Goal: Task Accomplishment & Management: Manage account settings

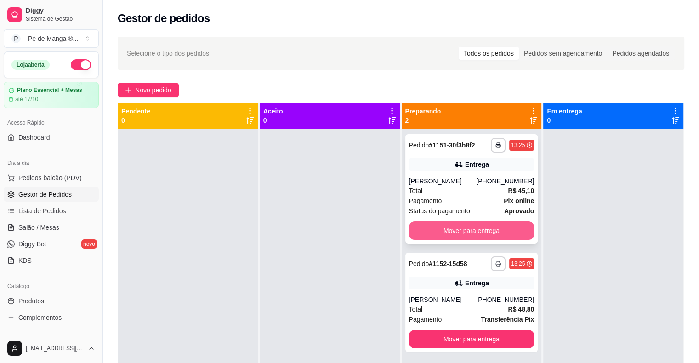
click at [461, 233] on button "Mover para entrega" at bounding box center [471, 230] width 125 height 18
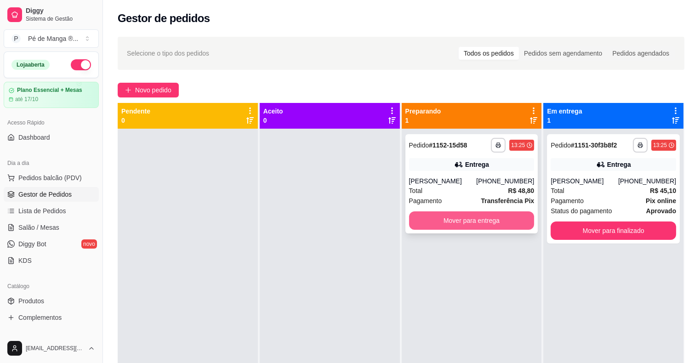
click at [455, 221] on button "Mover para entrega" at bounding box center [471, 220] width 125 height 18
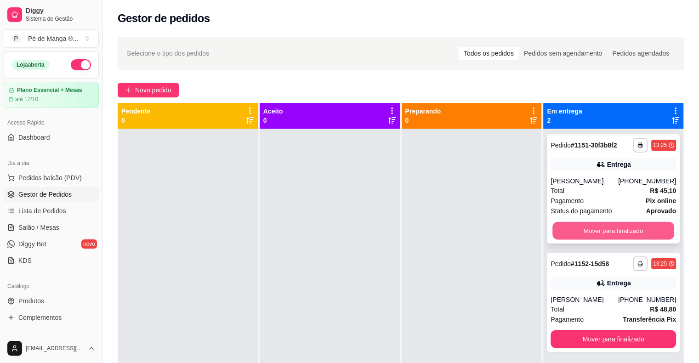
click at [631, 225] on button "Mover para finalizado" at bounding box center [613, 231] width 122 height 18
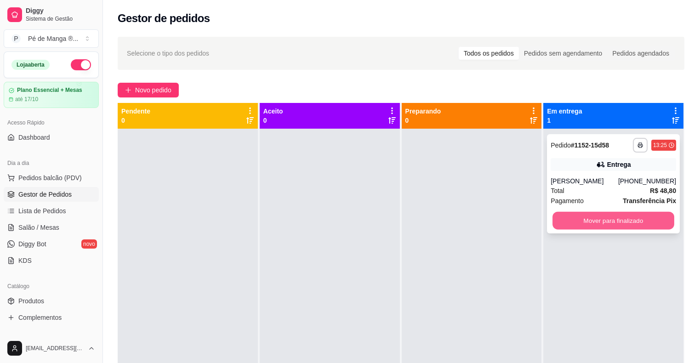
click at [625, 222] on button "Mover para finalizado" at bounding box center [613, 221] width 122 height 18
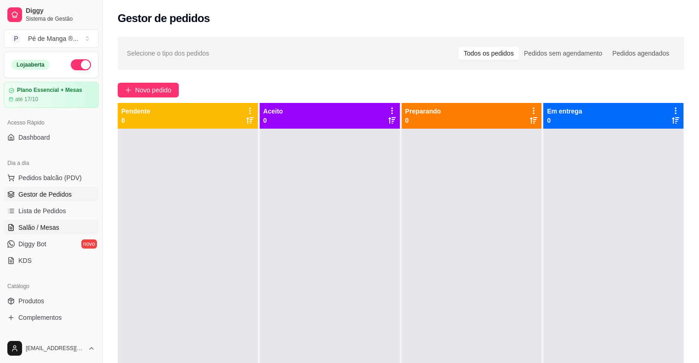
click at [70, 227] on link "Salão / Mesas" at bounding box center [51, 227] width 95 height 15
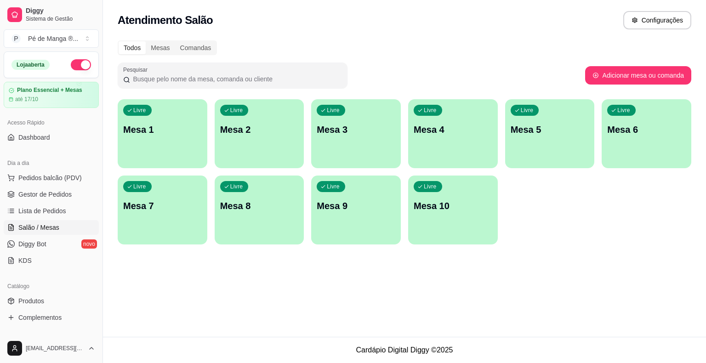
click at [193, 134] on p "Mesa 1" at bounding box center [162, 129] width 79 height 13
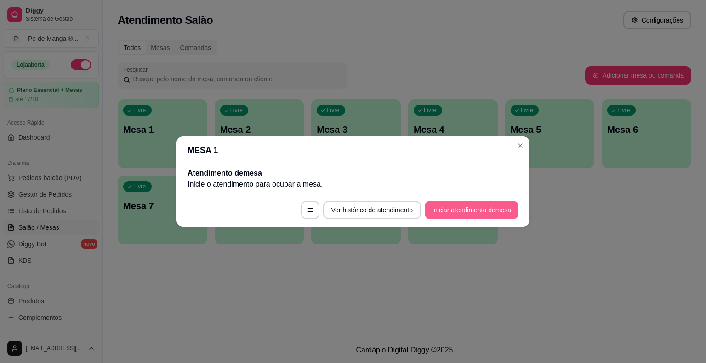
click at [439, 211] on button "Iniciar atendimento de mesa" at bounding box center [471, 210] width 94 height 18
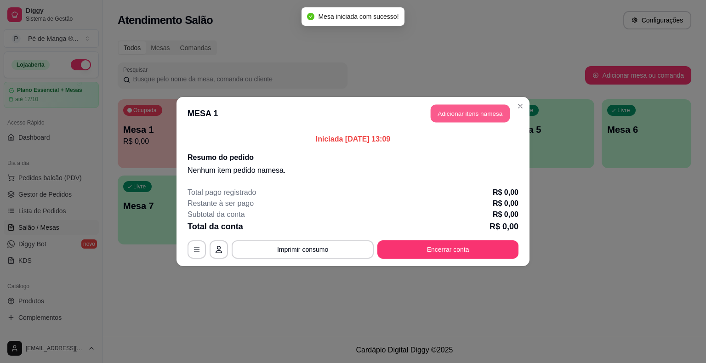
click at [468, 118] on button "Adicionar itens na mesa" at bounding box center [469, 114] width 79 height 18
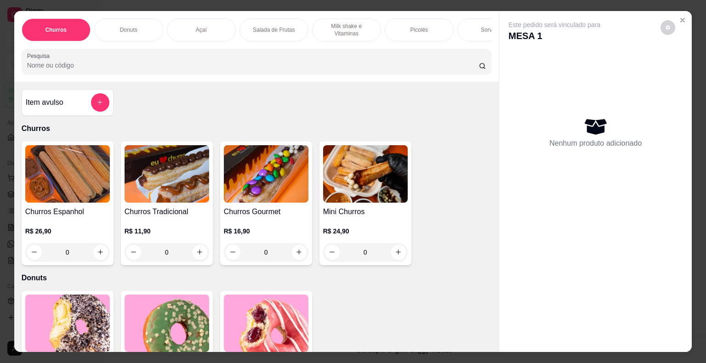
click at [418, 27] on p "Picolés" at bounding box center [419, 29] width 18 height 7
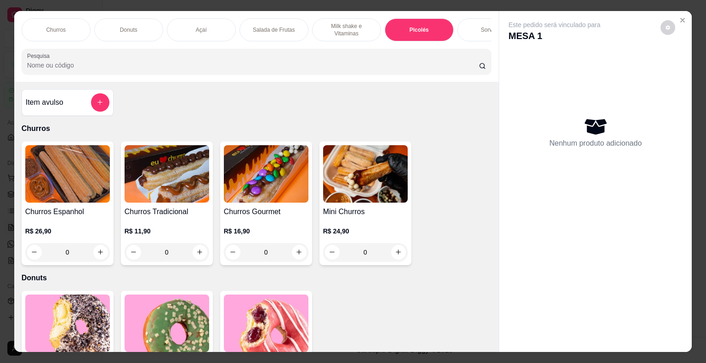
scroll to position [22, 0]
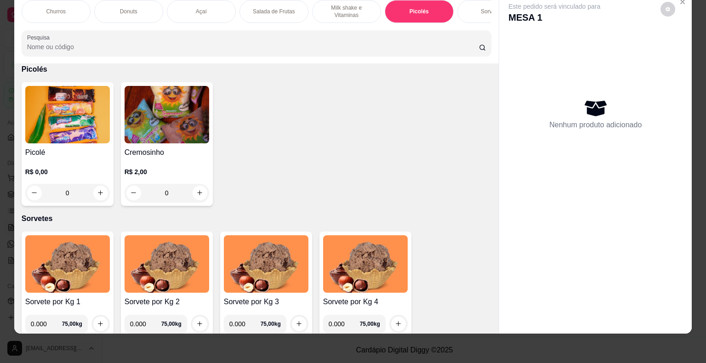
click at [89, 119] on img at bounding box center [67, 114] width 85 height 57
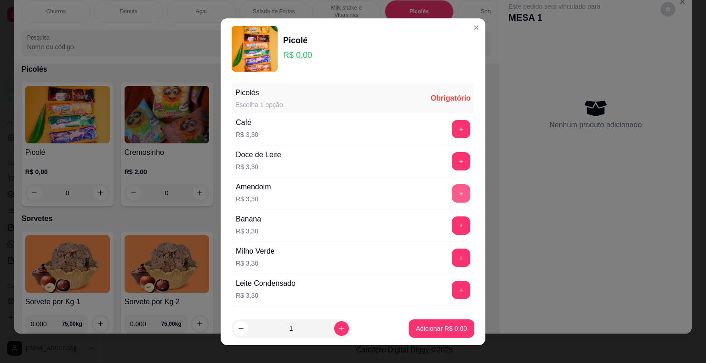
click at [452, 191] on button "+" at bounding box center [461, 193] width 18 height 18
click at [444, 331] on p "Adicionar R$ 6,60" at bounding box center [441, 328] width 51 height 9
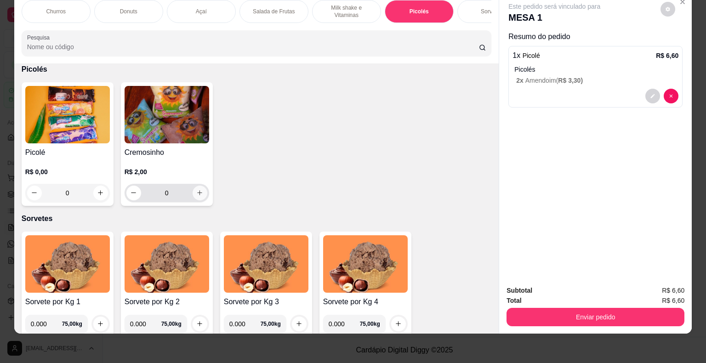
click at [195, 188] on button "increase-product-quantity" at bounding box center [199, 193] width 15 height 15
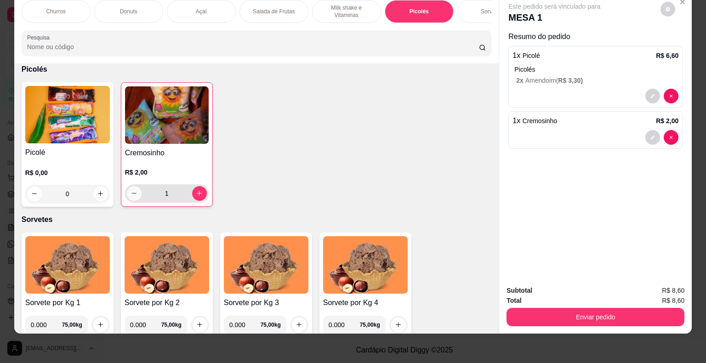
click at [130, 190] on icon "decrease-product-quantity" at bounding box center [133, 193] width 7 height 7
type input "0"
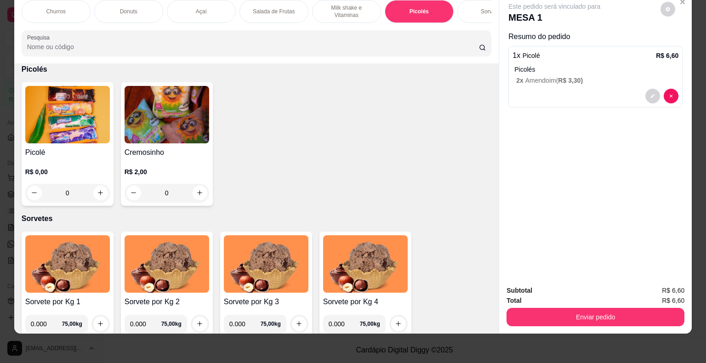
click at [85, 161] on div "R$ 0,00 0" at bounding box center [67, 180] width 85 height 44
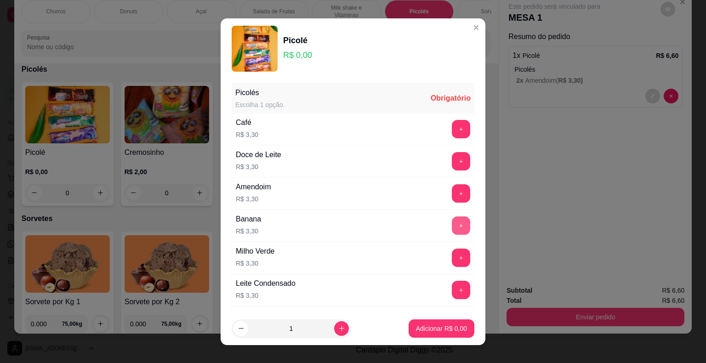
click at [452, 227] on button "+" at bounding box center [461, 225] width 18 height 18
click at [453, 329] on p "Adicionar R$ 3,30" at bounding box center [441, 328] width 50 height 9
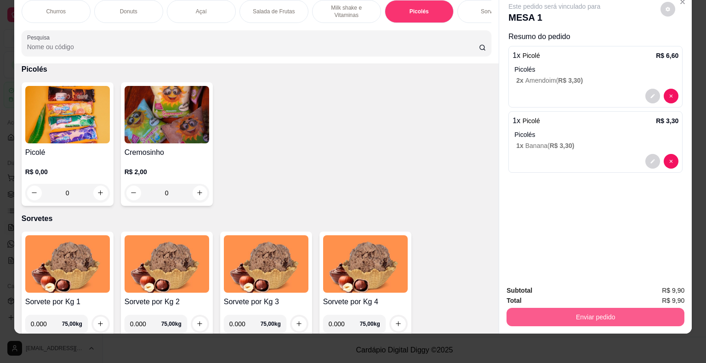
click at [525, 308] on button "Enviar pedido" at bounding box center [595, 317] width 178 height 18
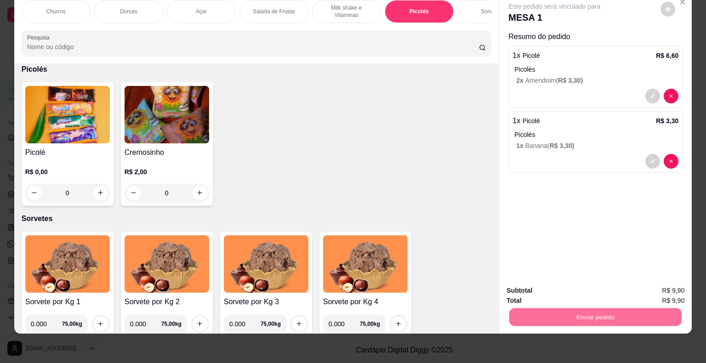
click at [541, 288] on button "Não registrar e enviar pedido" at bounding box center [565, 287] width 96 height 17
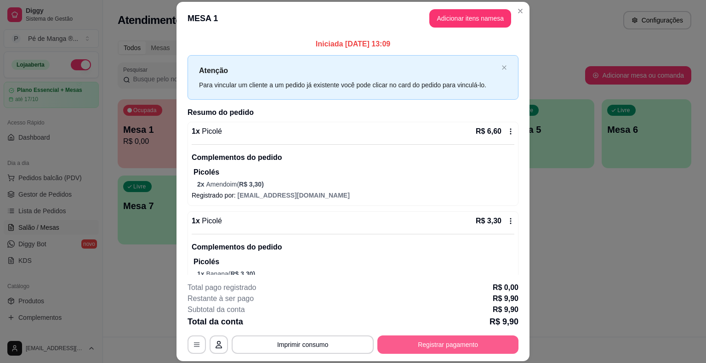
click at [443, 348] on button "Registrar pagamento" at bounding box center [447, 344] width 141 height 18
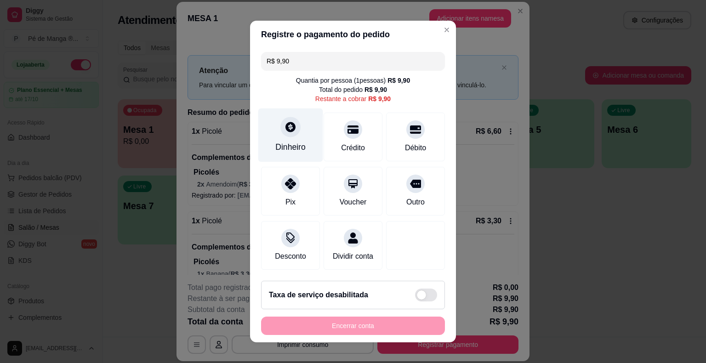
click at [283, 142] on div "Dinheiro" at bounding box center [290, 147] width 30 height 12
type input "R$ 0,00"
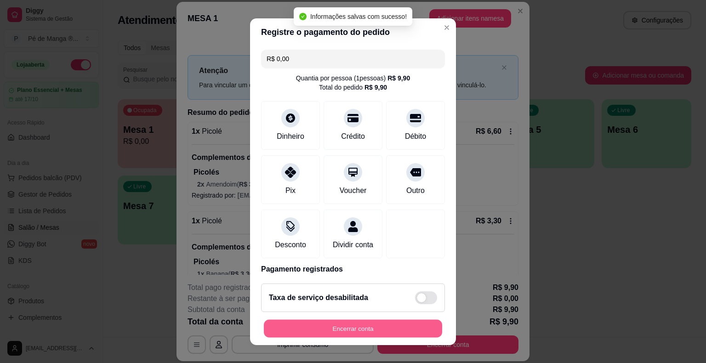
click at [370, 333] on button "Encerrar conta" at bounding box center [353, 328] width 178 height 18
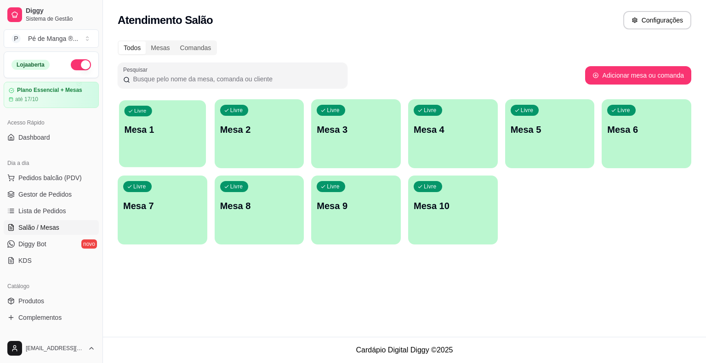
click at [153, 122] on div "Livre Mesa 1" at bounding box center [162, 128] width 87 height 56
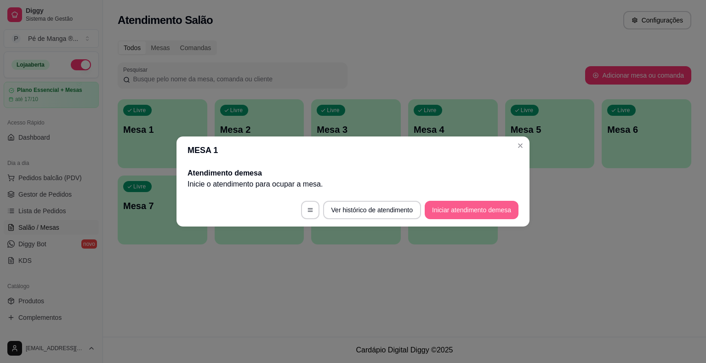
click at [470, 207] on button "Iniciar atendimento de mesa" at bounding box center [471, 210] width 94 height 18
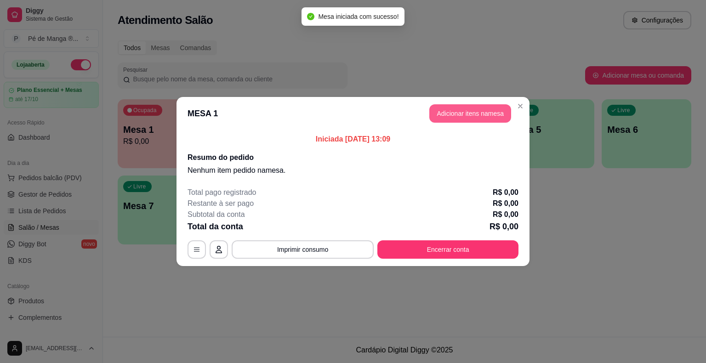
click at [496, 113] on button "Adicionar itens na mesa" at bounding box center [470, 113] width 82 height 18
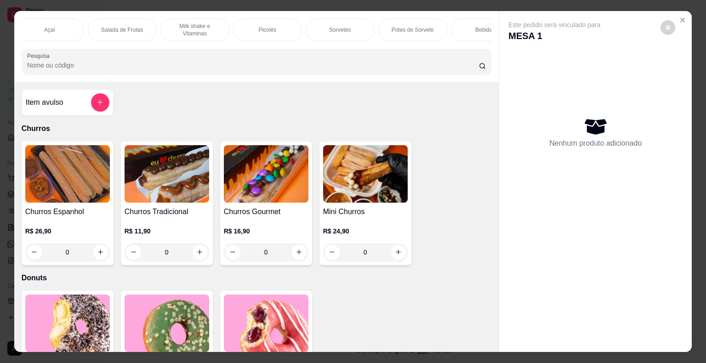
scroll to position [0, 180]
click at [163, 23] on p "Milk shake e Vitaminas" at bounding box center [166, 30] width 53 height 15
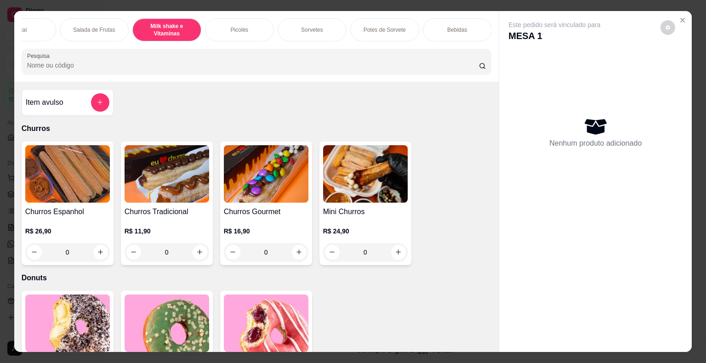
scroll to position [22, 0]
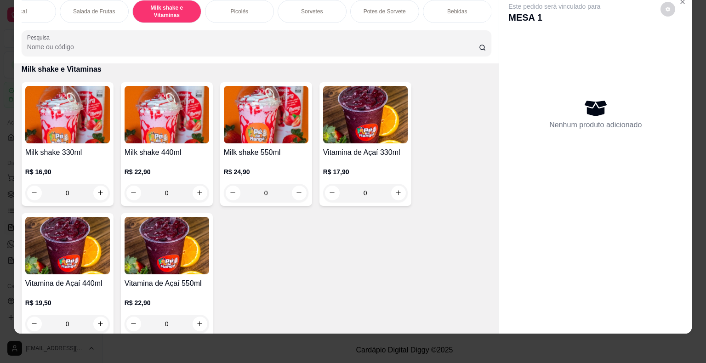
click at [248, 155] on h4 "Milk shake 550ml" at bounding box center [266, 152] width 85 height 11
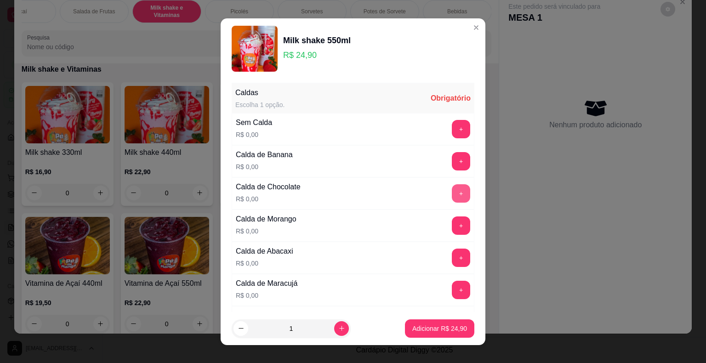
click at [452, 188] on button "+" at bounding box center [461, 193] width 18 height 18
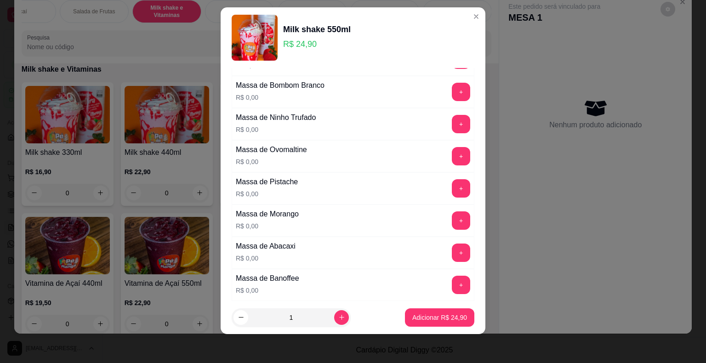
scroll to position [601, 0]
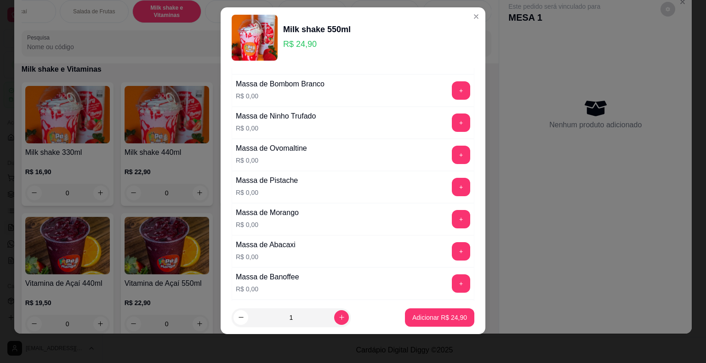
click at [446, 75] on div "Massa de Bombom Branco R$ 0,00 +" at bounding box center [353, 90] width 243 height 32
click at [452, 81] on button "+" at bounding box center [461, 90] width 18 height 18
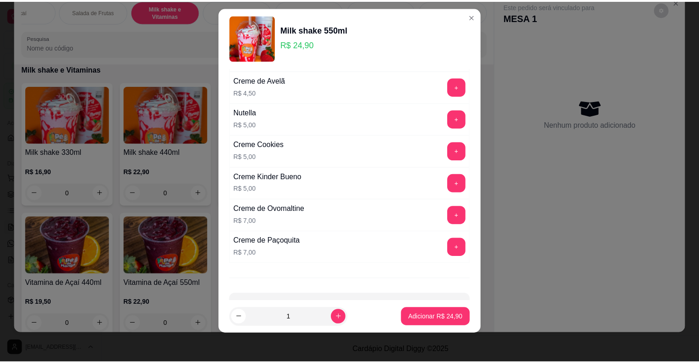
scroll to position [1617, 0]
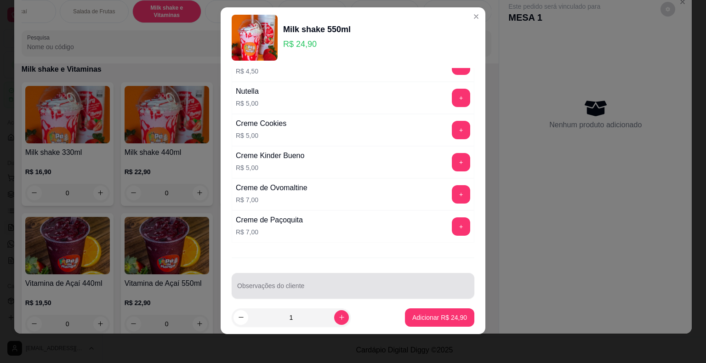
click at [347, 277] on div at bounding box center [353, 286] width 232 height 18
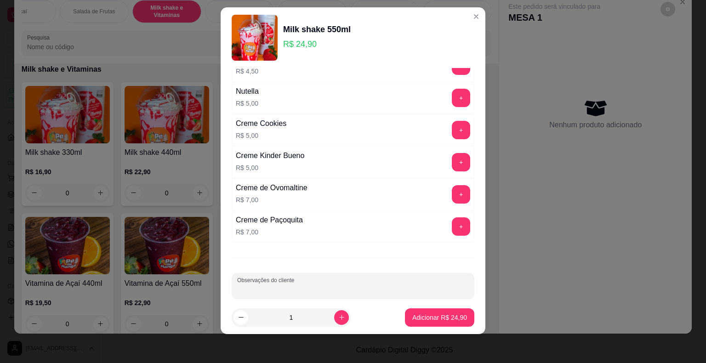
click at [345, 285] on input "Observações do cliente" at bounding box center [353, 289] width 232 height 9
type input "pouca calda"
click at [412, 317] on p "Adicionar R$ 24,90" at bounding box center [439, 317] width 55 height 9
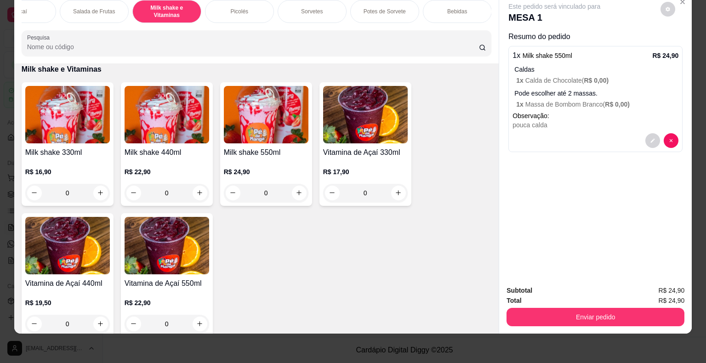
click at [412, 256] on div "Milk shake 330ml R$ 16,90 0 Milk shake 440ml R$ 22,90 0 Milk shake 550ml R$ 24,…" at bounding box center [257, 209] width 470 height 254
click at [564, 295] on div "Total R$ 24,90" at bounding box center [595, 300] width 178 height 10
click at [571, 310] on button "Enviar pedido" at bounding box center [595, 317] width 178 height 18
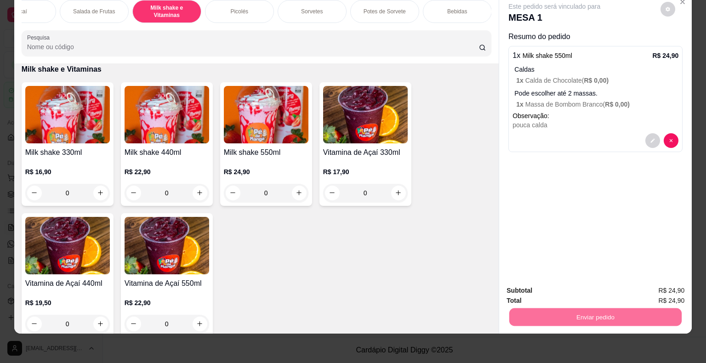
click at [543, 286] on button "Não registrar e enviar pedido" at bounding box center [565, 287] width 96 height 17
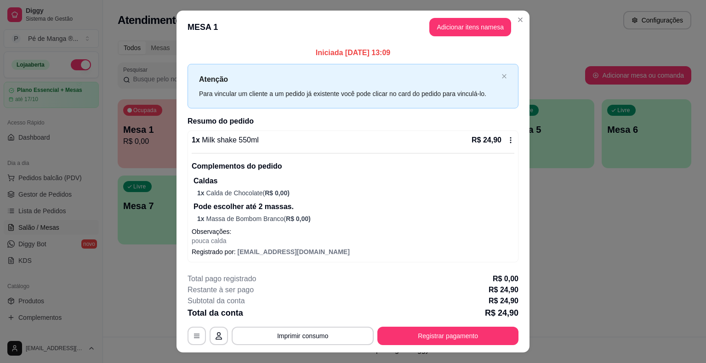
click at [463, 333] on button "Registrar pagamento" at bounding box center [447, 336] width 141 height 18
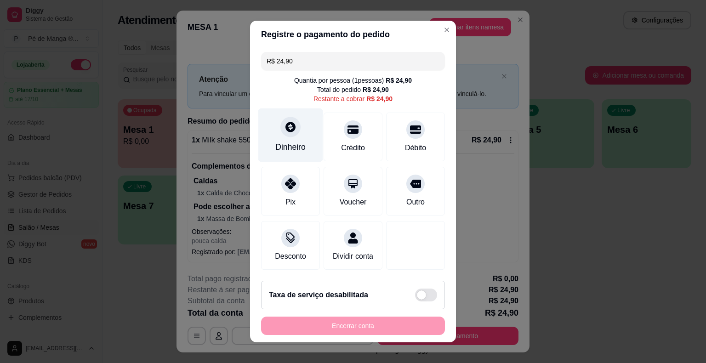
click at [290, 127] on icon at bounding box center [290, 127] width 10 height 10
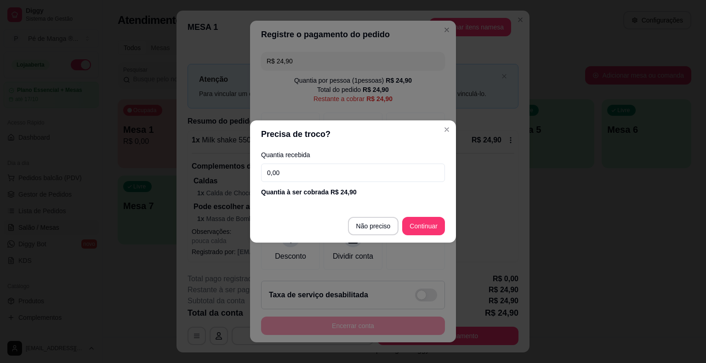
click at [328, 165] on input "0,00" at bounding box center [353, 173] width 184 height 18
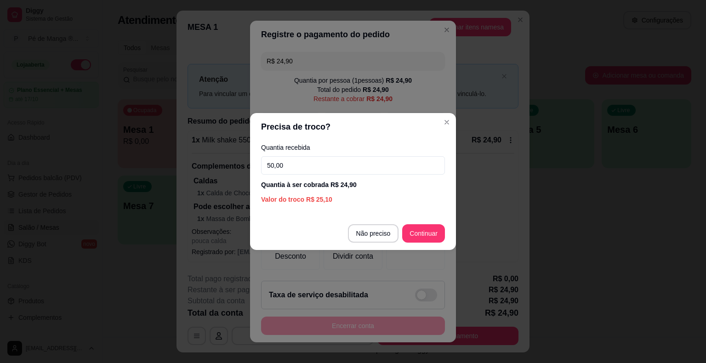
type input "50,00"
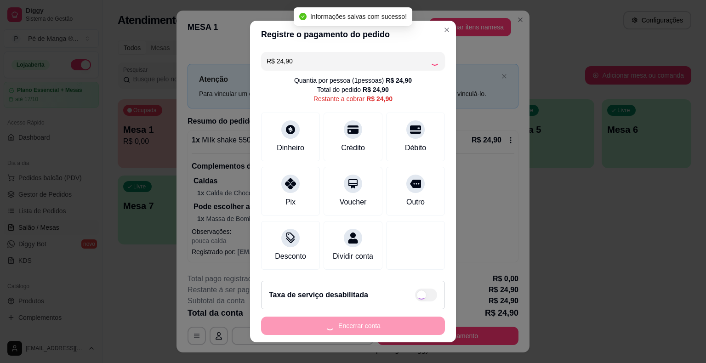
type input "R$ 0,00"
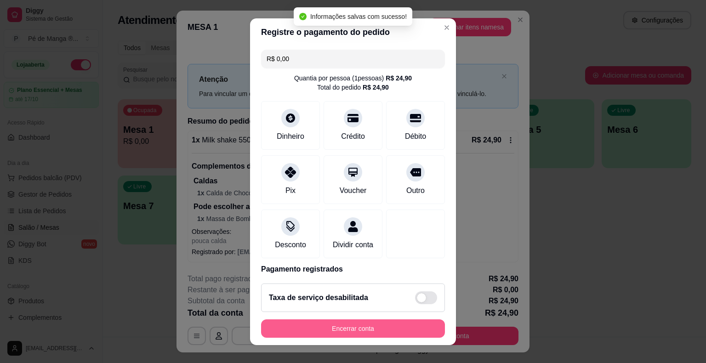
click at [409, 328] on button "Encerrar conta" at bounding box center [353, 328] width 184 height 18
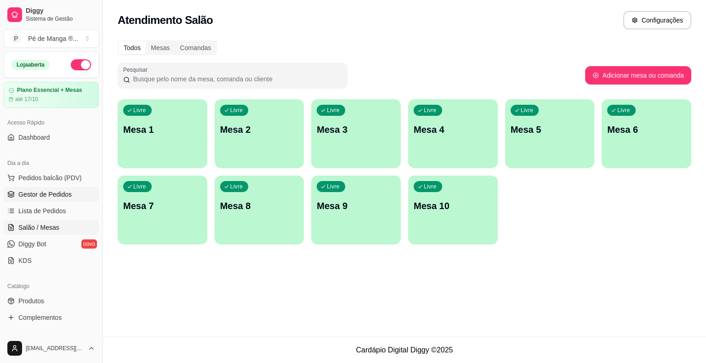
click at [40, 194] on span "Gestor de Pedidos" at bounding box center [44, 194] width 53 height 9
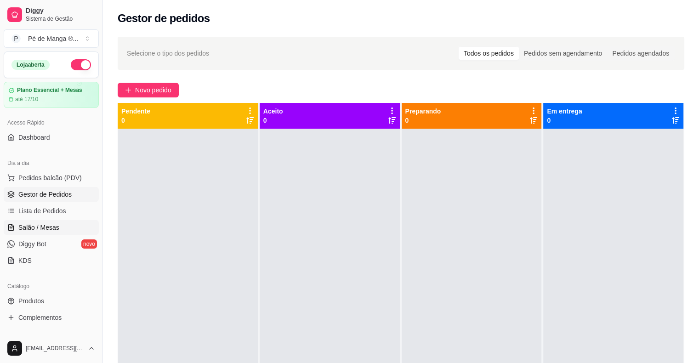
click at [64, 224] on link "Salão / Mesas" at bounding box center [51, 227] width 95 height 15
click at [63, 223] on link "Salão / Mesas" at bounding box center [51, 227] width 95 height 15
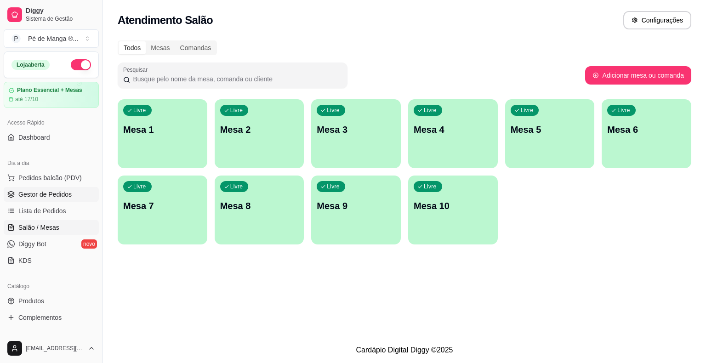
click at [52, 190] on span "Gestor de Pedidos" at bounding box center [44, 194] width 53 height 9
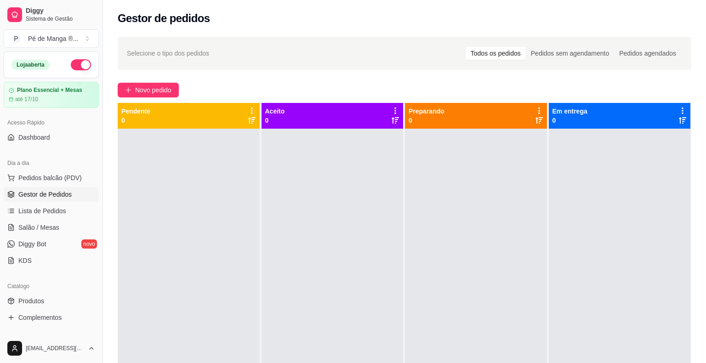
click at [52, 190] on span "Gestor de Pedidos" at bounding box center [44, 194] width 53 height 9
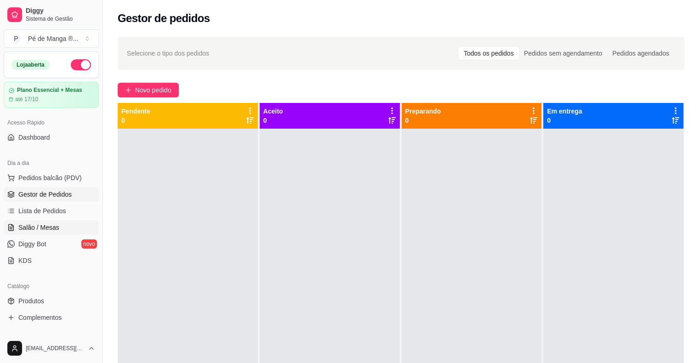
click at [38, 224] on span "Salão / Mesas" at bounding box center [38, 227] width 41 height 9
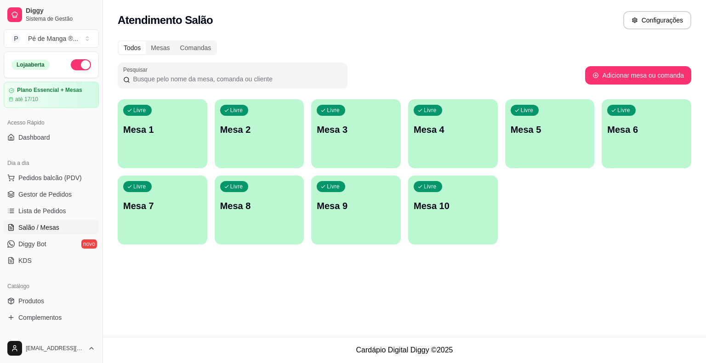
click at [39, 223] on span "Salão / Mesas" at bounding box center [38, 227] width 41 height 9
click at [77, 208] on link "Lista de Pedidos" at bounding box center [51, 210] width 95 height 15
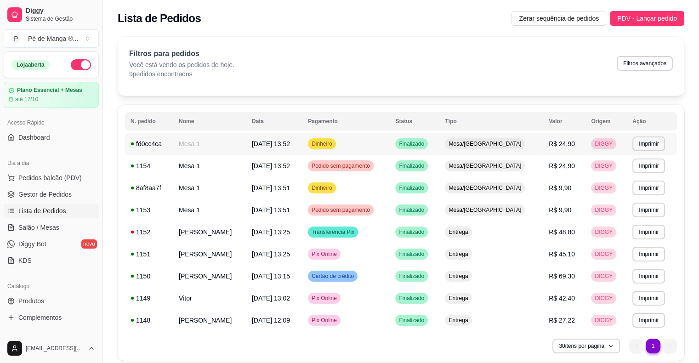
click at [543, 137] on td "R$ 24,90" at bounding box center [564, 144] width 42 height 22
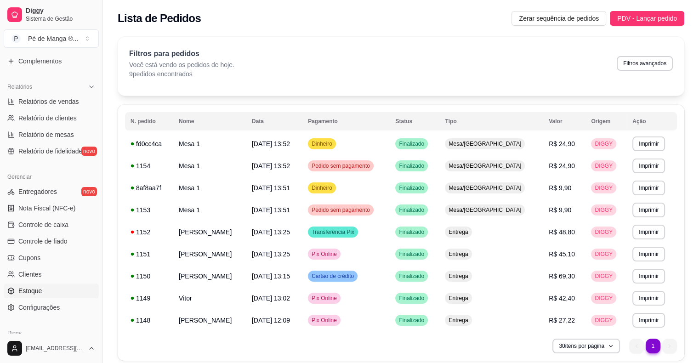
scroll to position [276, 0]
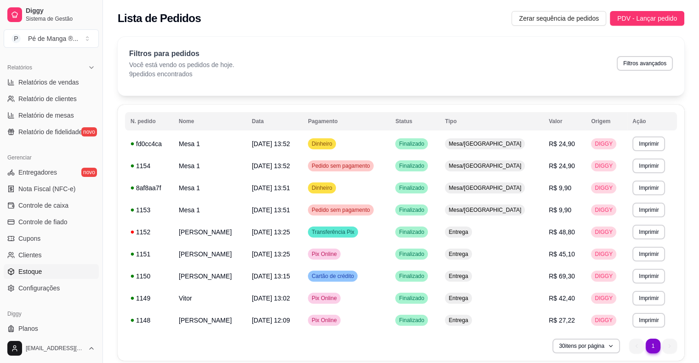
click at [42, 269] on link "Estoque" at bounding box center [51, 271] width 95 height 15
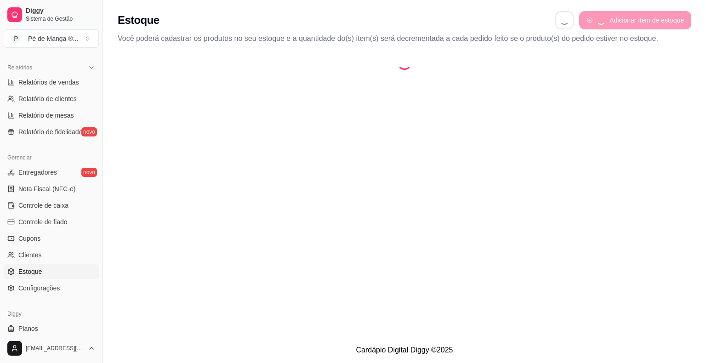
select select "QUANTITY_ORDER"
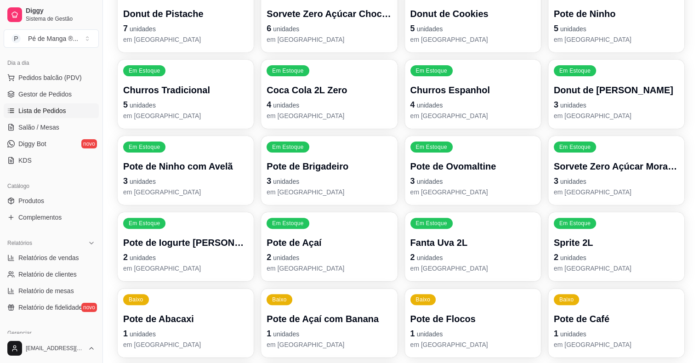
scroll to position [92, 0]
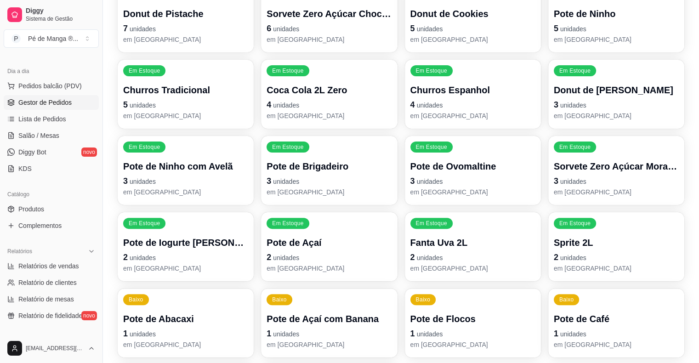
click at [55, 101] on span "Gestor de Pedidos" at bounding box center [44, 102] width 53 height 9
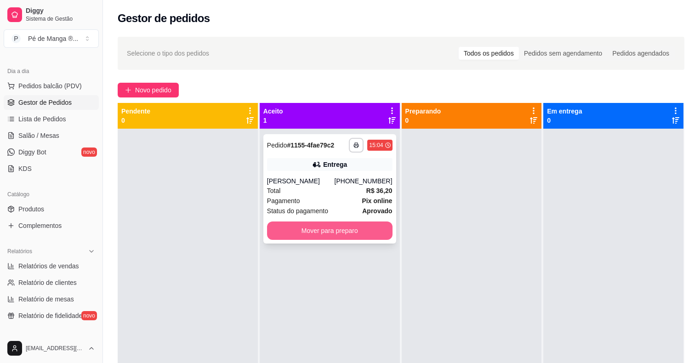
click at [329, 230] on button "Mover para preparo" at bounding box center [329, 230] width 125 height 18
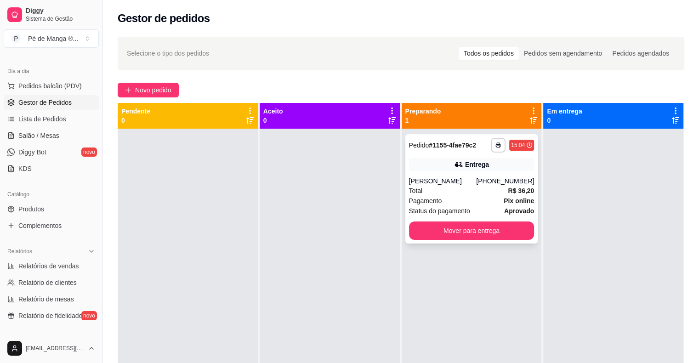
click at [437, 176] on div "**********" at bounding box center [471, 188] width 133 height 109
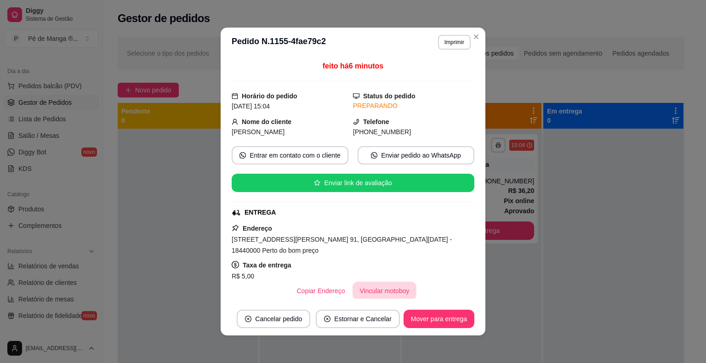
click at [365, 282] on button "Vincular motoboy" at bounding box center [384, 291] width 64 height 18
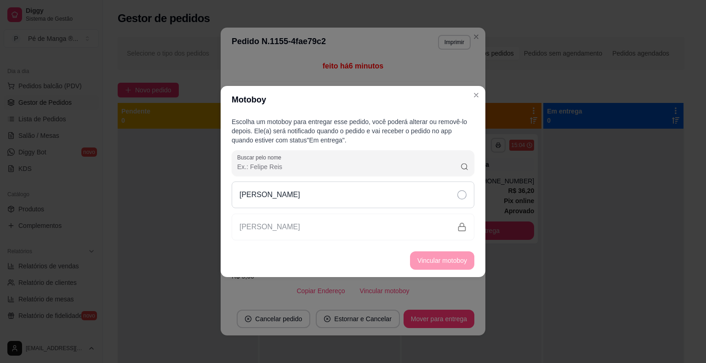
click at [325, 192] on div "[PERSON_NAME]" at bounding box center [353, 194] width 243 height 27
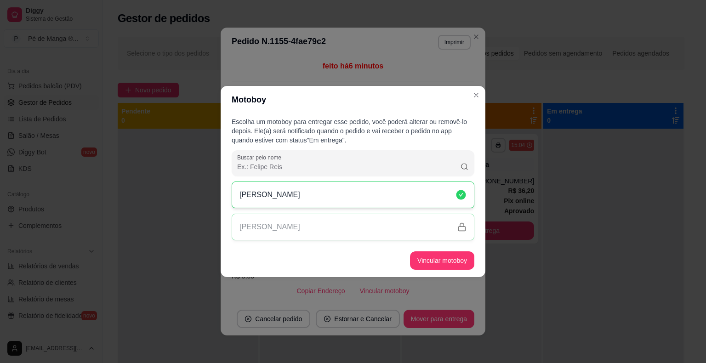
click at [447, 277] on div "Motoboy Escolha um motoboy para entregar esse pedido, você poderá alterar ou re…" at bounding box center [353, 181] width 706 height 363
click at [446, 265] on button "Vincular motoboy" at bounding box center [442, 261] width 62 height 18
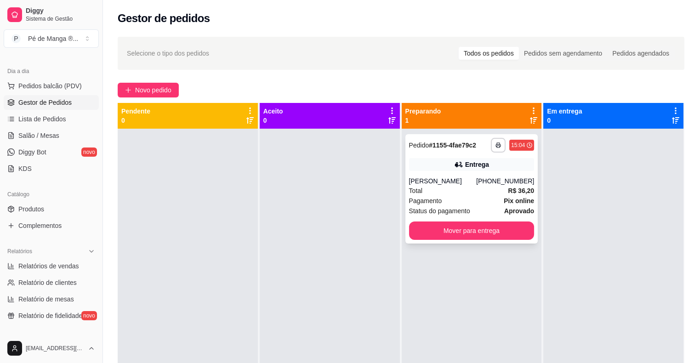
click at [514, 202] on strong "Pix online" at bounding box center [518, 200] width 30 height 7
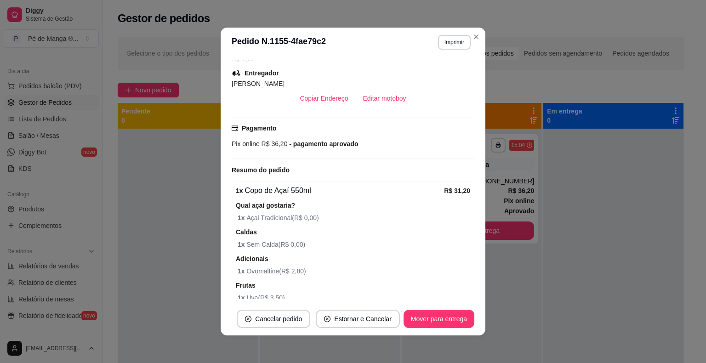
scroll to position [179, 0]
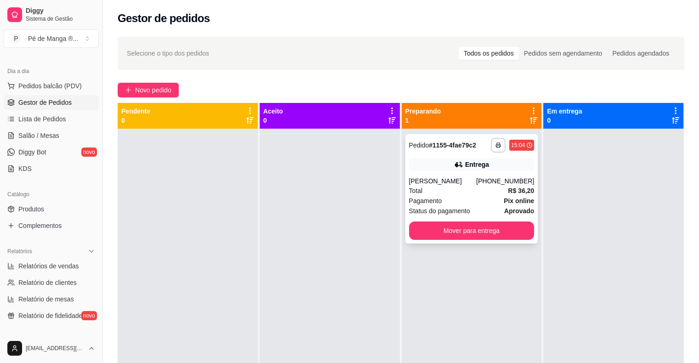
click at [458, 197] on div "Pagamento Pix online" at bounding box center [471, 201] width 125 height 10
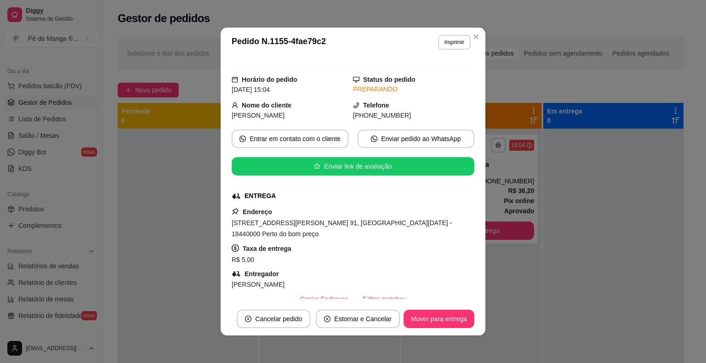
scroll to position [46, 0]
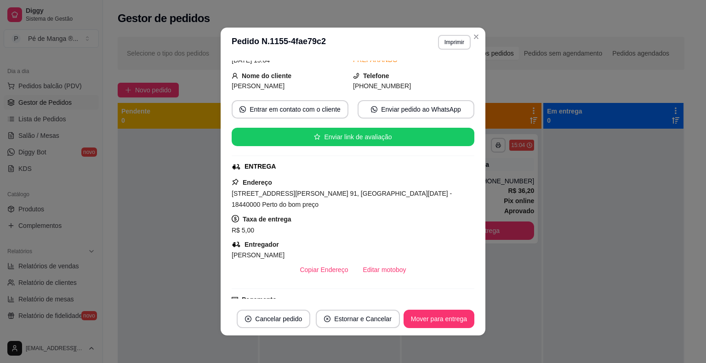
click at [440, 311] on footer "Cancelar pedido Estornar e Cancelar Mover para entrega" at bounding box center [352, 318] width 265 height 33
click at [439, 322] on button "Mover para entrega" at bounding box center [438, 319] width 71 height 18
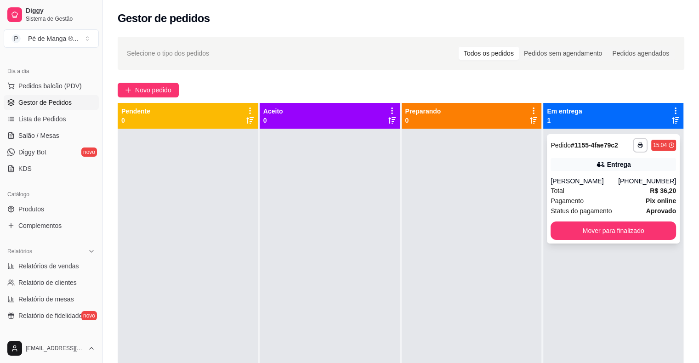
click at [587, 189] on div "Total R$ 36,20" at bounding box center [612, 191] width 125 height 10
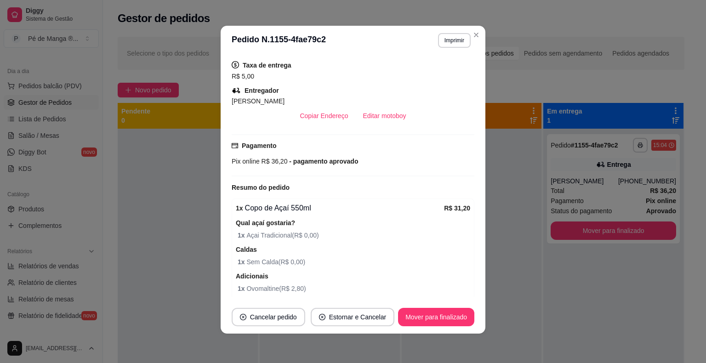
scroll to position [133, 0]
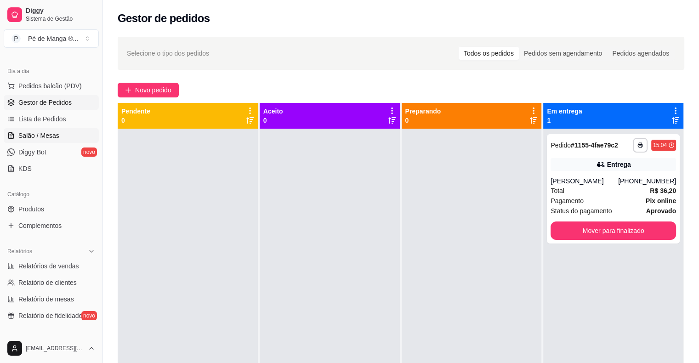
click at [45, 131] on span "Salão / Mesas" at bounding box center [38, 135] width 41 height 9
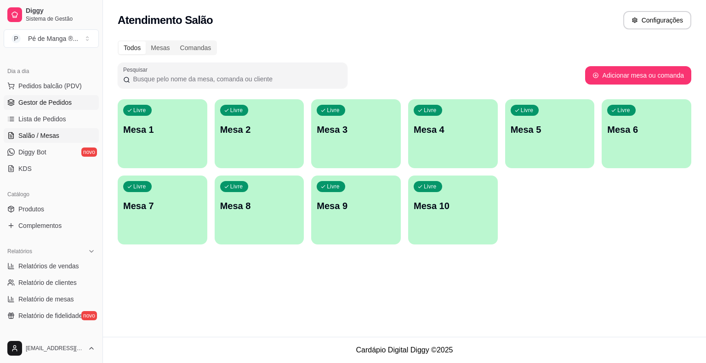
click at [24, 104] on span "Gestor de Pedidos" at bounding box center [44, 102] width 53 height 9
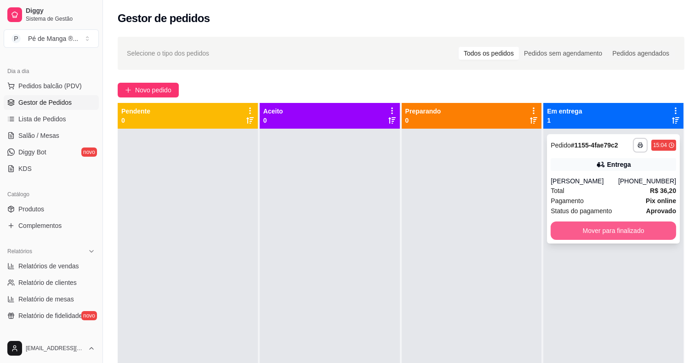
click at [588, 229] on button "Mover para finalizado" at bounding box center [612, 230] width 125 height 18
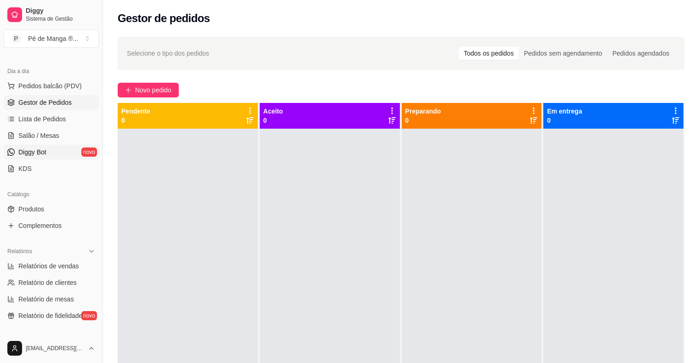
drag, startPoint x: 37, startPoint y: 139, endPoint x: 45, endPoint y: 146, distance: 10.7
click at [37, 139] on span "Salão / Mesas" at bounding box center [38, 135] width 41 height 9
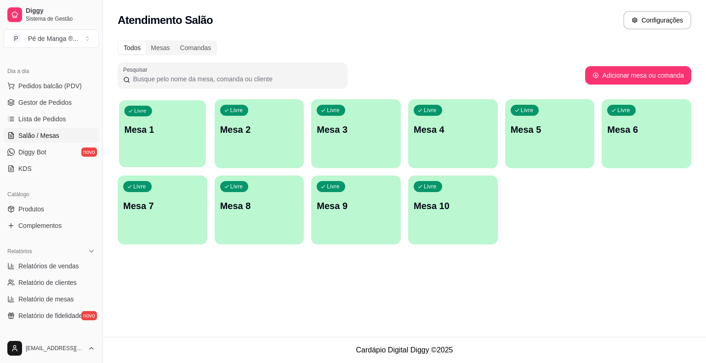
click at [184, 158] on div "button" at bounding box center [162, 161] width 87 height 11
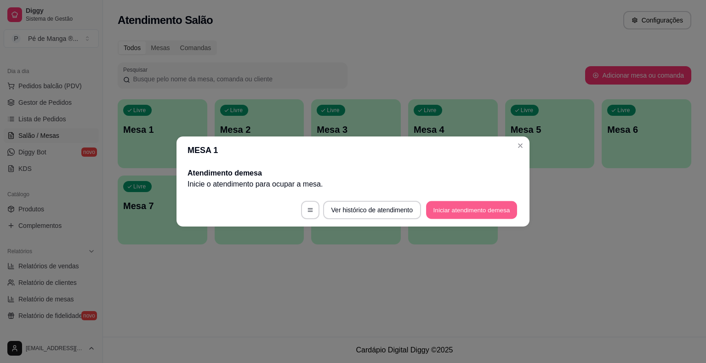
click at [476, 204] on button "Iniciar atendimento de mesa" at bounding box center [471, 210] width 91 height 18
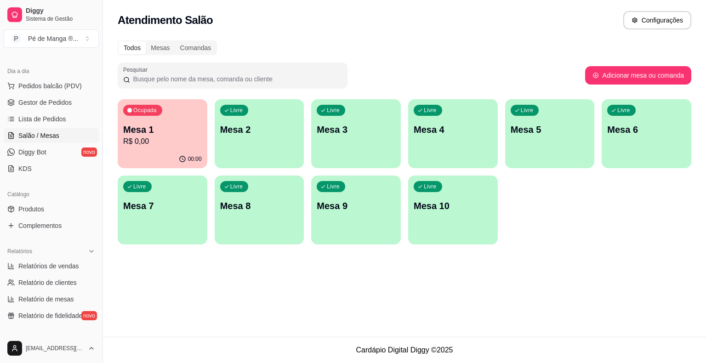
click at [175, 133] on p "Mesa 1" at bounding box center [162, 129] width 79 height 13
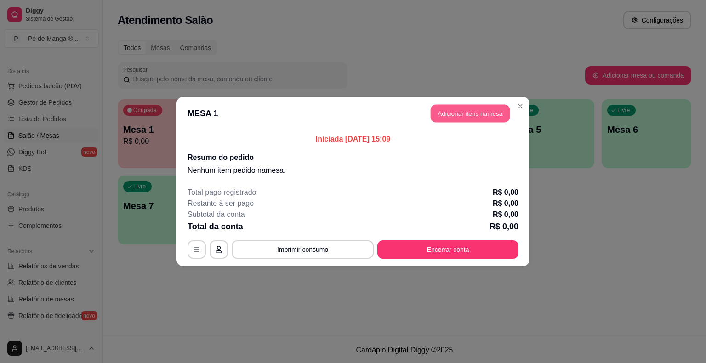
click at [446, 117] on button "Adicionar itens na mesa" at bounding box center [469, 114] width 79 height 18
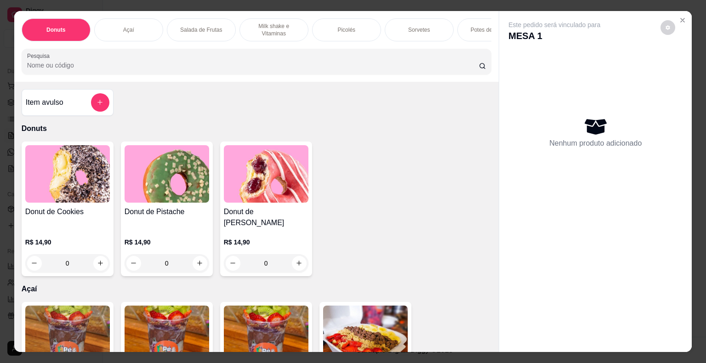
drag, startPoint x: 346, startPoint y: 23, endPoint x: 292, endPoint y: 17, distance: 54.6
click at [340, 26] on p "Picolés" at bounding box center [346, 29] width 18 height 7
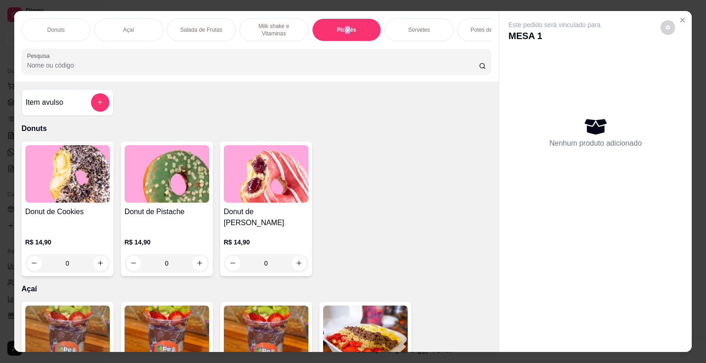
scroll to position [22, 0]
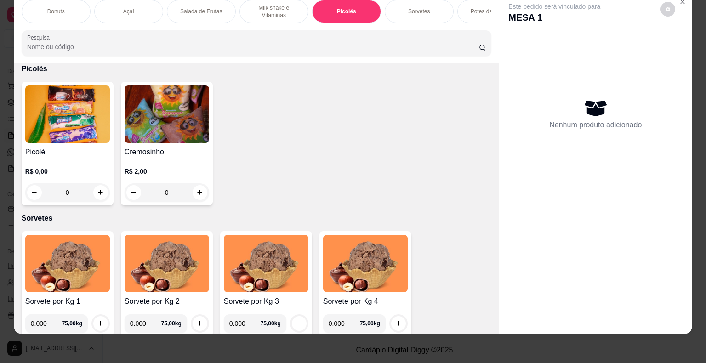
click at [103, 188] on div "0" at bounding box center [67, 192] width 85 height 18
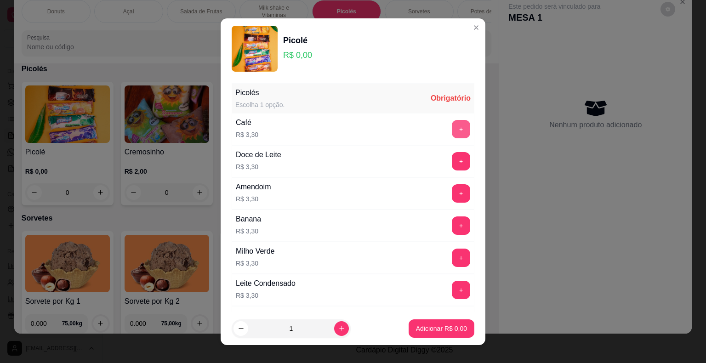
click at [452, 120] on button "+" at bounding box center [461, 129] width 18 height 18
click at [438, 322] on button "Adicionar R$ 3,30" at bounding box center [441, 328] width 66 height 18
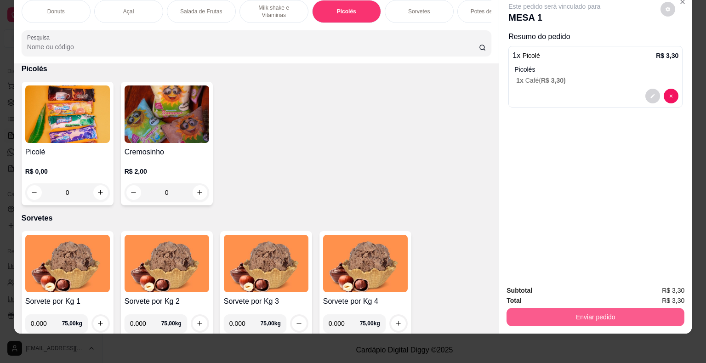
click at [593, 316] on button "Enviar pedido" at bounding box center [595, 317] width 178 height 18
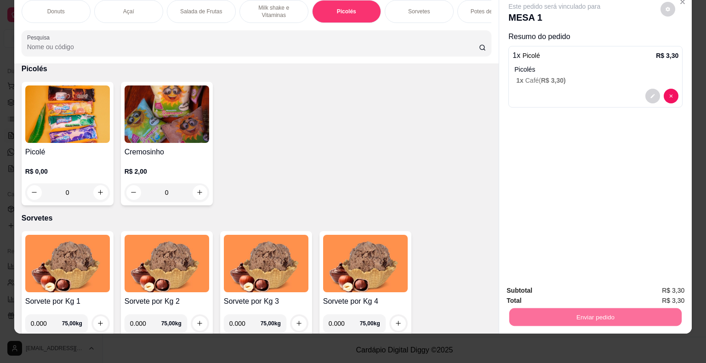
click at [582, 287] on button "Não registrar e enviar pedido" at bounding box center [564, 287] width 93 height 17
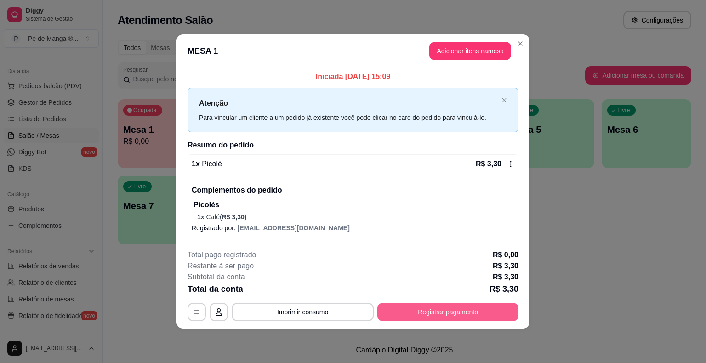
click at [446, 315] on button "Registrar pagamento" at bounding box center [447, 312] width 141 height 18
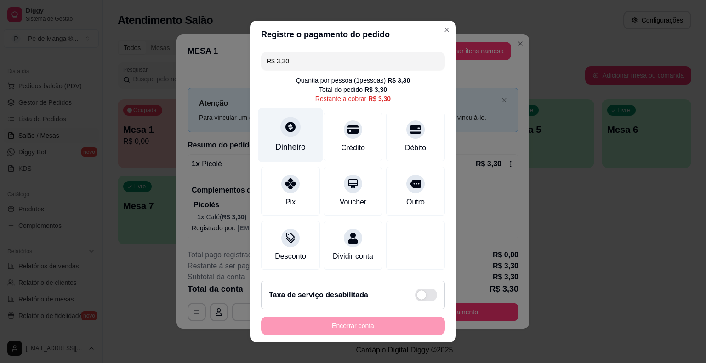
click at [281, 141] on div "Dinheiro" at bounding box center [290, 135] width 65 height 54
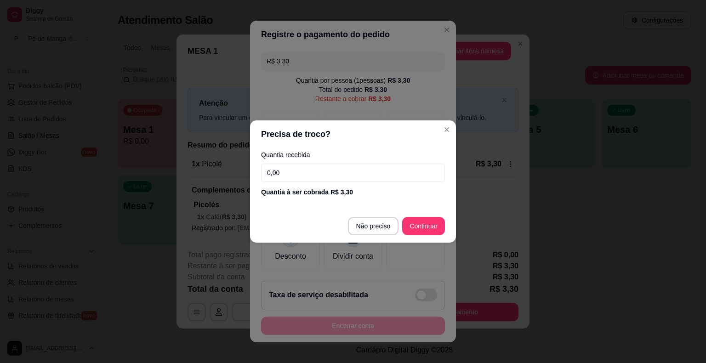
click at [316, 169] on input "0,00" at bounding box center [353, 173] width 184 height 18
type input "3,30"
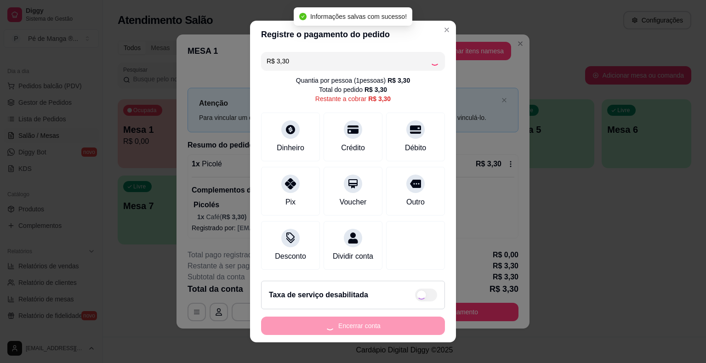
type input "R$ 0,00"
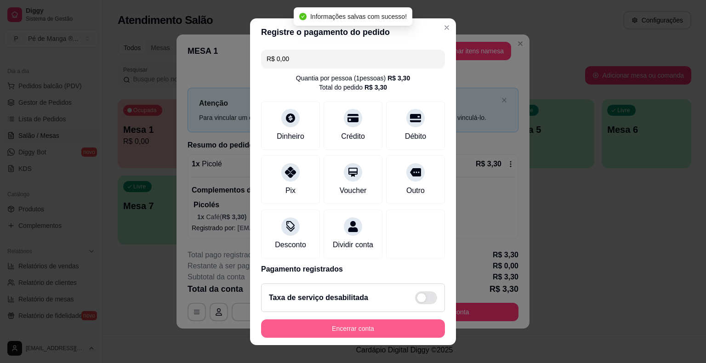
click at [402, 325] on button "Encerrar conta" at bounding box center [353, 328] width 184 height 18
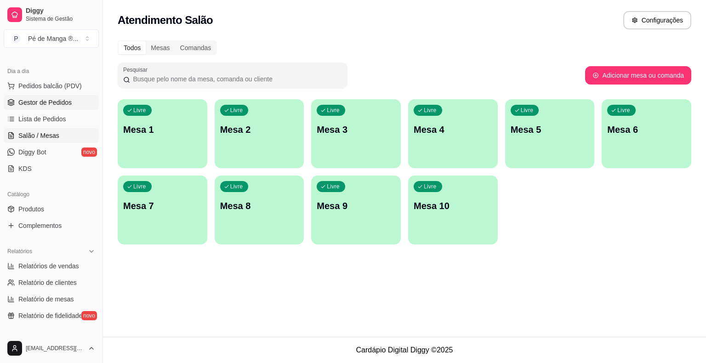
click at [29, 99] on span "Gestor de Pedidos" at bounding box center [44, 102] width 53 height 9
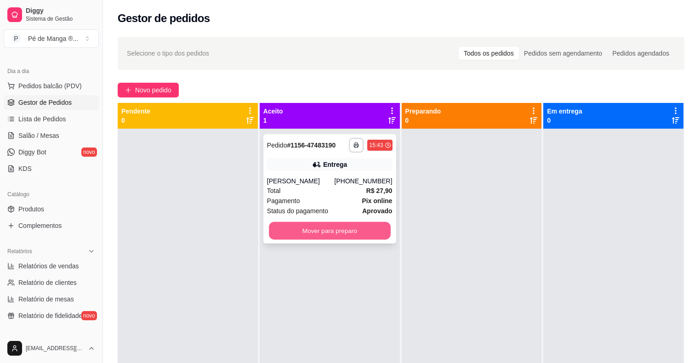
click at [350, 231] on button "Mover para preparo" at bounding box center [330, 231] width 122 height 18
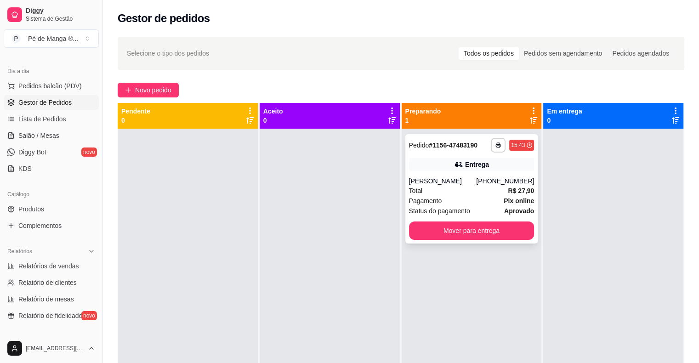
click at [480, 188] on div "Total R$ 27,90" at bounding box center [471, 191] width 125 height 10
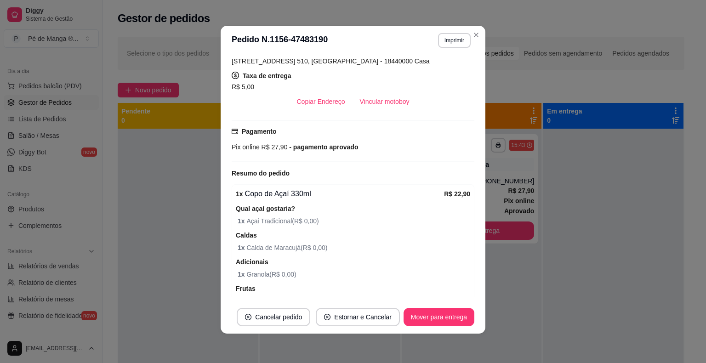
scroll to position [123, 0]
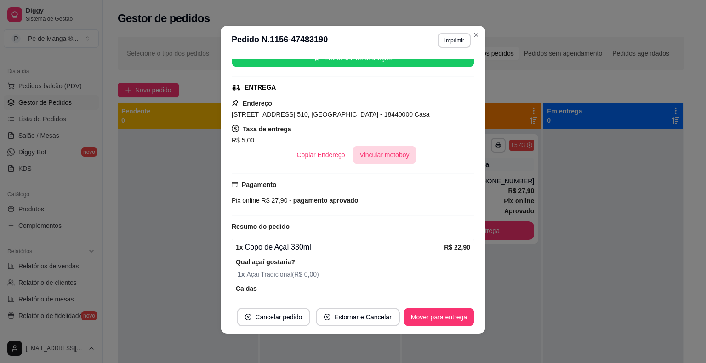
click at [382, 153] on button "Vincular motoboy" at bounding box center [384, 155] width 64 height 18
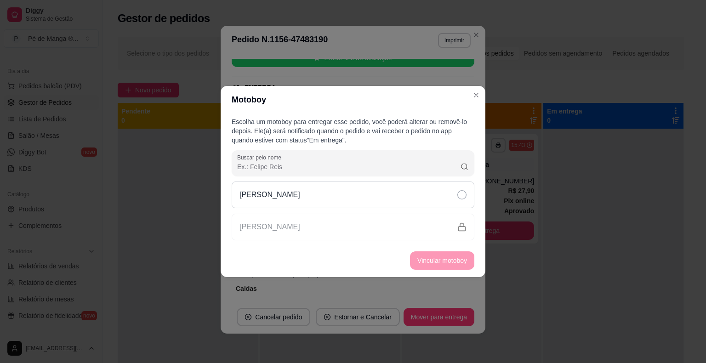
drag, startPoint x: 359, startPoint y: 193, endPoint x: 372, endPoint y: 205, distance: 17.6
click at [360, 193] on div "[PERSON_NAME]" at bounding box center [353, 194] width 243 height 27
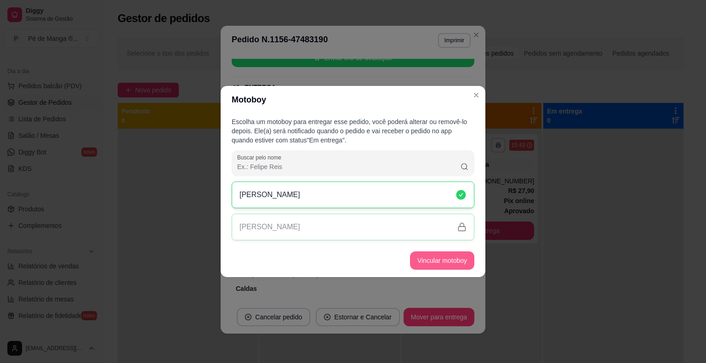
click at [433, 257] on button "Vincular motoboy" at bounding box center [442, 260] width 64 height 18
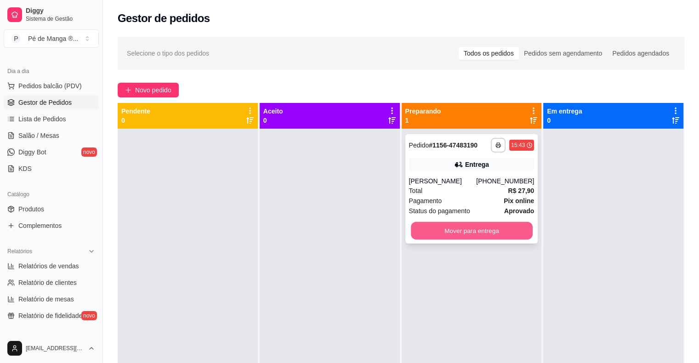
click at [491, 224] on button "Mover para entrega" at bounding box center [472, 231] width 122 height 18
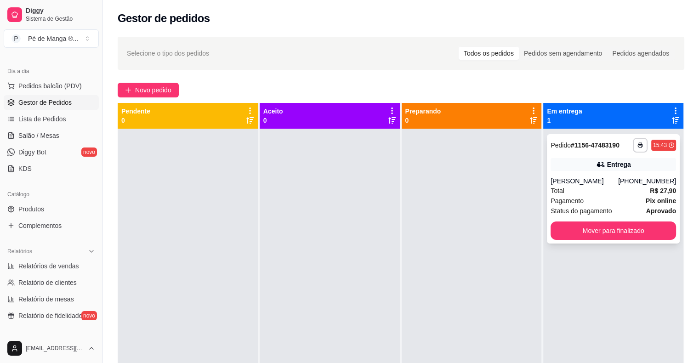
click at [582, 199] on div "Pagamento Pix online" at bounding box center [612, 201] width 125 height 10
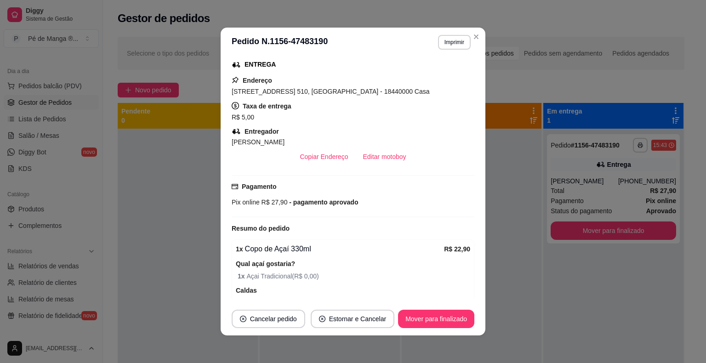
scroll to position [102, 0]
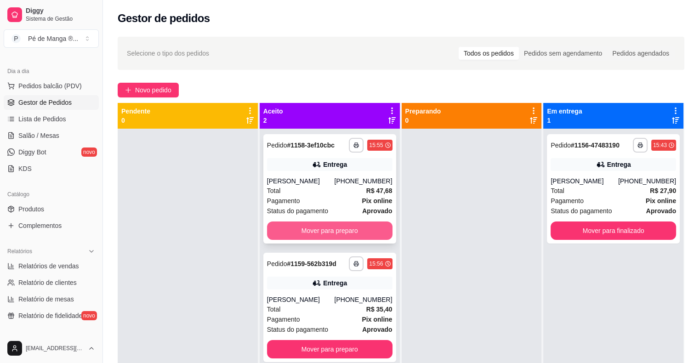
click at [326, 229] on button "Mover para preparo" at bounding box center [329, 230] width 125 height 18
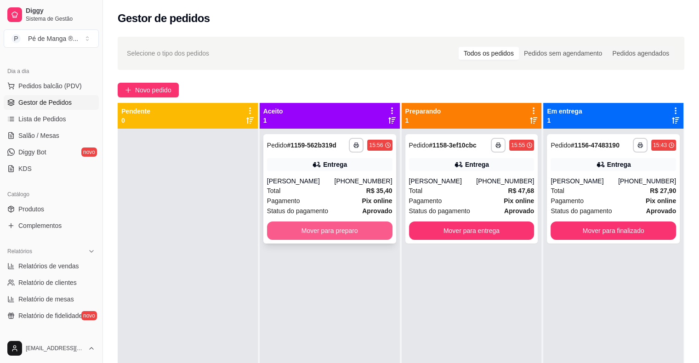
click at [337, 229] on button "Mover para preparo" at bounding box center [329, 230] width 125 height 18
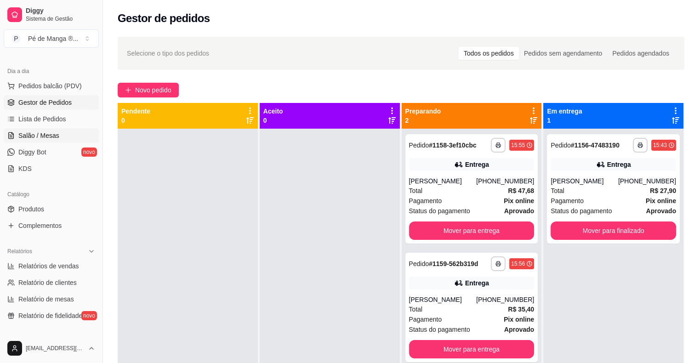
click at [63, 138] on link "Salão / Mesas" at bounding box center [51, 135] width 95 height 15
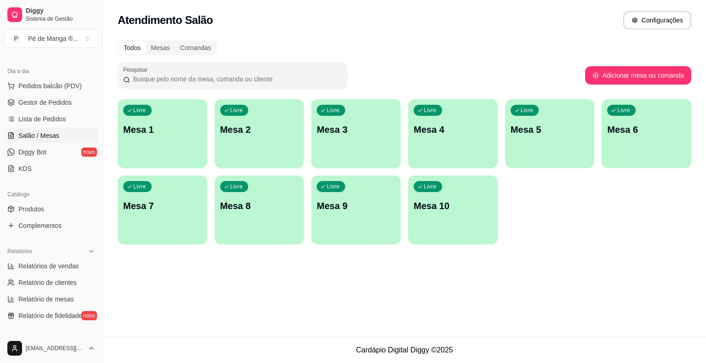
click at [149, 124] on p "Mesa 1" at bounding box center [162, 129] width 79 height 13
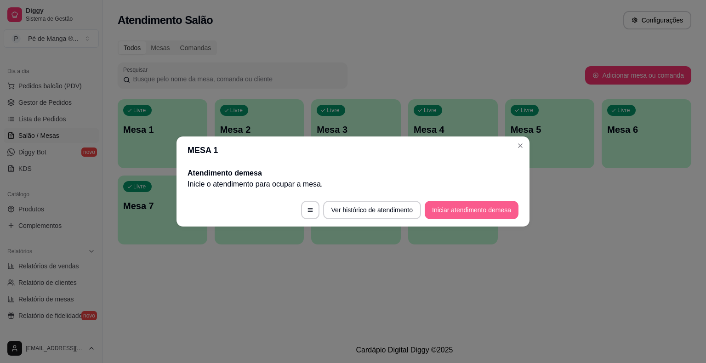
click at [455, 209] on button "Iniciar atendimento de mesa" at bounding box center [471, 210] width 94 height 18
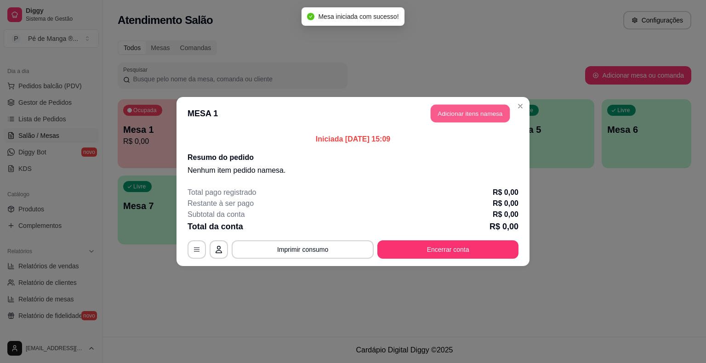
click at [476, 119] on button "Adicionar itens na mesa" at bounding box center [469, 114] width 79 height 18
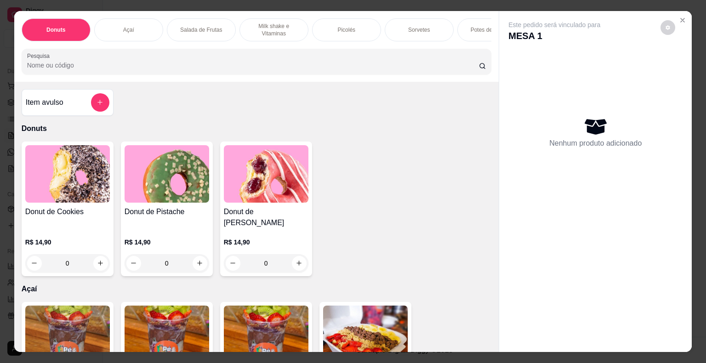
click at [472, 26] on p "Potes de Sorvete" at bounding box center [491, 29] width 42 height 7
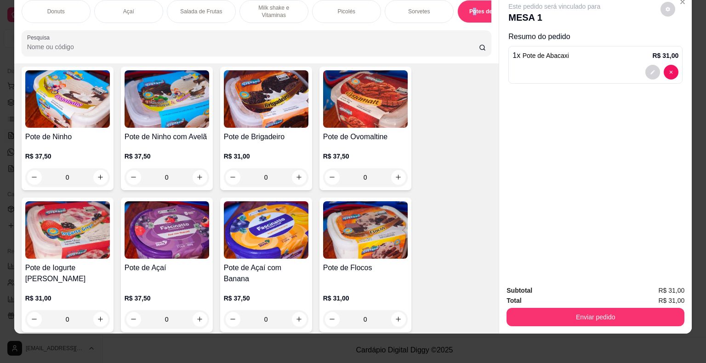
scroll to position [1718, 0]
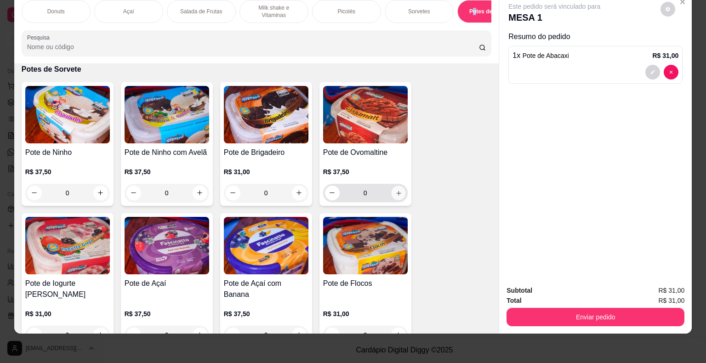
click at [397, 194] on icon "increase-product-quantity" at bounding box center [398, 192] width 7 height 7
type input "1"
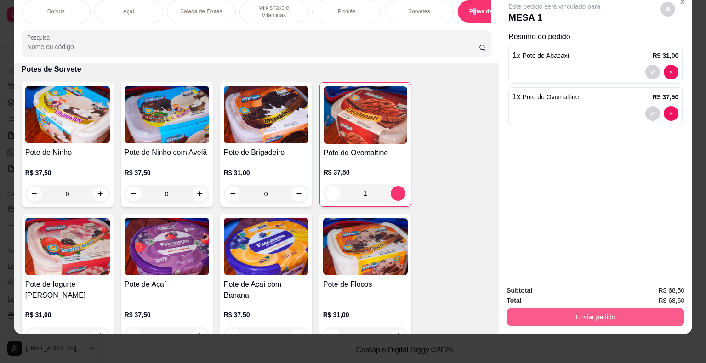
click at [603, 308] on button "Enviar pedido" at bounding box center [595, 317] width 178 height 18
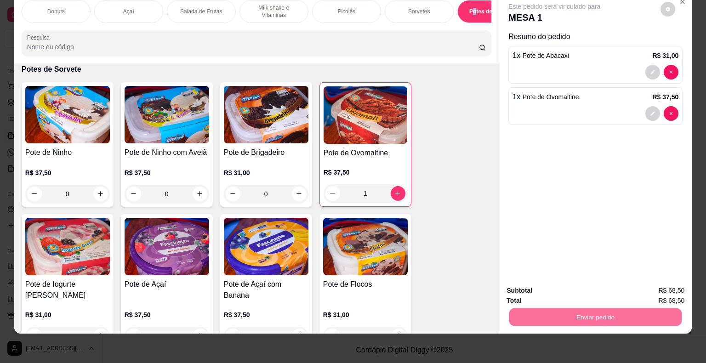
click at [593, 289] on button "Não registrar e enviar pedido" at bounding box center [564, 287] width 93 height 17
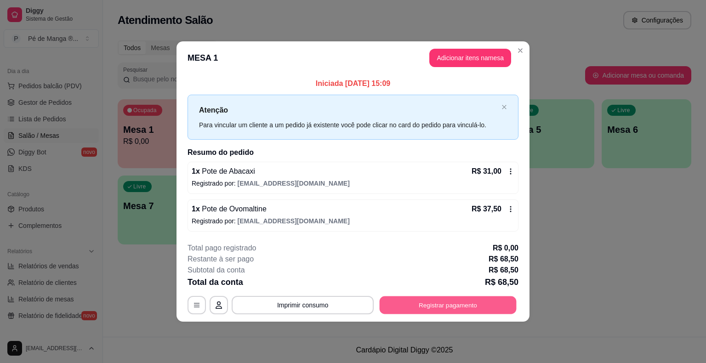
click at [452, 302] on button "Registrar pagamento" at bounding box center [447, 305] width 137 height 18
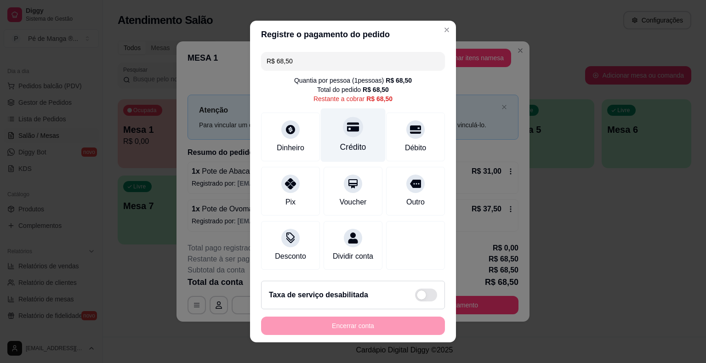
click at [353, 145] on div "Crédito" at bounding box center [353, 147] width 26 height 12
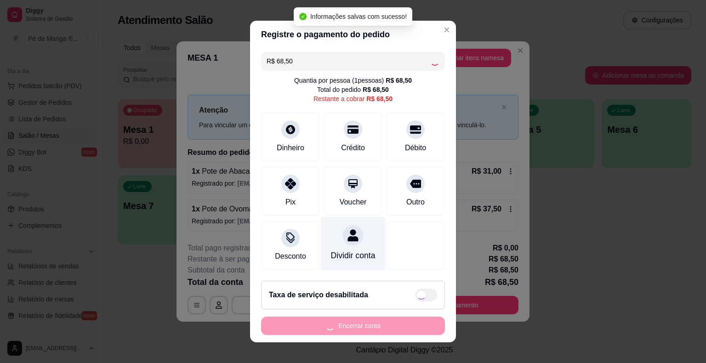
type input "R$ 0,00"
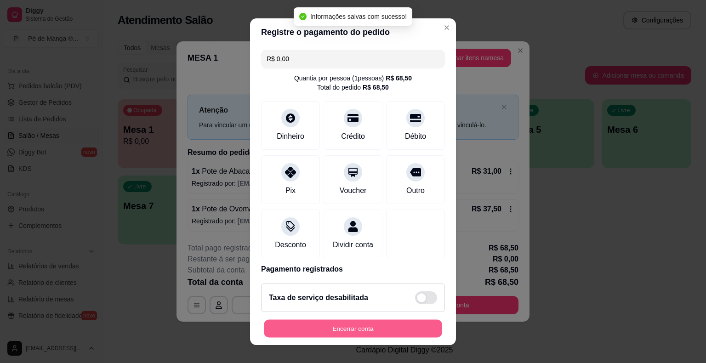
click at [350, 329] on button "Encerrar conta" at bounding box center [353, 328] width 178 height 18
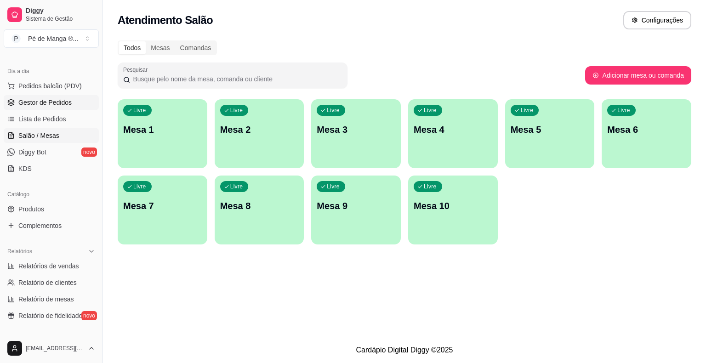
click at [57, 99] on span "Gestor de Pedidos" at bounding box center [44, 102] width 53 height 9
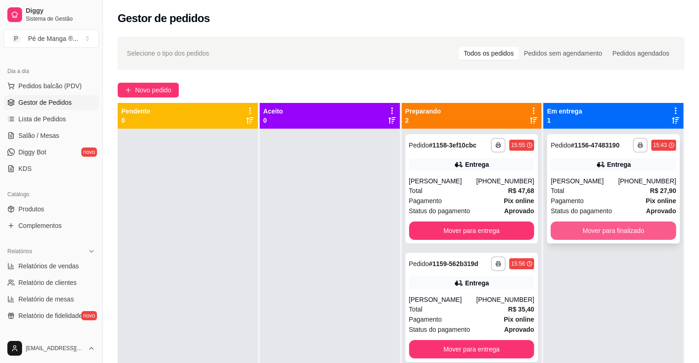
click at [633, 227] on button "Mover para finalizado" at bounding box center [612, 230] width 125 height 18
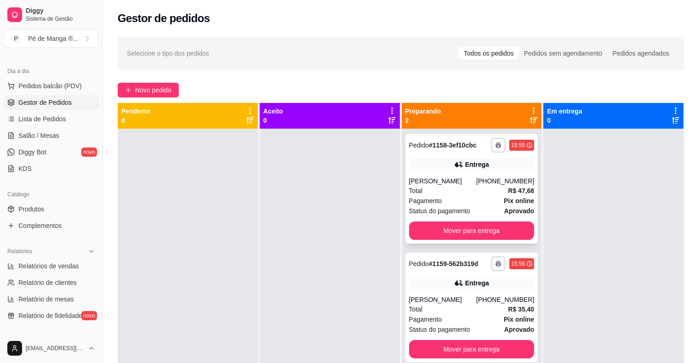
click at [439, 179] on div "[PERSON_NAME]" at bounding box center [443, 180] width 68 height 9
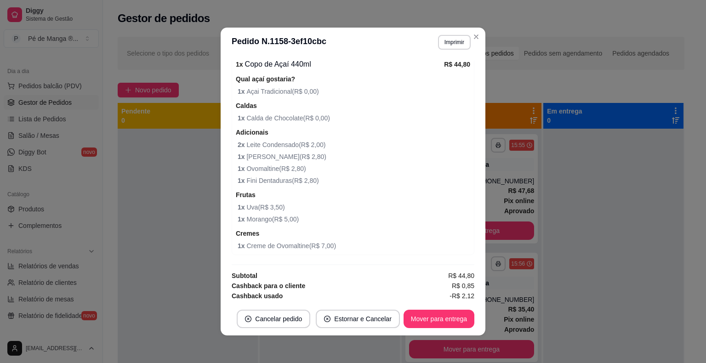
scroll to position [2, 0]
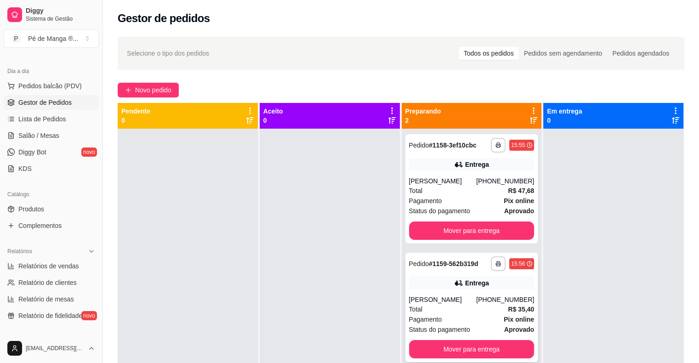
click at [445, 291] on div "**********" at bounding box center [471, 307] width 133 height 109
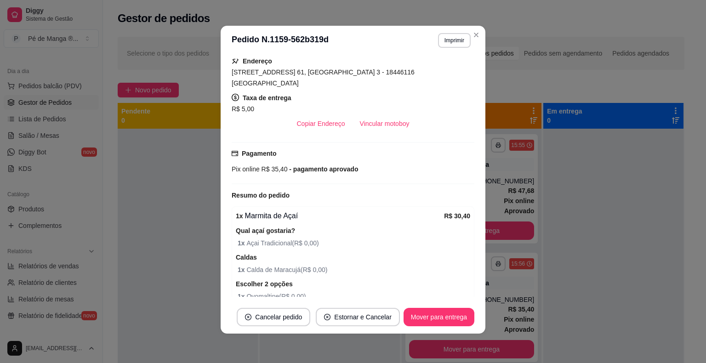
scroll to position [89, 0]
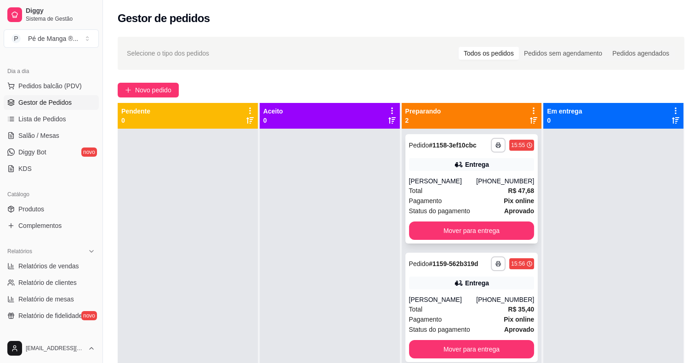
click at [488, 197] on div "Pagamento Pix online" at bounding box center [471, 201] width 125 height 10
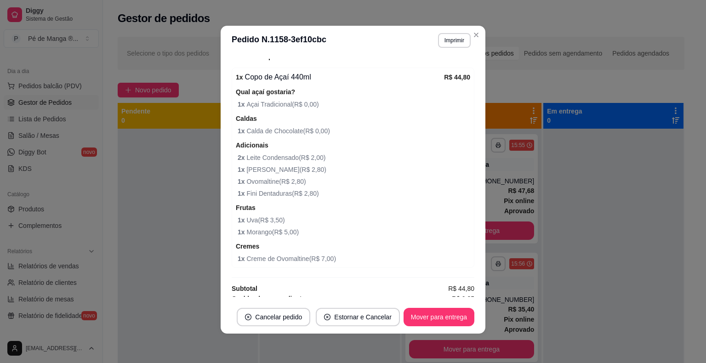
scroll to position [319, 0]
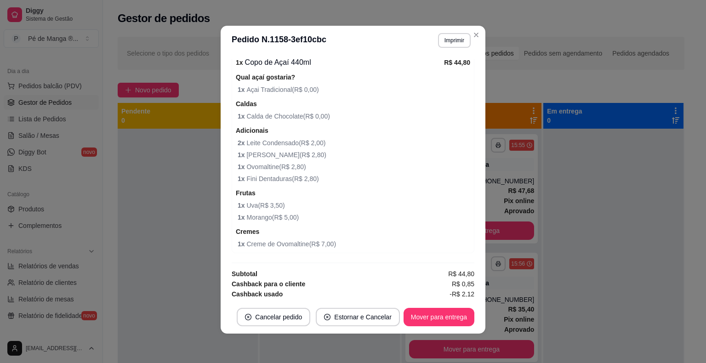
drag, startPoint x: 480, startPoint y: 37, endPoint x: 481, endPoint y: 51, distance: 13.8
click at [481, 38] on header "**********" at bounding box center [352, 40] width 265 height 29
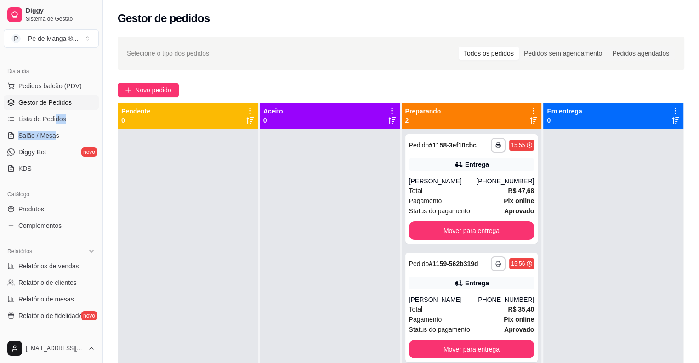
click at [53, 127] on ul "Pedidos balcão (PDV) Gestor de Pedidos Lista de Pedidos Salão / Mesas Diggy Bot…" at bounding box center [51, 127] width 95 height 97
click at [53, 137] on span "Salão / Mesas" at bounding box center [38, 135] width 41 height 9
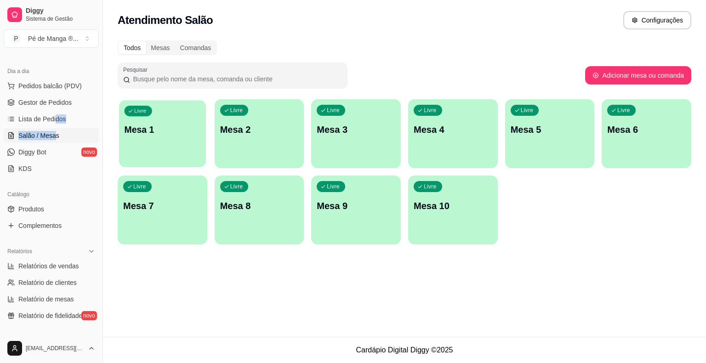
click at [184, 138] on div "Livre Mesa 1" at bounding box center [162, 128] width 87 height 56
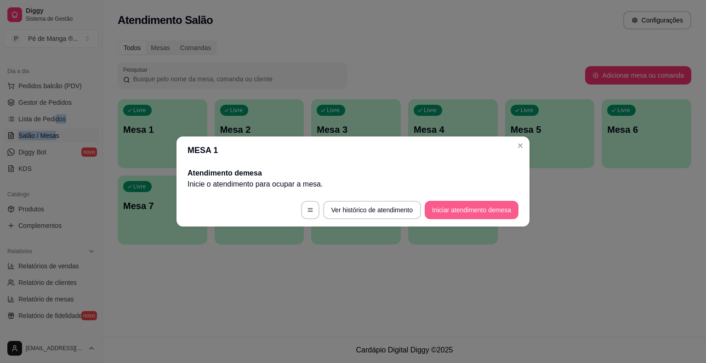
click at [472, 213] on button "Iniciar atendimento de mesa" at bounding box center [471, 210] width 94 height 18
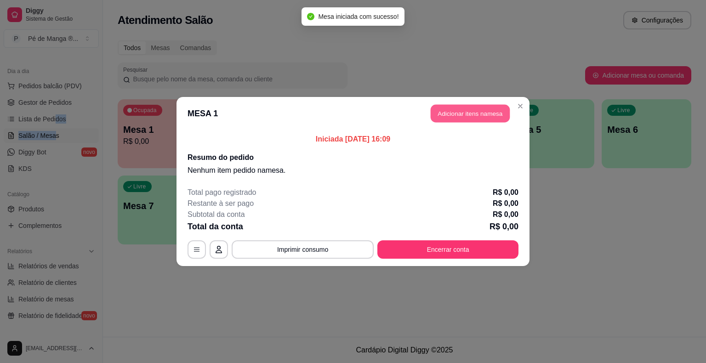
click at [465, 115] on button "Adicionar itens na mesa" at bounding box center [469, 114] width 79 height 18
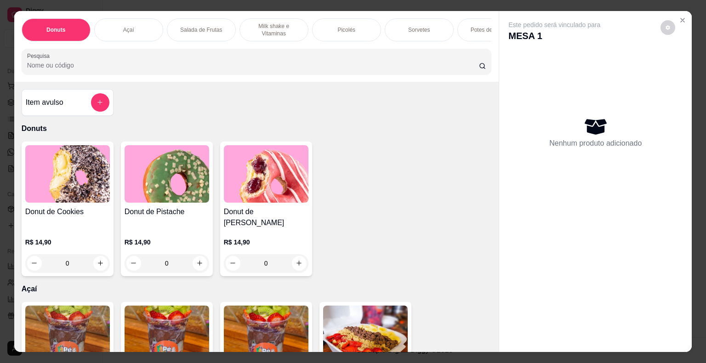
click at [352, 26] on div "Picolés" at bounding box center [346, 29] width 69 height 23
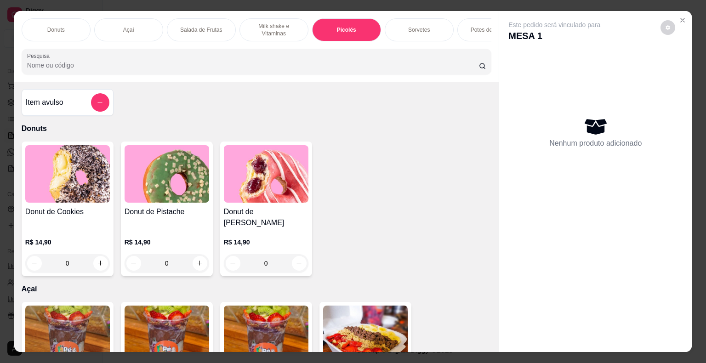
scroll to position [22, 0]
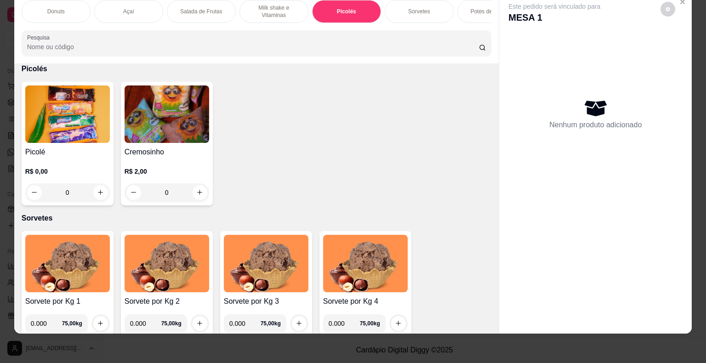
click at [99, 185] on div "0" at bounding box center [67, 192] width 85 height 18
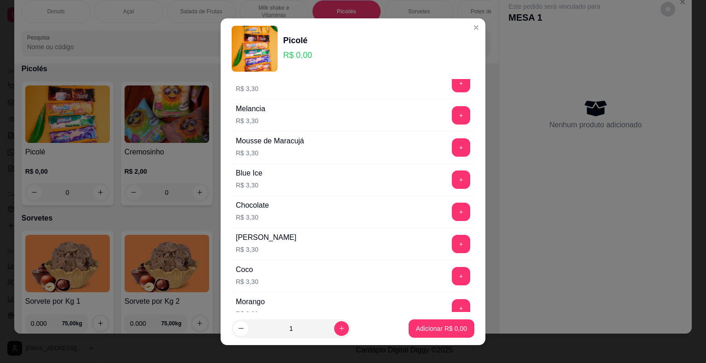
scroll to position [636, 0]
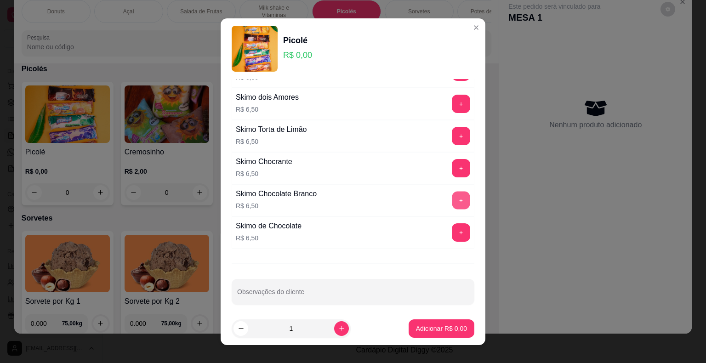
click at [452, 196] on button "+" at bounding box center [461, 200] width 18 height 18
click at [452, 200] on button "+" at bounding box center [461, 200] width 18 height 18
click at [431, 328] on p "Adicionar R$ 13,00" at bounding box center [439, 328] width 53 height 9
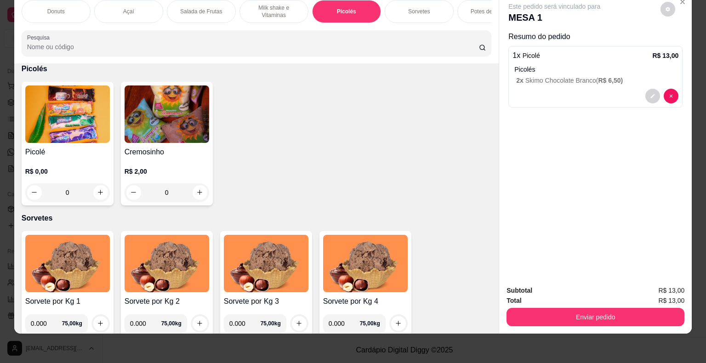
click at [595, 317] on div "Subtotal R$ 13,00 Total R$ 13,00 Enviar pedido" at bounding box center [595, 306] width 192 height 56
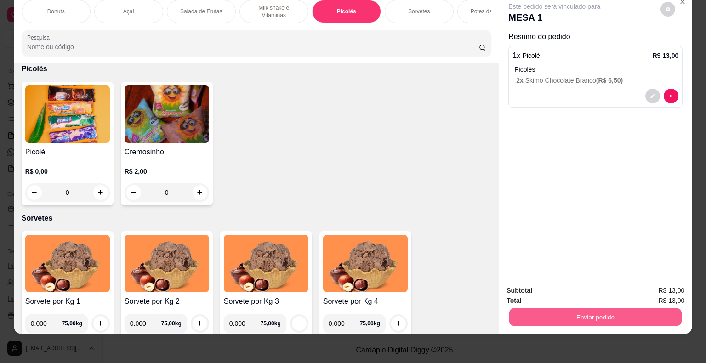
click at [590, 308] on button "Enviar pedido" at bounding box center [595, 317] width 172 height 18
click at [573, 284] on button "Não registrar e enviar pedido" at bounding box center [565, 287] width 96 height 17
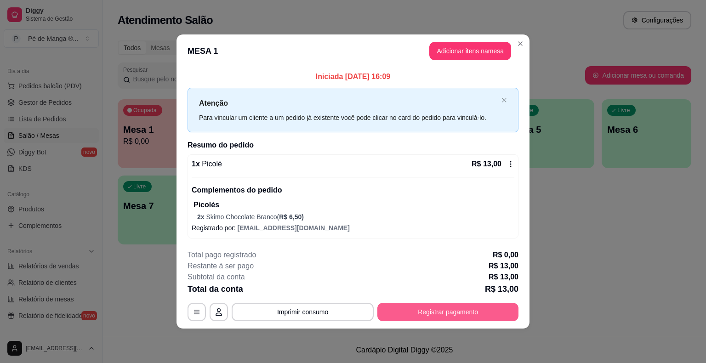
click at [476, 312] on button "Registrar pagamento" at bounding box center [447, 312] width 141 height 18
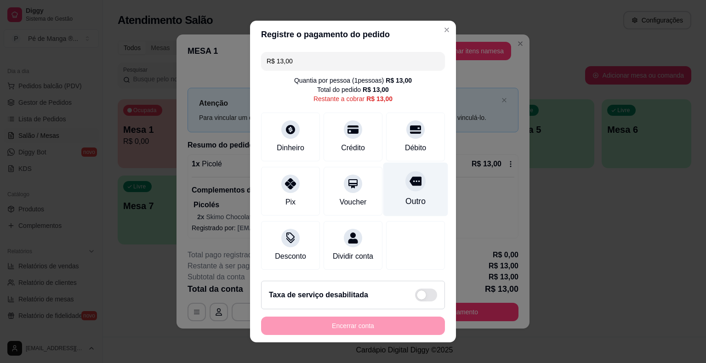
drag, startPoint x: 403, startPoint y: 139, endPoint x: 390, endPoint y: 184, distance: 47.4
click at [403, 139] on div "Débito" at bounding box center [415, 137] width 59 height 49
type input "R$ 0,00"
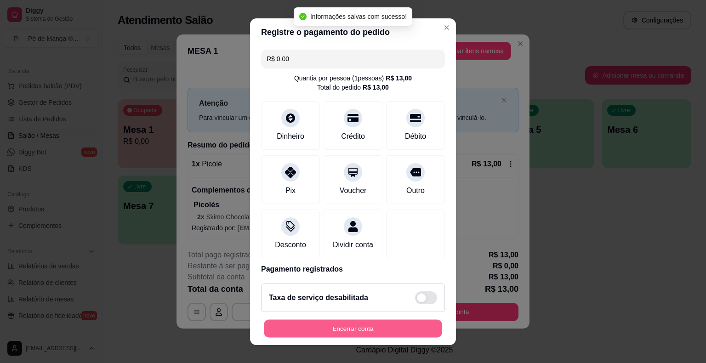
click at [359, 322] on button "Encerrar conta" at bounding box center [353, 328] width 178 height 18
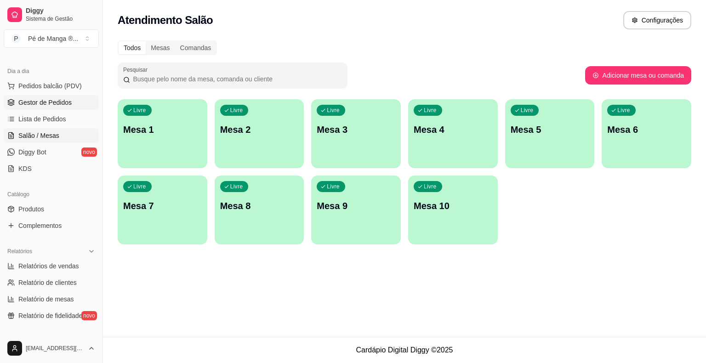
click at [57, 107] on link "Gestor de Pedidos" at bounding box center [51, 102] width 95 height 15
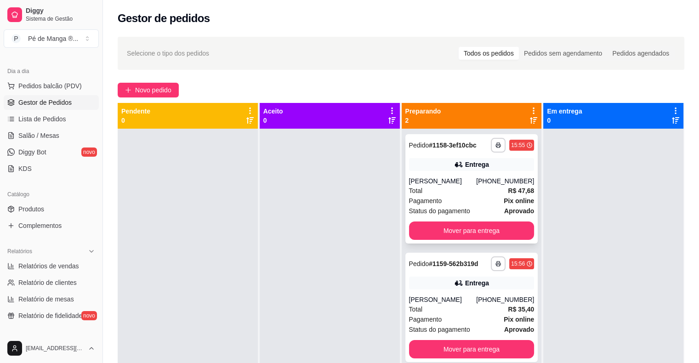
click at [465, 201] on div "Pagamento Pix online" at bounding box center [471, 201] width 125 height 10
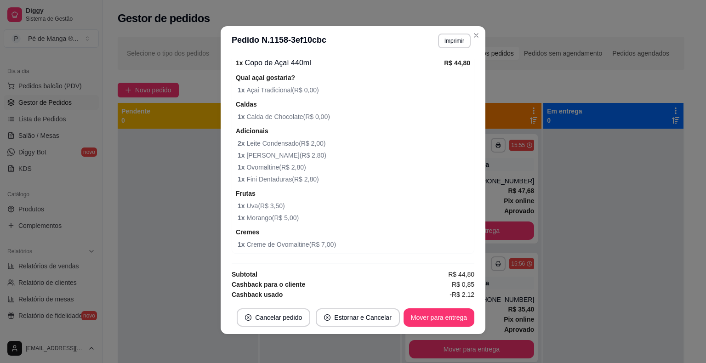
scroll to position [2, 0]
click at [480, 32] on header "**********" at bounding box center [352, 40] width 265 height 29
drag, startPoint x: 477, startPoint y: 41, endPoint x: 484, endPoint y: 61, distance: 20.5
click at [476, 45] on header "**********" at bounding box center [352, 40] width 265 height 29
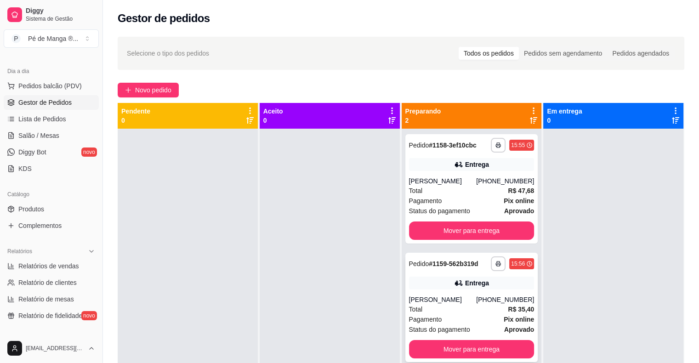
click at [458, 287] on icon at bounding box center [458, 282] width 9 height 9
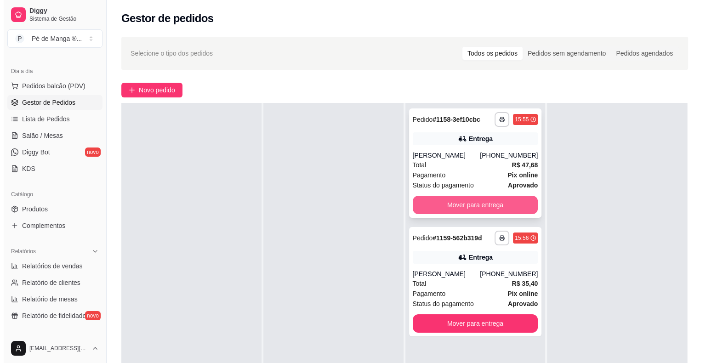
scroll to position [0, 0]
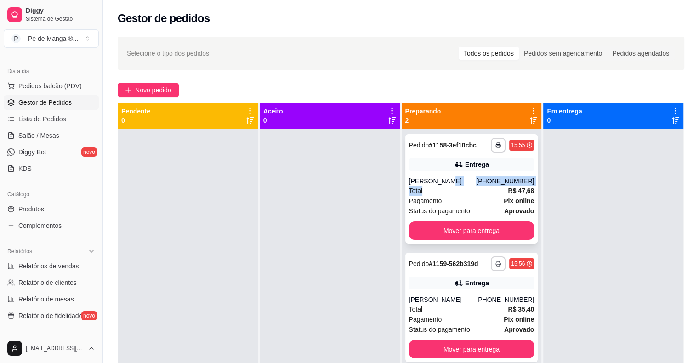
click at [458, 188] on div "**********" at bounding box center [471, 188] width 133 height 109
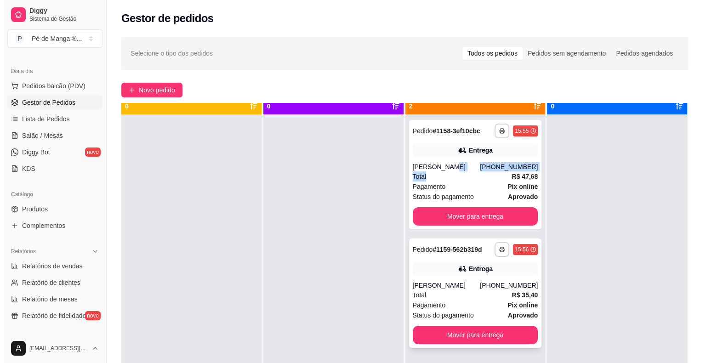
scroll to position [26, 0]
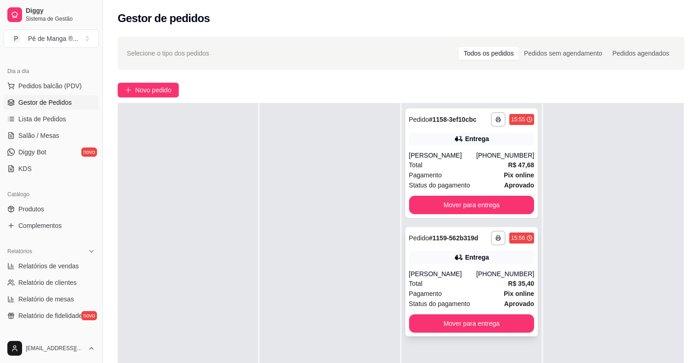
drag, startPoint x: 430, startPoint y: 258, endPoint x: 424, endPoint y: 258, distance: 6.0
click at [424, 258] on div "Entrega" at bounding box center [471, 257] width 125 height 13
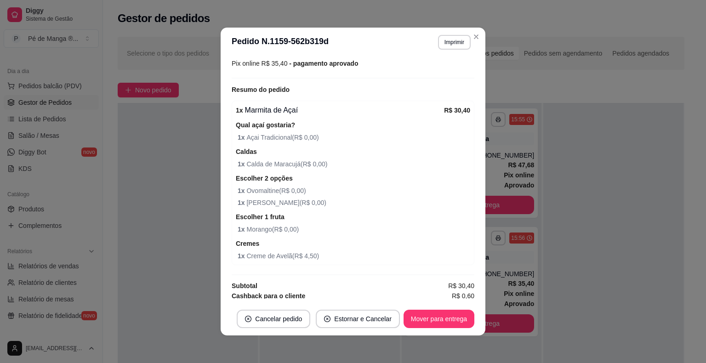
scroll to position [2, 0]
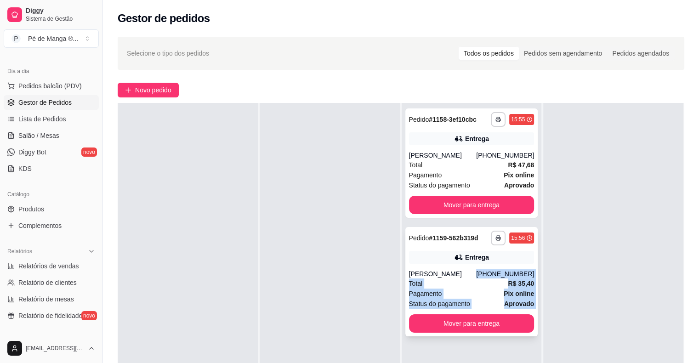
drag, startPoint x: 446, startPoint y: 267, endPoint x: 460, endPoint y: 319, distance: 53.9
click at [460, 319] on div "**********" at bounding box center [471, 281] width 133 height 109
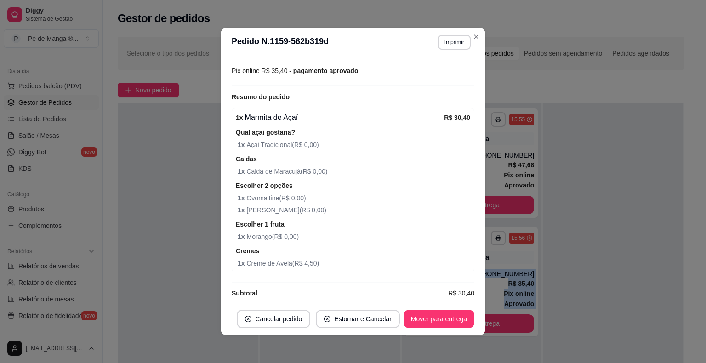
scroll to position [273, 0]
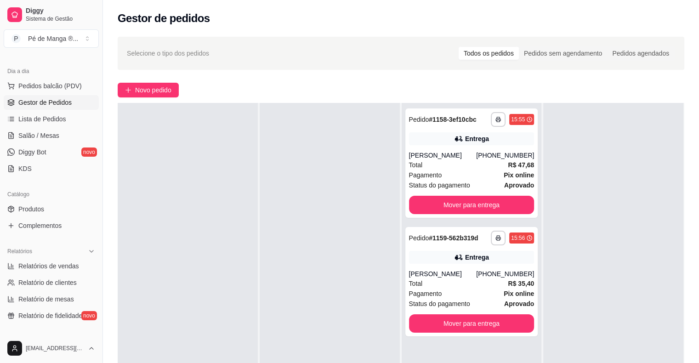
click at [200, 166] on div at bounding box center [188, 284] width 140 height 363
click at [30, 131] on span "Salão / Mesas" at bounding box center [38, 135] width 41 height 9
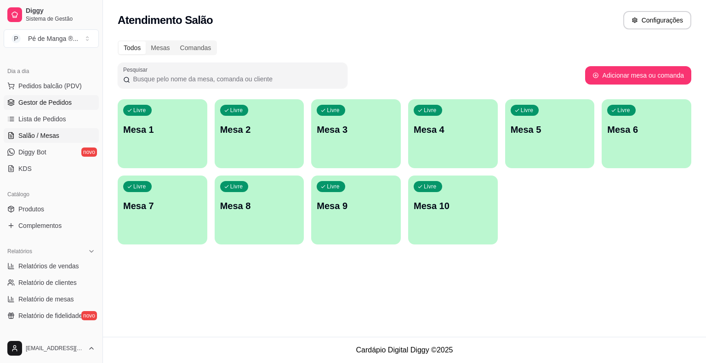
click at [68, 103] on span "Gestor de Pedidos" at bounding box center [44, 102] width 53 height 9
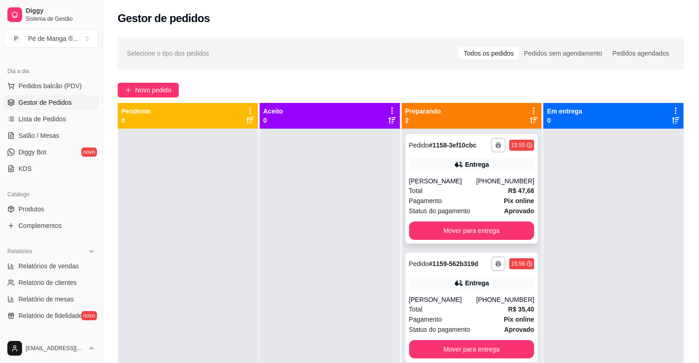
click at [491, 201] on div "Pagamento Pix online" at bounding box center [471, 201] width 125 height 10
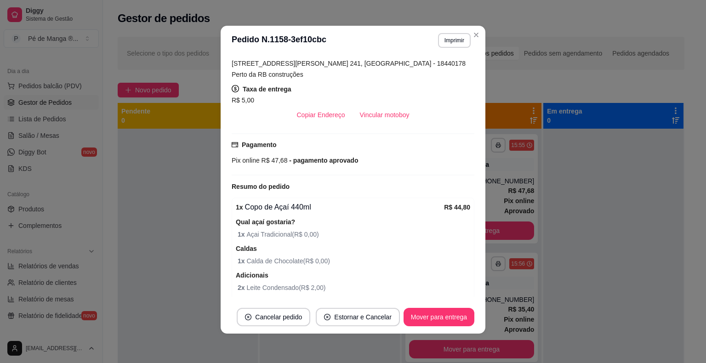
scroll to position [43, 0]
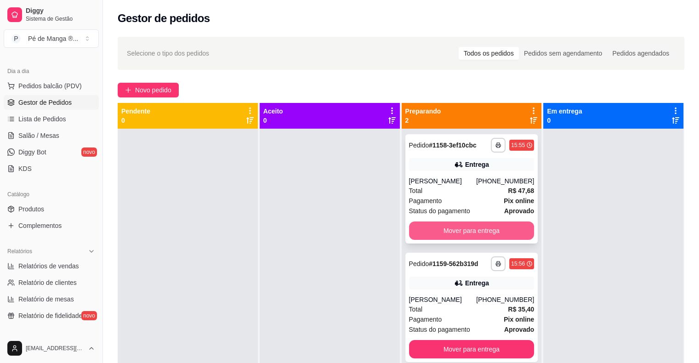
click at [485, 236] on button "Mover para entrega" at bounding box center [471, 230] width 125 height 18
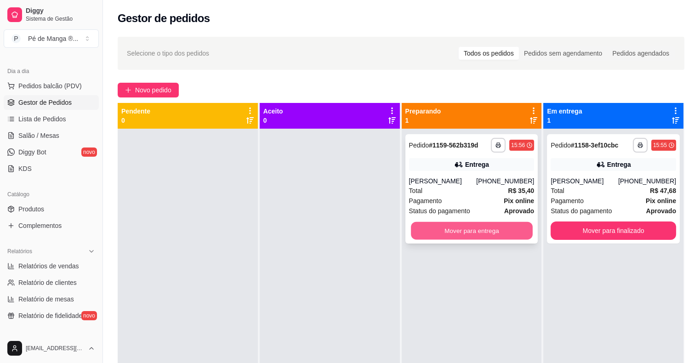
click at [487, 232] on button "Mover para entrega" at bounding box center [472, 231] width 122 height 18
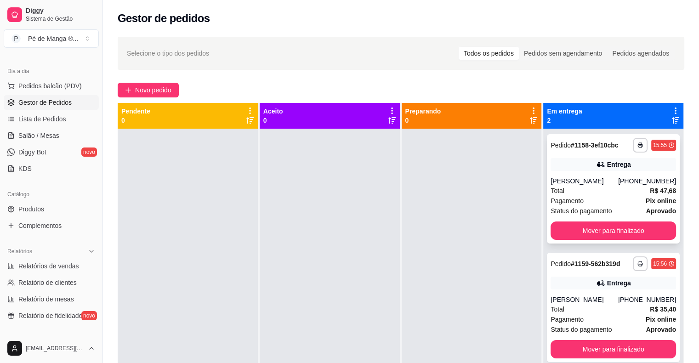
click at [602, 193] on div "Total R$ 47,68" at bounding box center [612, 191] width 125 height 10
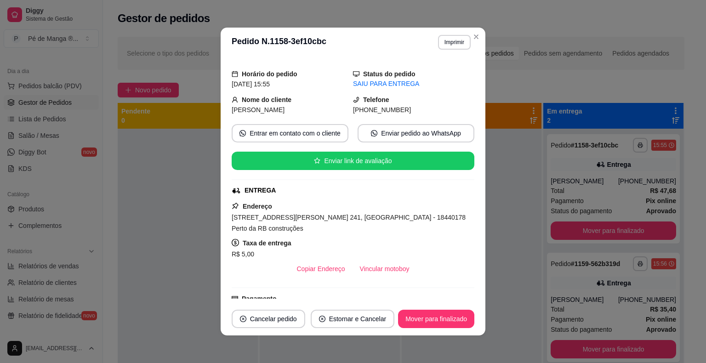
scroll to position [0, 0]
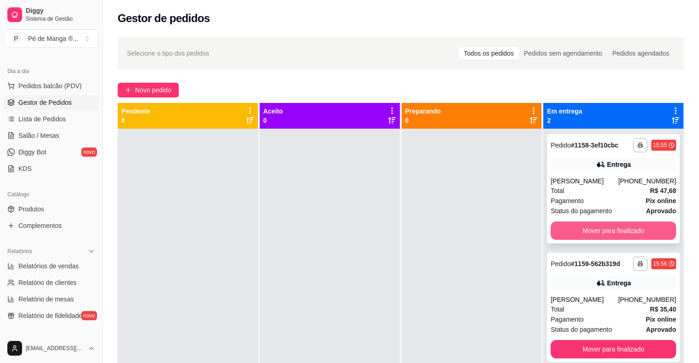
click at [619, 230] on button "Mover para finalizado" at bounding box center [612, 230] width 125 height 18
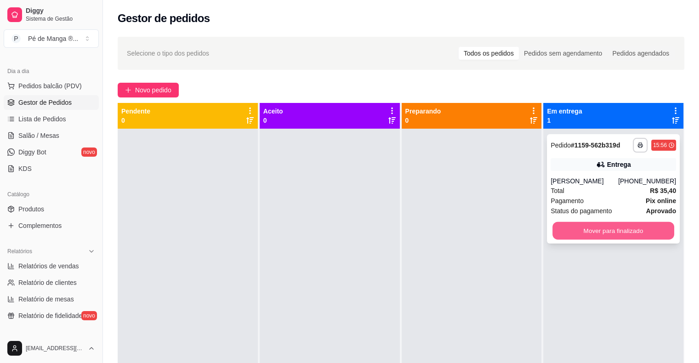
click at [616, 228] on button "Mover para finalizado" at bounding box center [613, 231] width 122 height 18
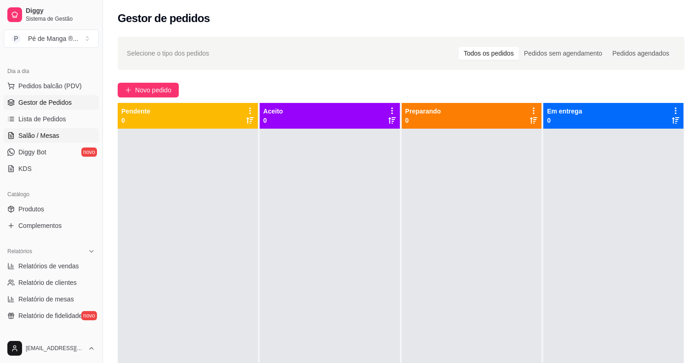
click at [73, 136] on link "Salão / Mesas" at bounding box center [51, 135] width 95 height 15
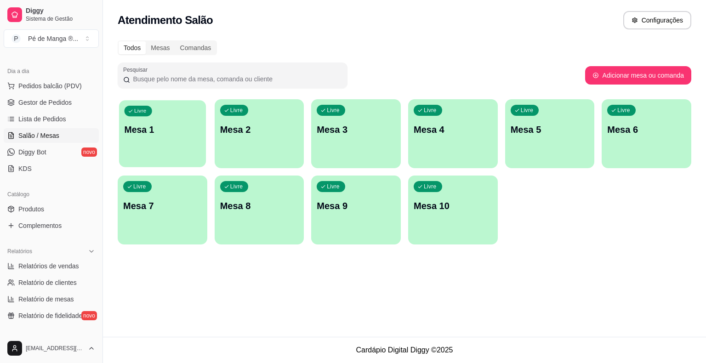
click at [181, 141] on div "Livre Mesa 1" at bounding box center [162, 128] width 87 height 56
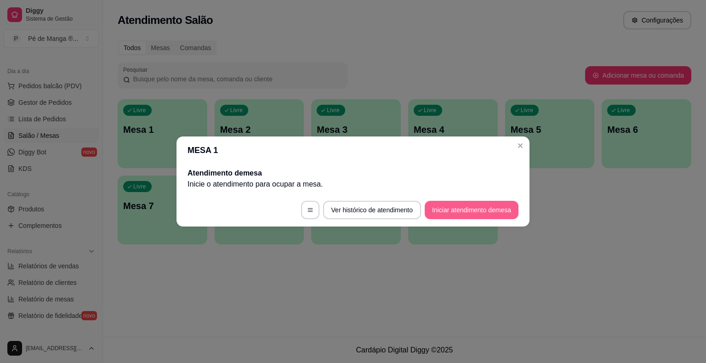
click at [444, 208] on button "Iniciar atendimento de mesa" at bounding box center [471, 210] width 94 height 18
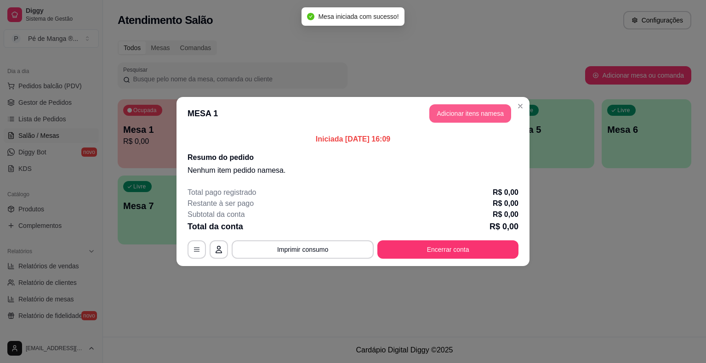
click at [442, 113] on button "Adicionar itens na mesa" at bounding box center [470, 113] width 82 height 18
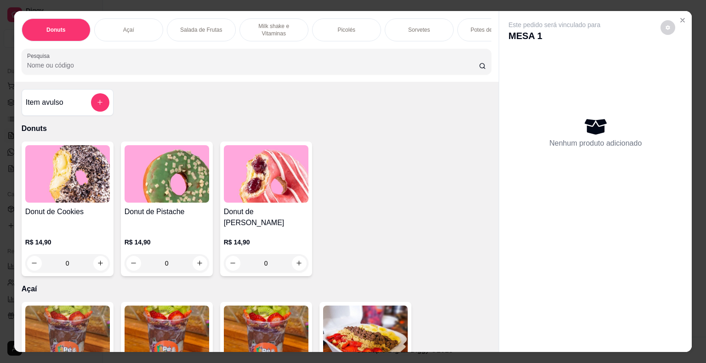
click at [413, 28] on p "Sorvetes" at bounding box center [419, 29] width 22 height 7
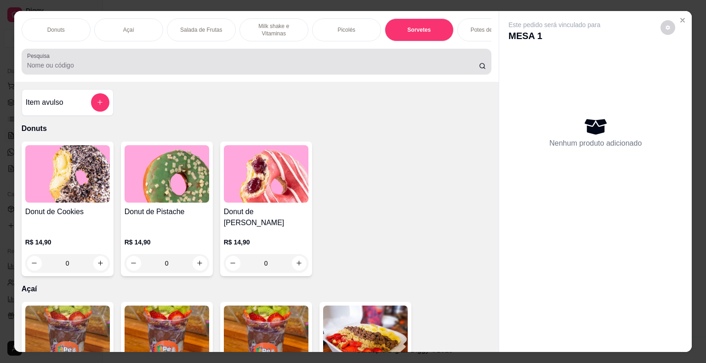
scroll to position [22, 0]
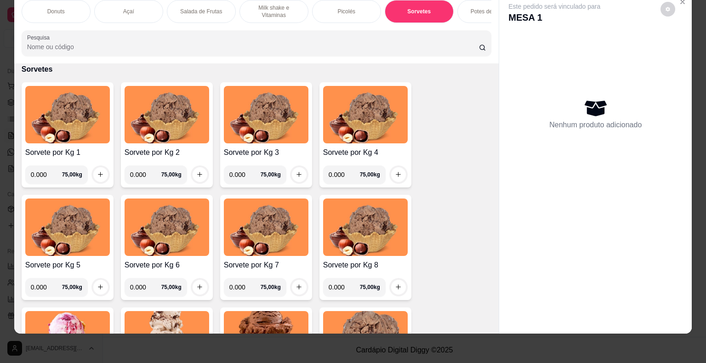
click at [40, 177] on input "0.000" at bounding box center [46, 174] width 31 height 18
type input "0.214"
click at [97, 175] on icon "increase-product-quantity" at bounding box center [100, 174] width 7 height 7
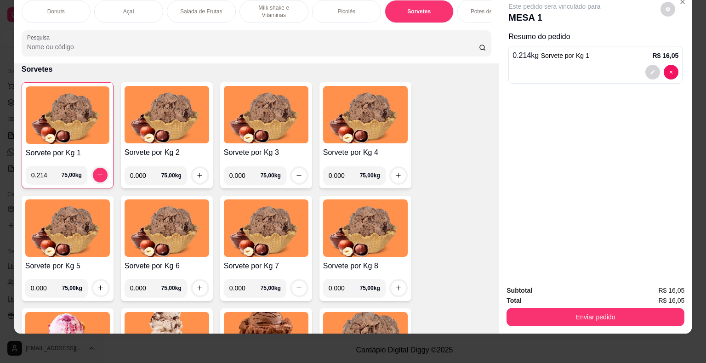
click at [676, 62] on div "0.214 kg Sorvete por Kg 1 R$ 16,05" at bounding box center [595, 65] width 174 height 38
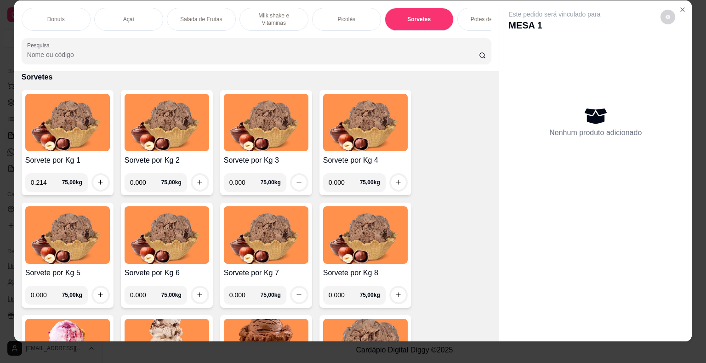
scroll to position [0, 0]
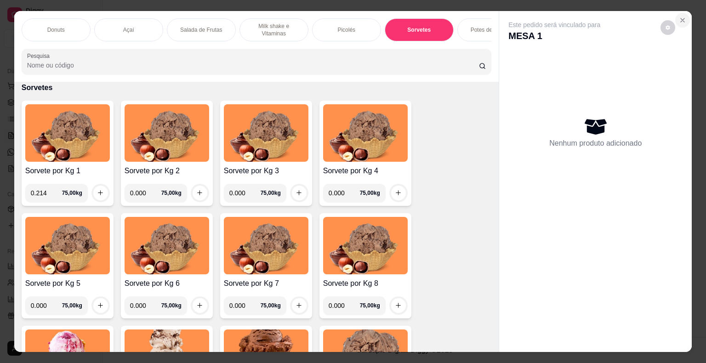
click at [682, 17] on icon "Close" at bounding box center [681, 20] width 7 height 7
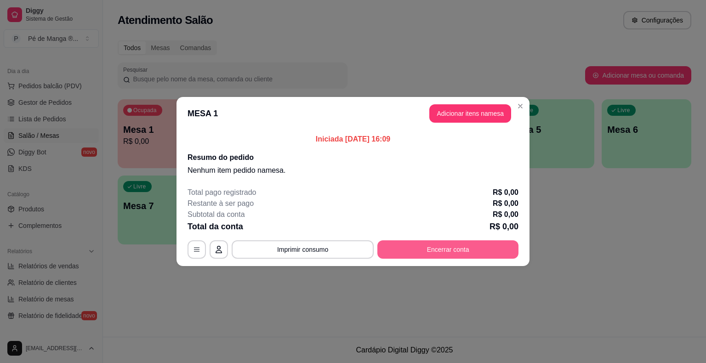
click at [474, 250] on button "Encerrar conta" at bounding box center [447, 249] width 141 height 18
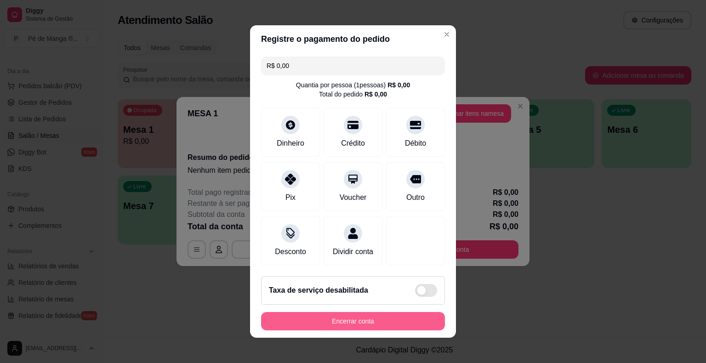
click at [391, 322] on button "Encerrar conta" at bounding box center [353, 321] width 184 height 18
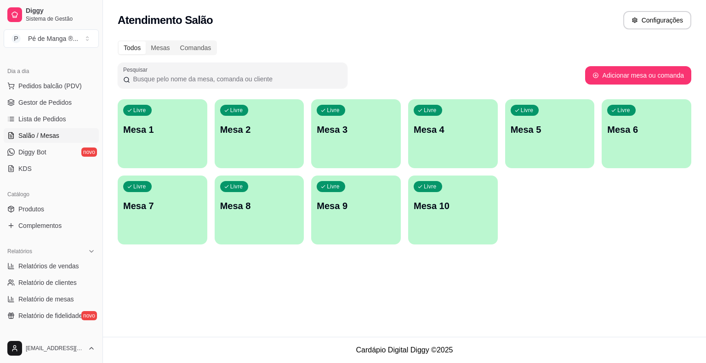
click at [164, 121] on div "Livre Mesa 1" at bounding box center [163, 128] width 90 height 58
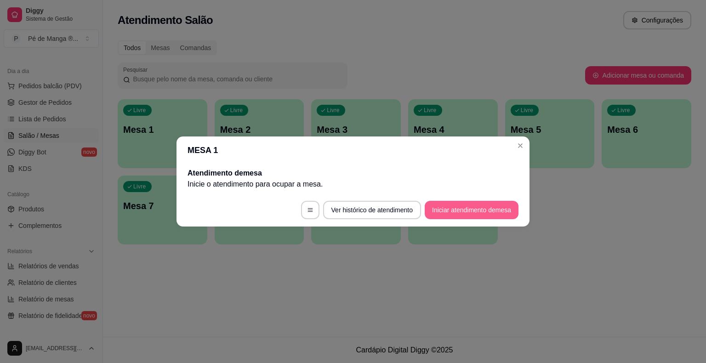
click at [473, 212] on button "Iniciar atendimento de mesa" at bounding box center [471, 210] width 94 height 18
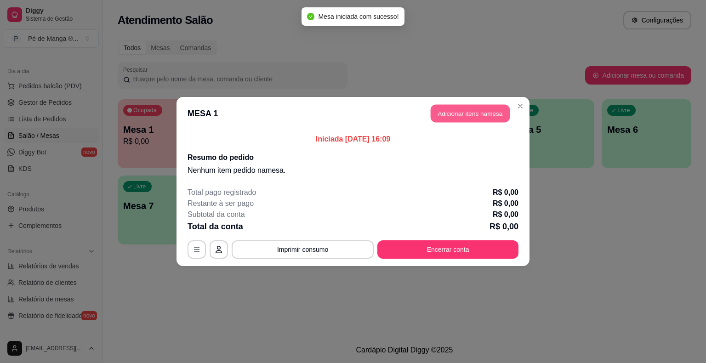
click at [466, 111] on button "Adicionar itens na mesa" at bounding box center [469, 114] width 79 height 18
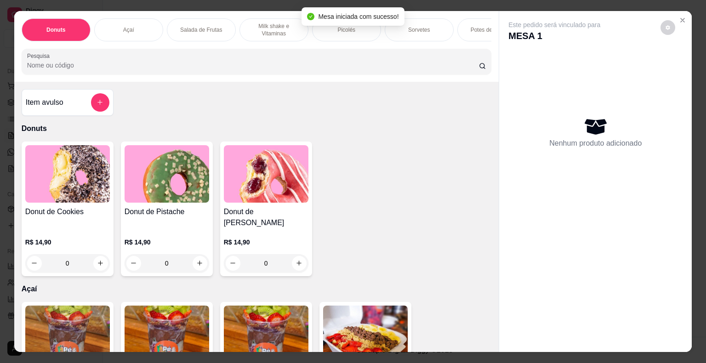
drag, startPoint x: 133, startPoint y: 27, endPoint x: 136, endPoint y: 38, distance: 11.3
click at [134, 27] on div "Açaí" at bounding box center [128, 29] width 69 height 23
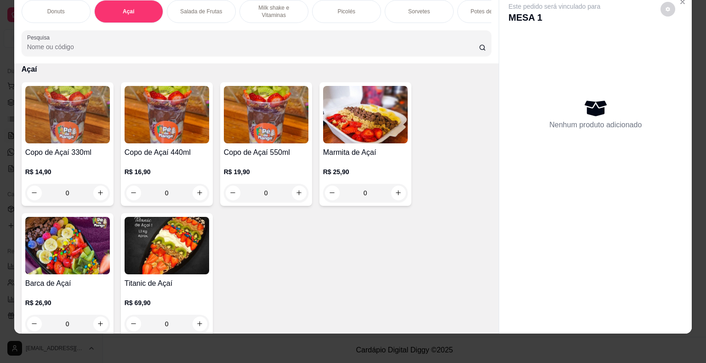
click at [95, 191] on div "0" at bounding box center [67, 193] width 85 height 18
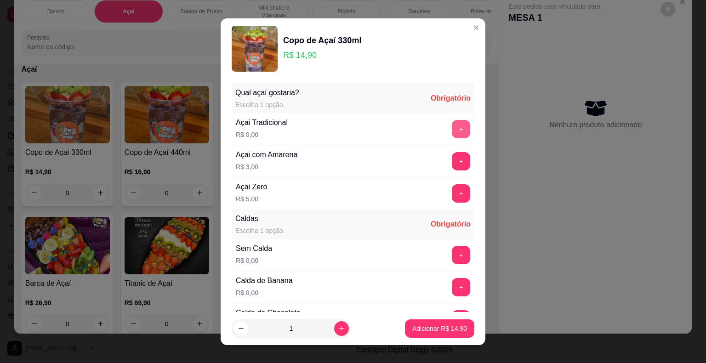
click at [452, 133] on button "+" at bounding box center [461, 129] width 18 height 18
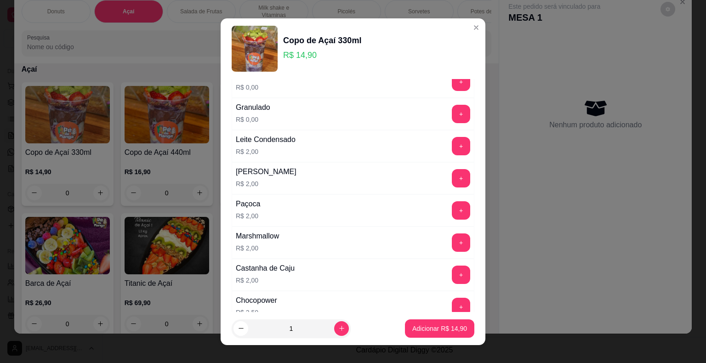
scroll to position [643, 0]
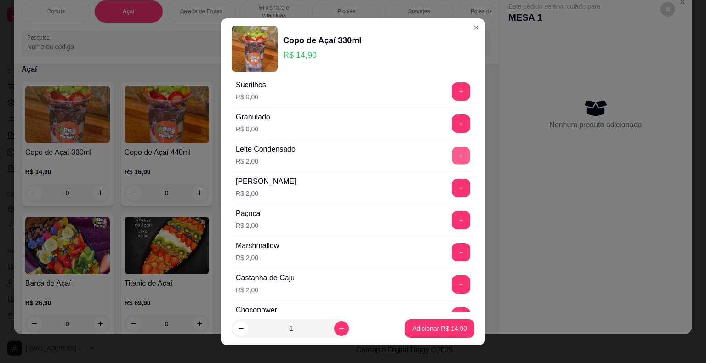
click at [452, 150] on button "+" at bounding box center [461, 156] width 18 height 18
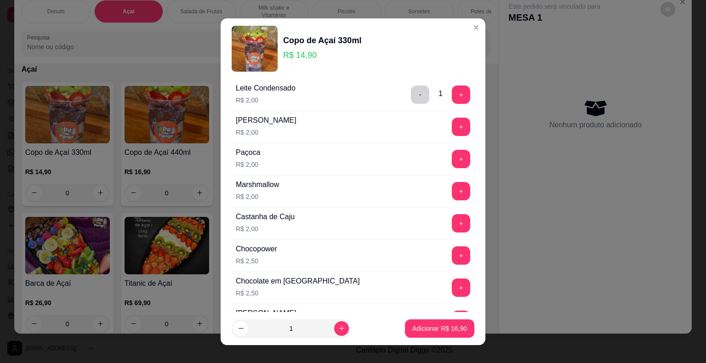
scroll to position [689, 0]
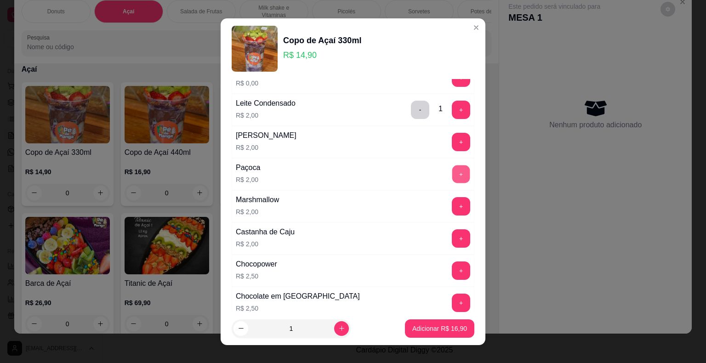
click at [452, 165] on button "+" at bounding box center [461, 174] width 18 height 18
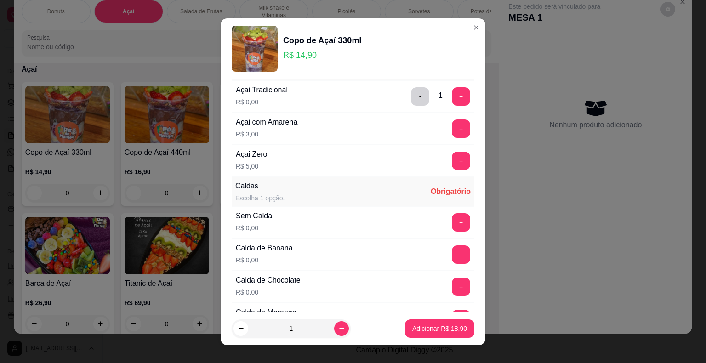
scroll to position [0, 0]
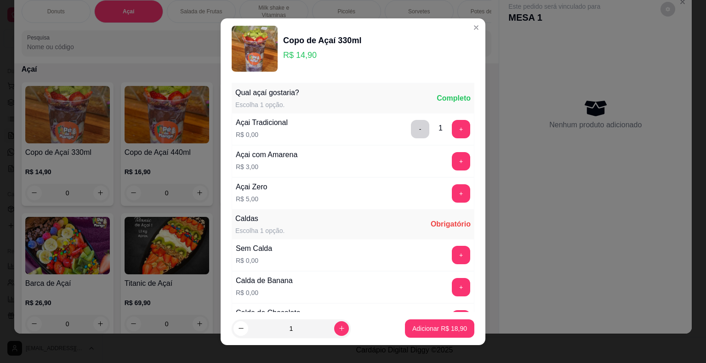
click at [417, 337] on footer "1 Adicionar R$ 18,90" at bounding box center [352, 328] width 265 height 33
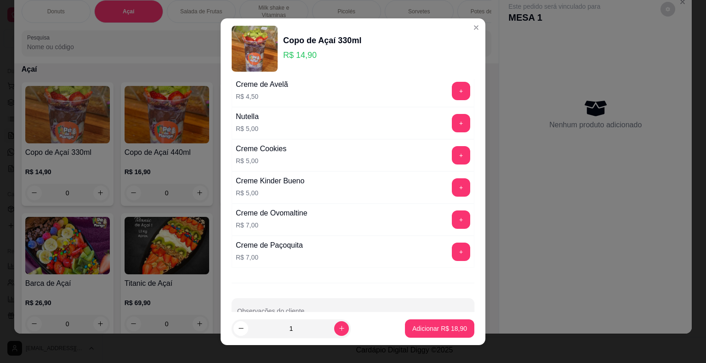
scroll to position [1393, 0]
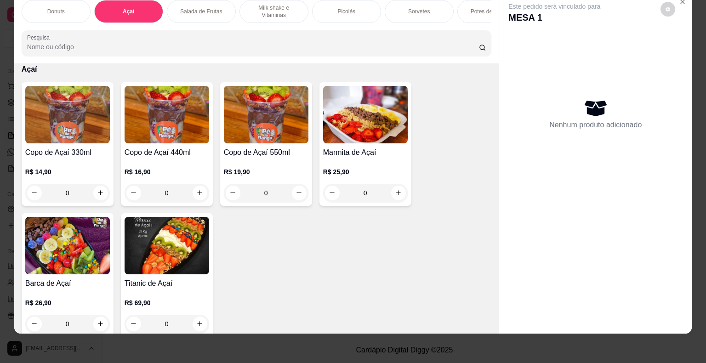
click at [197, 192] on div "0" at bounding box center [166, 193] width 85 height 18
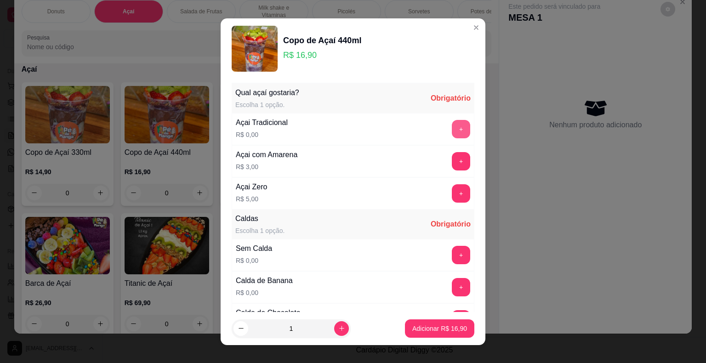
click at [452, 127] on button "+" at bounding box center [461, 129] width 18 height 18
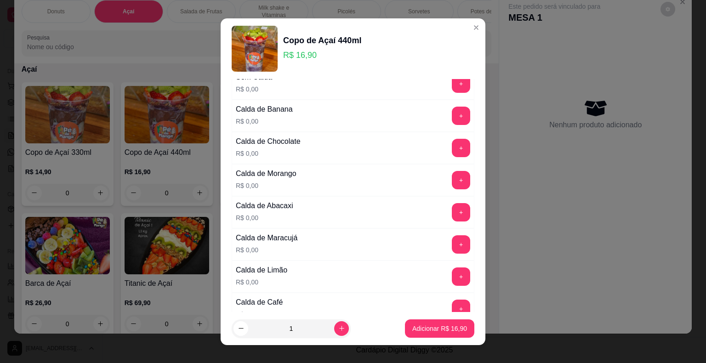
scroll to position [138, 0]
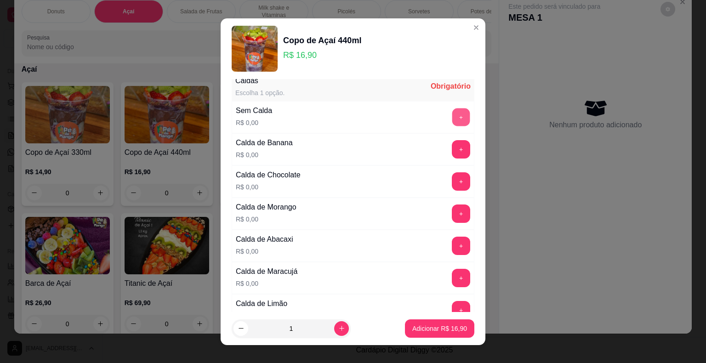
click at [452, 111] on button "+" at bounding box center [461, 117] width 18 height 18
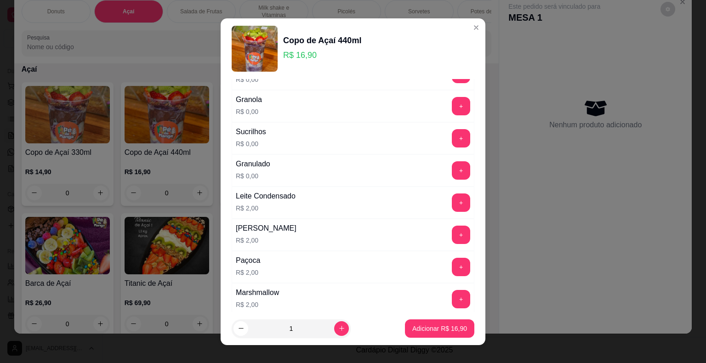
scroll to position [597, 0]
click at [452, 200] on button "+" at bounding box center [461, 201] width 18 height 18
click at [452, 257] on button "+" at bounding box center [461, 266] width 18 height 18
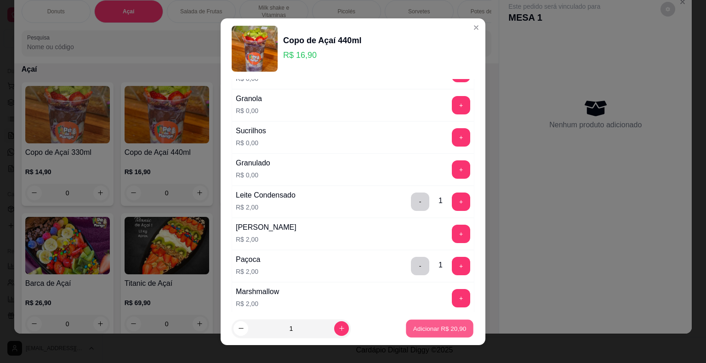
click at [426, 332] on button "Adicionar R$ 20,90" at bounding box center [440, 328] width 68 height 18
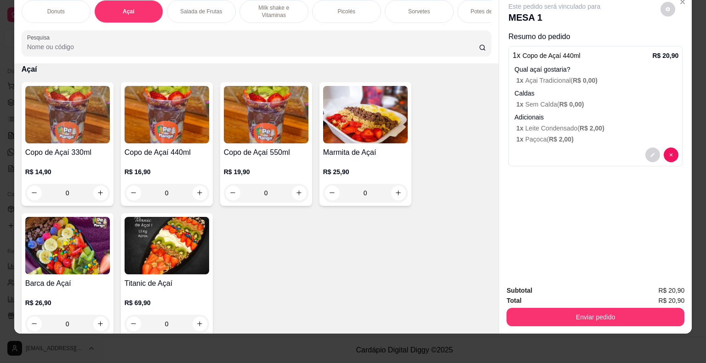
click at [89, 192] on div "0" at bounding box center [67, 193] width 85 height 18
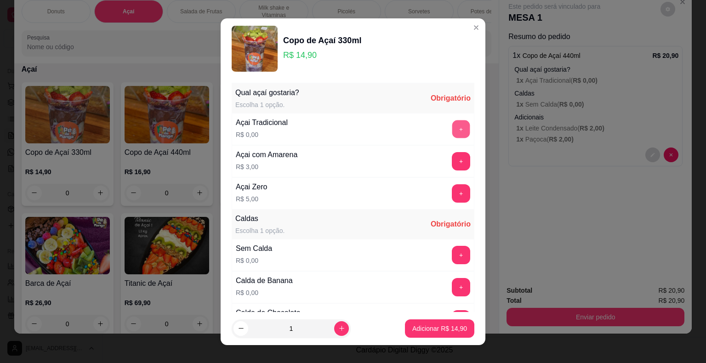
click at [452, 132] on button "+" at bounding box center [461, 129] width 18 height 18
click at [452, 250] on button "+" at bounding box center [461, 255] width 18 height 18
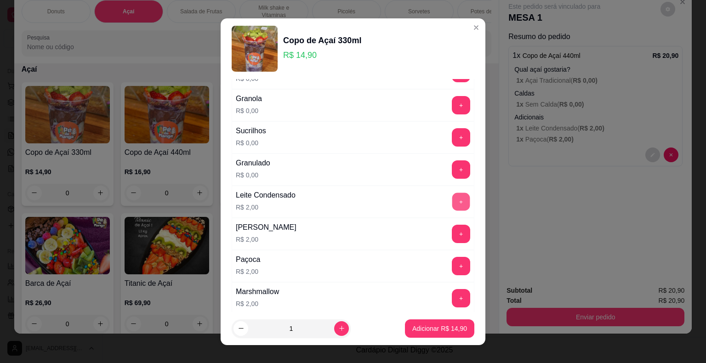
click at [452, 198] on button "+" at bounding box center [461, 201] width 18 height 18
click at [440, 250] on div "Paçoca R$ 2,00 +" at bounding box center [353, 266] width 243 height 32
click at [452, 258] on button "+" at bounding box center [461, 266] width 18 height 18
click at [441, 322] on button "Adicionar R$ 18,90" at bounding box center [440, 328] width 68 height 18
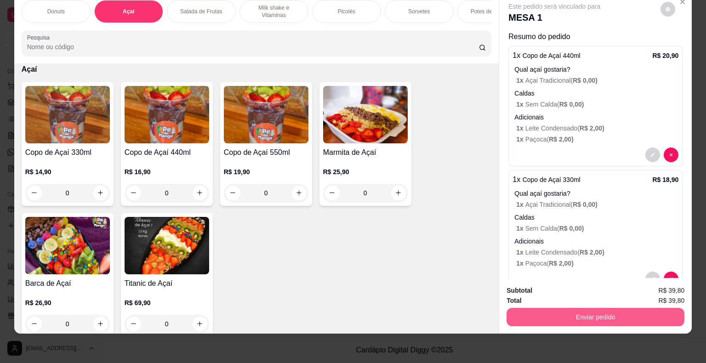
click at [582, 311] on button "Enviar pedido" at bounding box center [595, 317] width 178 height 18
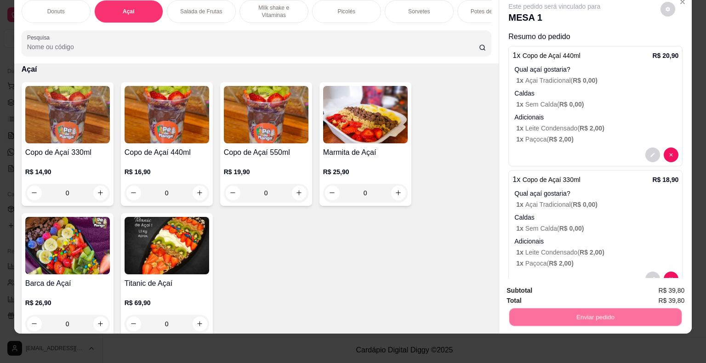
click at [583, 294] on button "Não registrar e enviar pedido" at bounding box center [564, 287] width 93 height 17
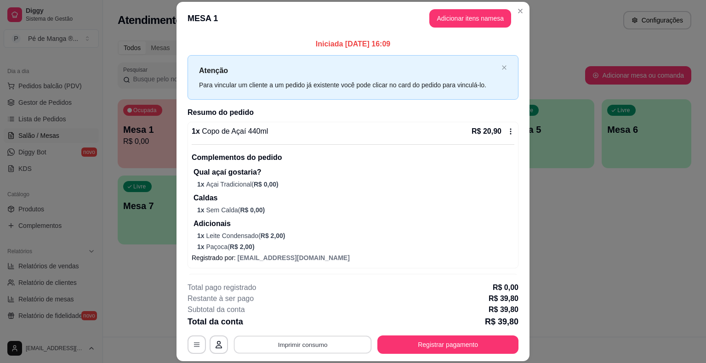
click at [329, 338] on button "Imprimir consumo" at bounding box center [303, 345] width 138 height 18
click at [314, 323] on button "IMPRESSORA" at bounding box center [302, 323] width 67 height 15
click at [470, 21] on button "Adicionar itens na mesa" at bounding box center [470, 18] width 82 height 18
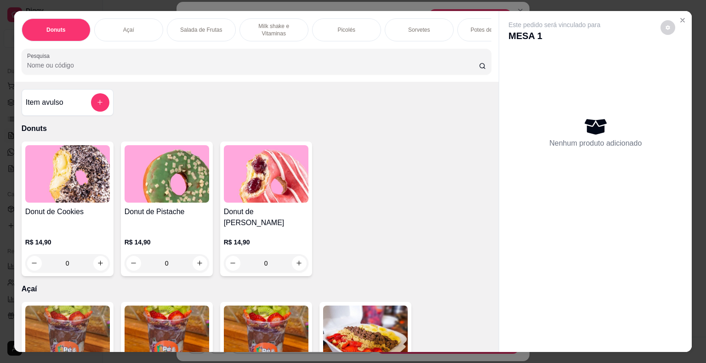
click at [468, 26] on div "Potes de Sorvete" at bounding box center [491, 29] width 69 height 23
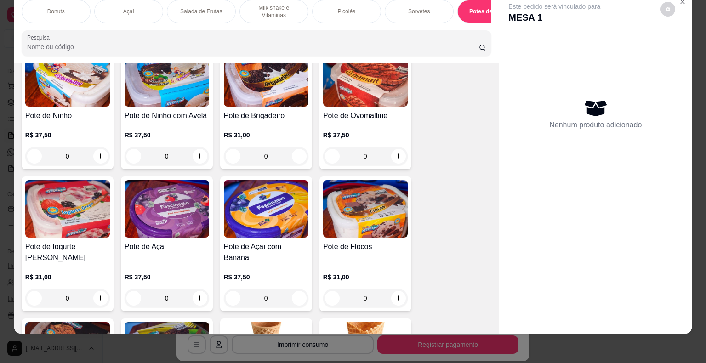
scroll to position [1764, 0]
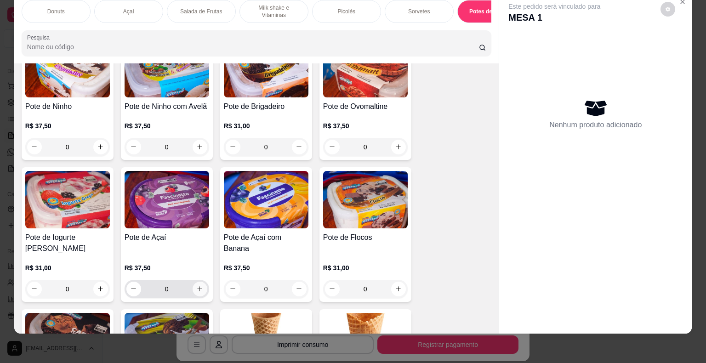
click at [188, 280] on div "0" at bounding box center [166, 289] width 81 height 18
click at [196, 285] on icon "increase-product-quantity" at bounding box center [199, 288] width 7 height 7
type input "1"
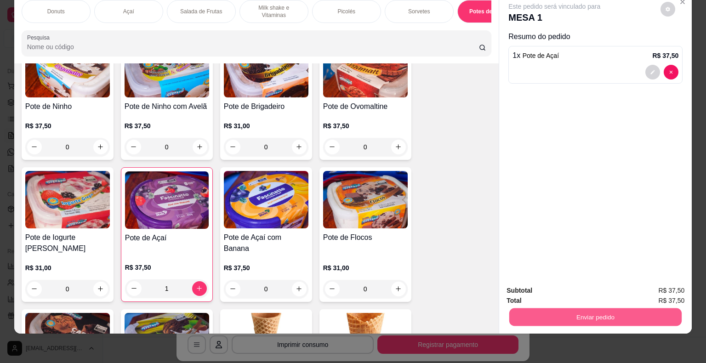
click at [605, 313] on button "Enviar pedido" at bounding box center [595, 317] width 172 height 18
click at [567, 281] on button "Não registrar e enviar pedido" at bounding box center [565, 287] width 96 height 17
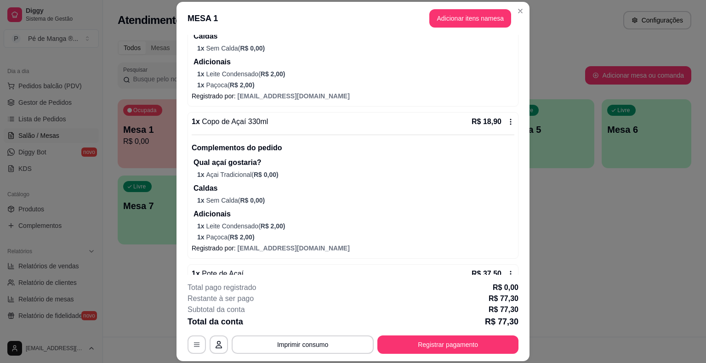
scroll to position [140, 0]
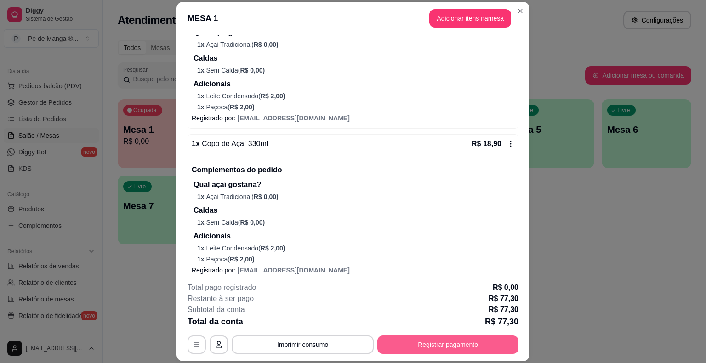
click at [406, 339] on button "Registrar pagamento" at bounding box center [447, 344] width 141 height 18
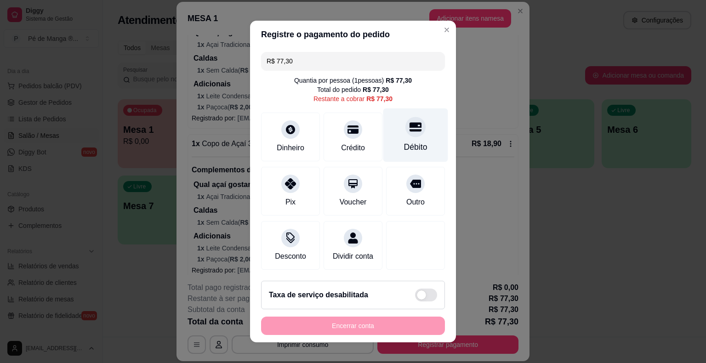
drag, startPoint x: 398, startPoint y: 141, endPoint x: 395, endPoint y: 150, distance: 9.9
click at [397, 141] on div "Débito" at bounding box center [415, 135] width 65 height 54
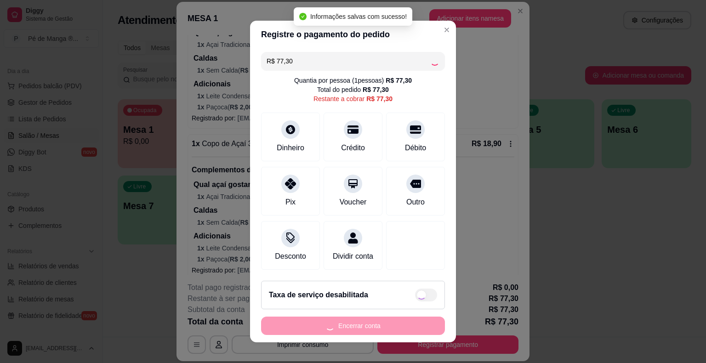
type input "R$ 0,00"
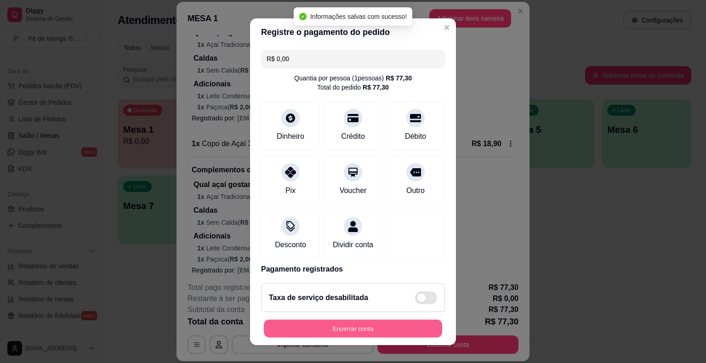
click at [359, 327] on button "Encerrar conta" at bounding box center [353, 328] width 178 height 18
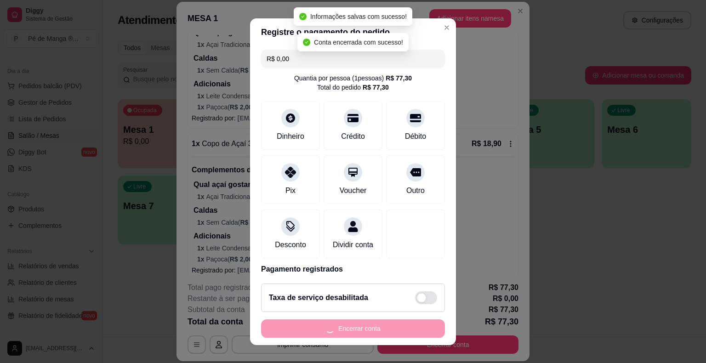
scroll to position [0, 0]
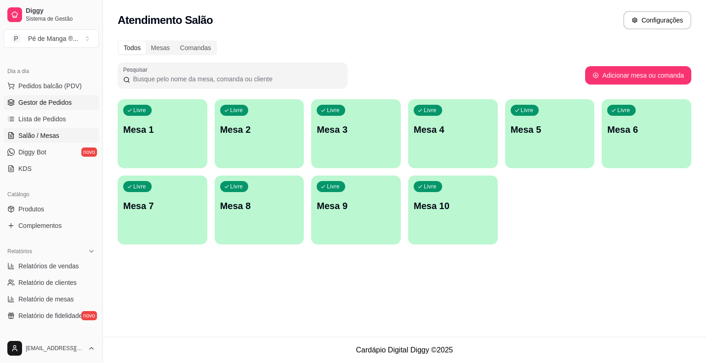
click at [61, 107] on link "Gestor de Pedidos" at bounding box center [51, 102] width 95 height 15
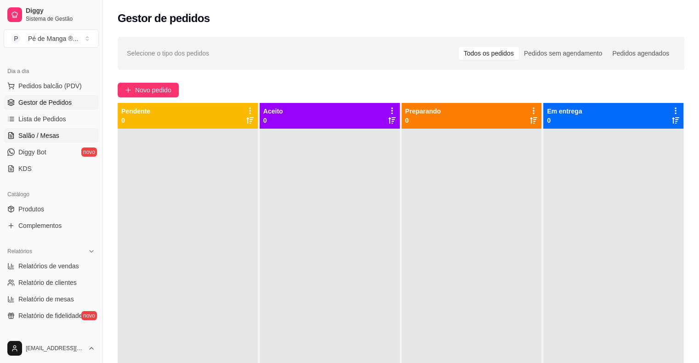
click at [56, 135] on span "Salão / Mesas" at bounding box center [38, 135] width 41 height 9
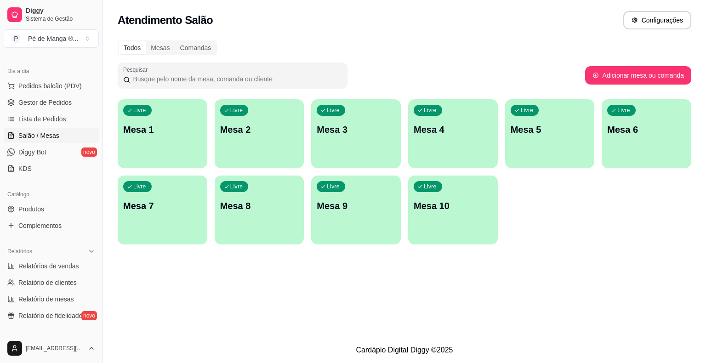
click at [187, 138] on div "Livre Mesa 1" at bounding box center [163, 128] width 90 height 58
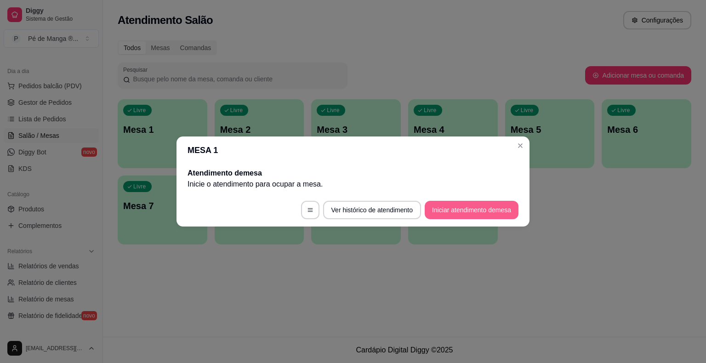
click at [444, 211] on button "Iniciar atendimento de mesa" at bounding box center [471, 210] width 94 height 18
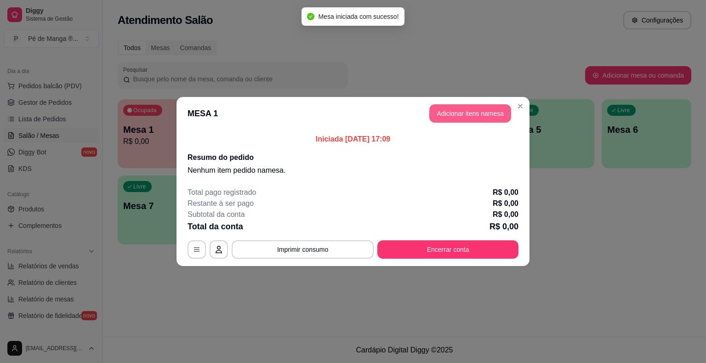
click at [439, 113] on button "Adicionar itens na mesa" at bounding box center [470, 113] width 82 height 18
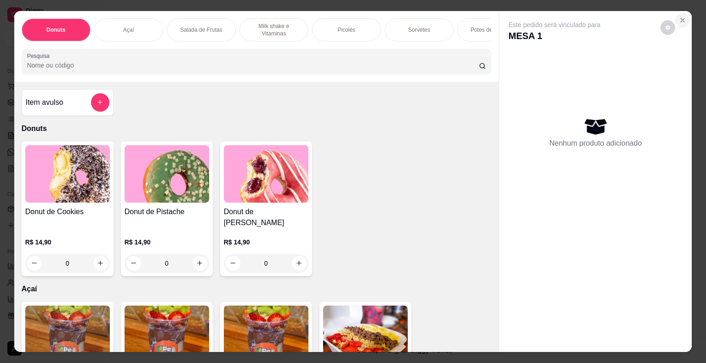
click at [683, 17] on button "Close" at bounding box center [682, 20] width 15 height 15
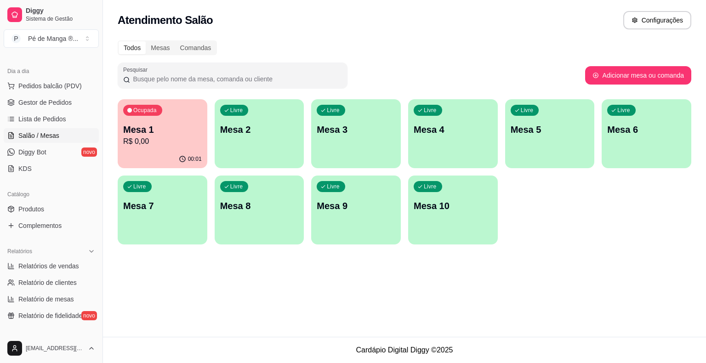
click at [180, 152] on div "00:01" at bounding box center [163, 159] width 90 height 18
click at [50, 99] on span "Gestor de Pedidos" at bounding box center [44, 102] width 53 height 9
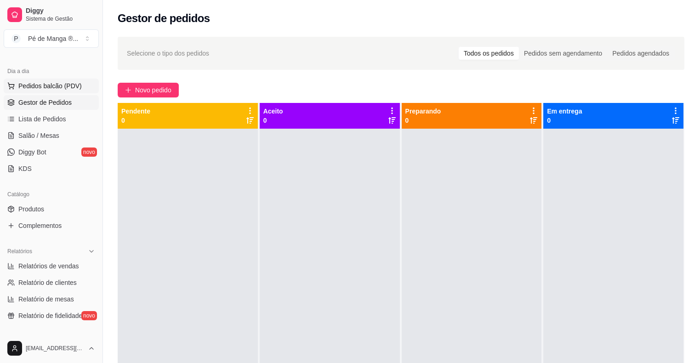
click at [69, 85] on span "Pedidos balcão (PDV)" at bounding box center [49, 85] width 63 height 9
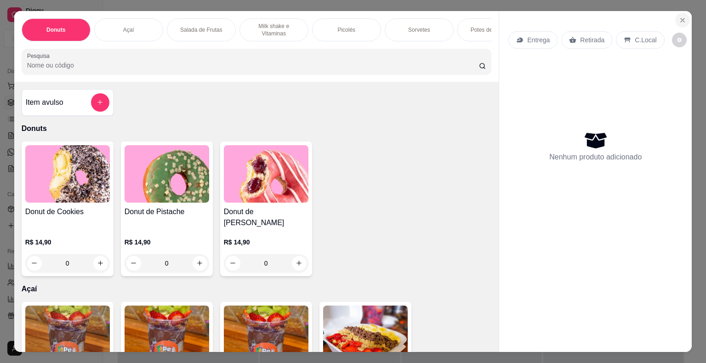
click at [680, 22] on button "Close" at bounding box center [682, 20] width 15 height 15
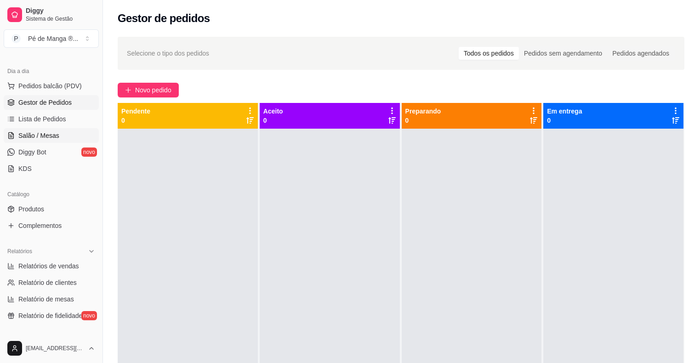
click at [36, 135] on span "Salão / Mesas" at bounding box center [38, 135] width 41 height 9
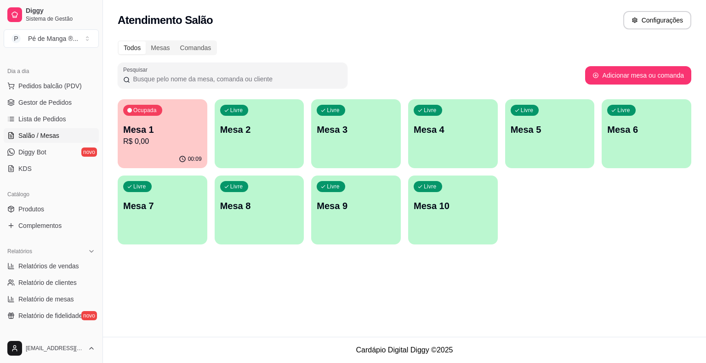
scroll to position [298, 0]
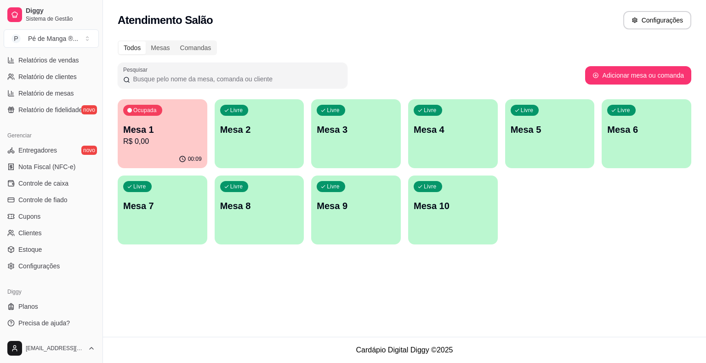
click at [243, 301] on div "Atendimento Salão Configurações Todos Mesas Comandas Pesquisar Adicionar mesa o…" at bounding box center [404, 168] width 603 height 337
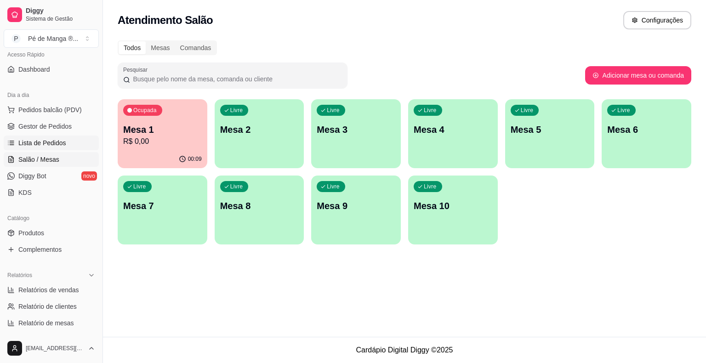
click at [38, 143] on span "Lista de Pedidos" at bounding box center [42, 142] width 48 height 9
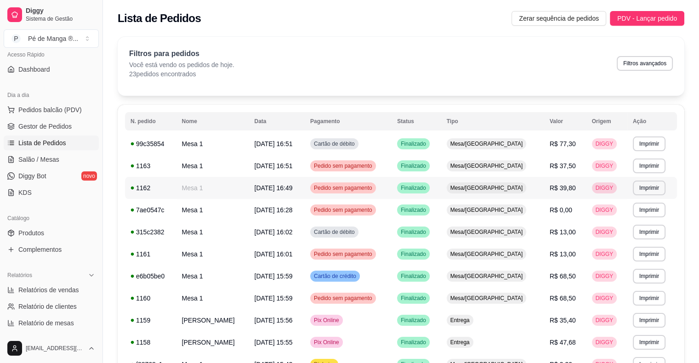
click at [304, 190] on td "[DATE] 16:49" at bounding box center [277, 188] width 56 height 22
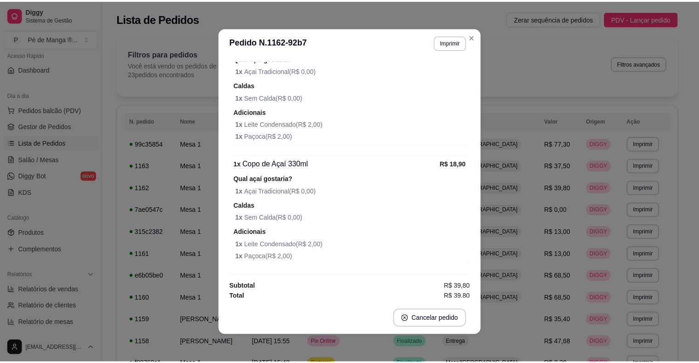
scroll to position [130, 0]
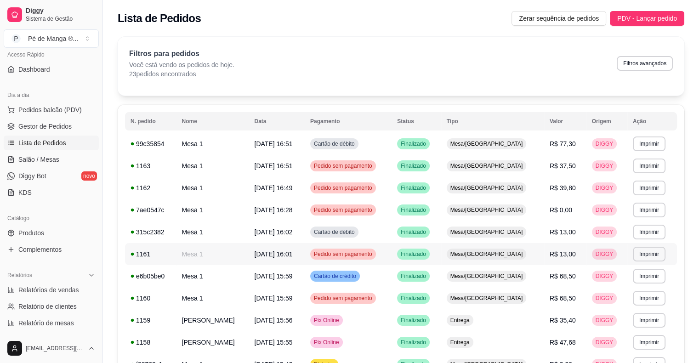
click at [374, 251] on span "Pedido sem pagamento" at bounding box center [343, 253] width 62 height 7
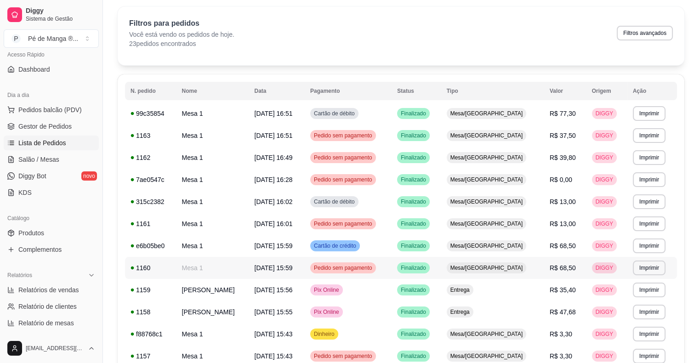
scroll to position [46, 0]
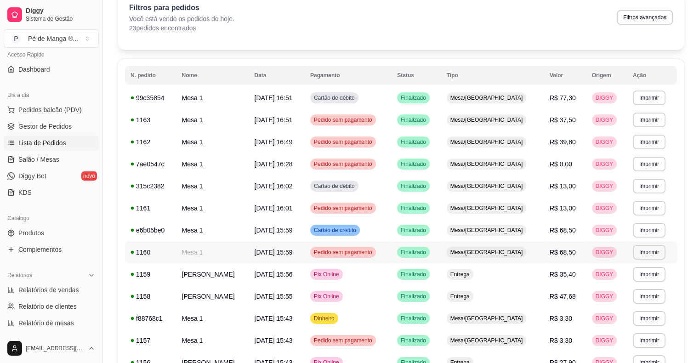
click at [360, 249] on span "Pedido sem pagamento" at bounding box center [343, 252] width 62 height 7
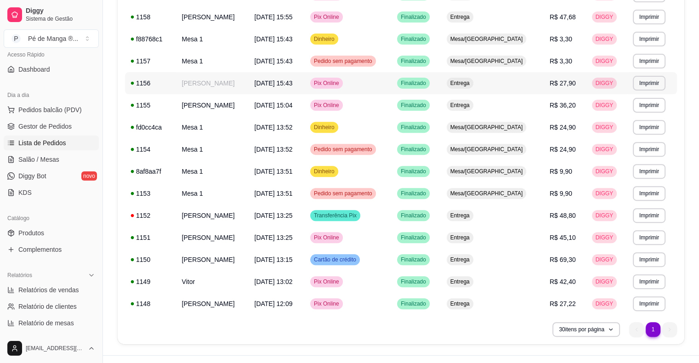
scroll to position [343, 0]
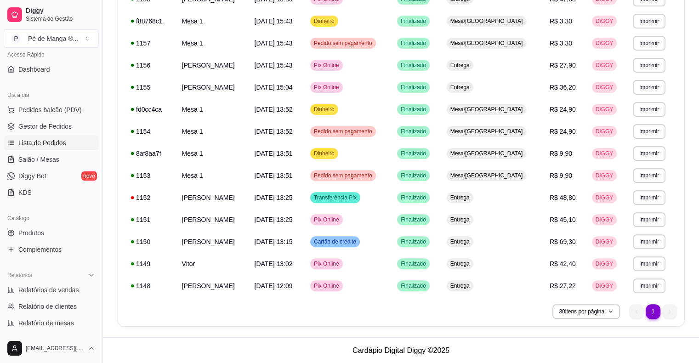
click at [670, 311] on ul "1 1" at bounding box center [653, 311] width 48 height 15
click at [667, 313] on ul "1 1" at bounding box center [653, 311] width 48 height 15
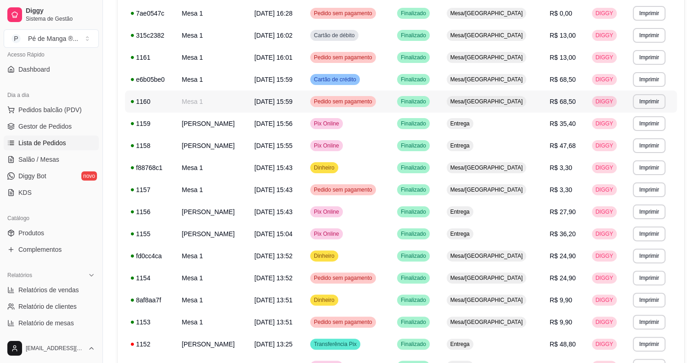
scroll to position [113, 0]
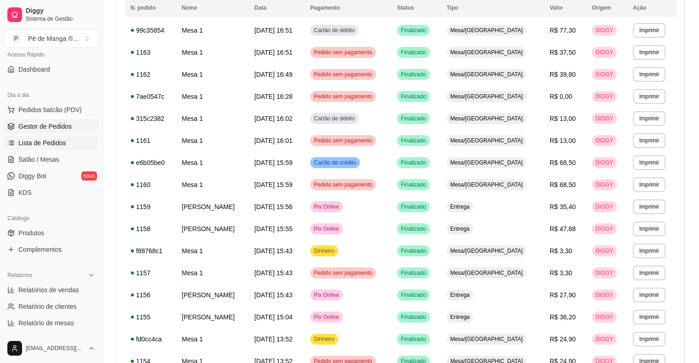
click at [58, 128] on span "Gestor de Pedidos" at bounding box center [44, 126] width 53 height 9
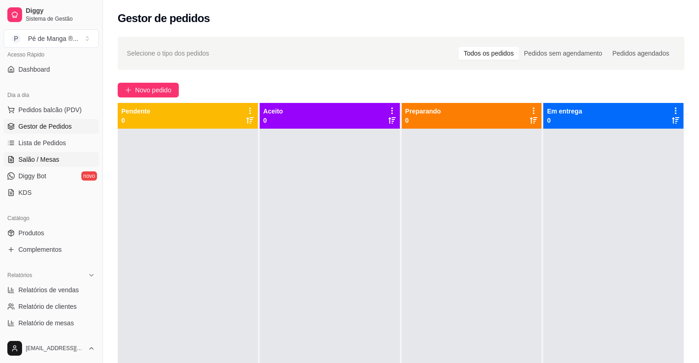
click at [71, 152] on link "Salão / Mesas" at bounding box center [51, 159] width 95 height 15
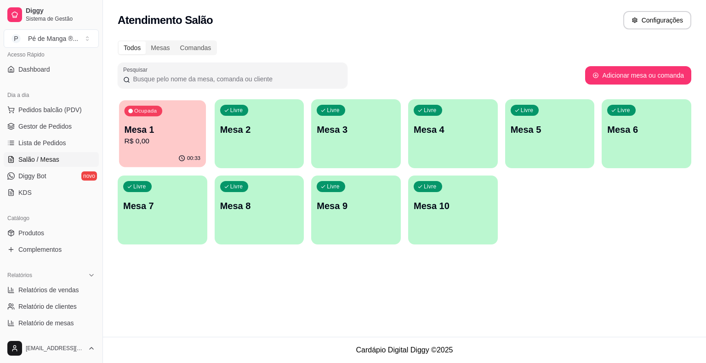
click at [149, 137] on p "R$ 0,00" at bounding box center [162, 141] width 76 height 11
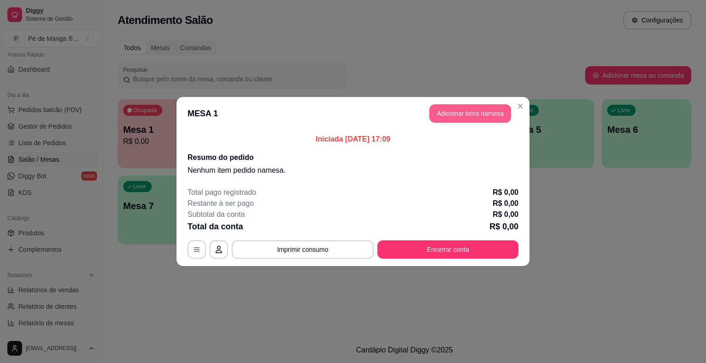
click at [442, 114] on button "Adicionar itens na mesa" at bounding box center [470, 113] width 82 height 18
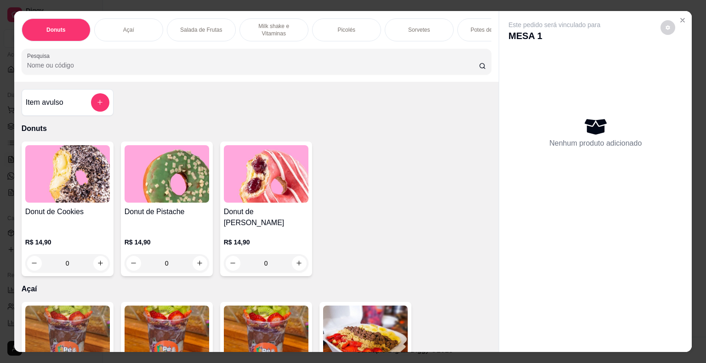
click at [415, 31] on div "Sorvetes" at bounding box center [418, 29] width 69 height 23
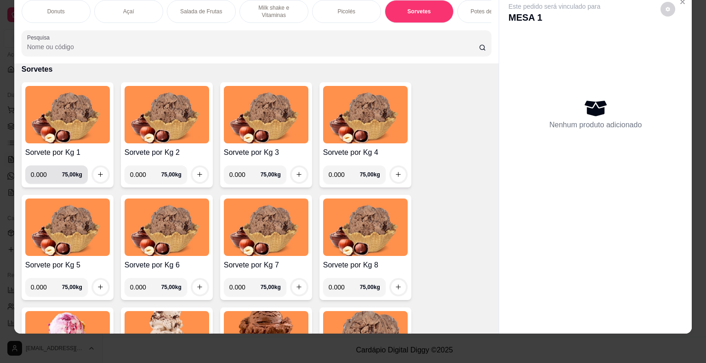
click at [43, 172] on input "0.000" at bounding box center [46, 174] width 31 height 18
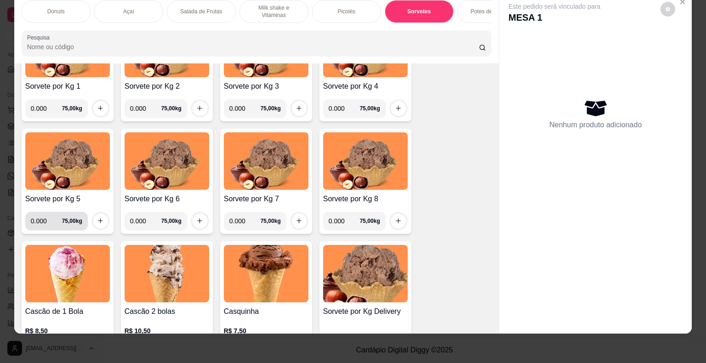
scroll to position [1060, 0]
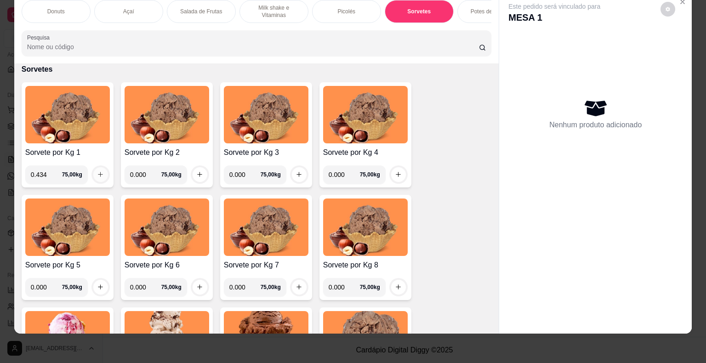
type input "0.434"
click at [101, 177] on button "increase-product-quantity" at bounding box center [100, 174] width 15 height 15
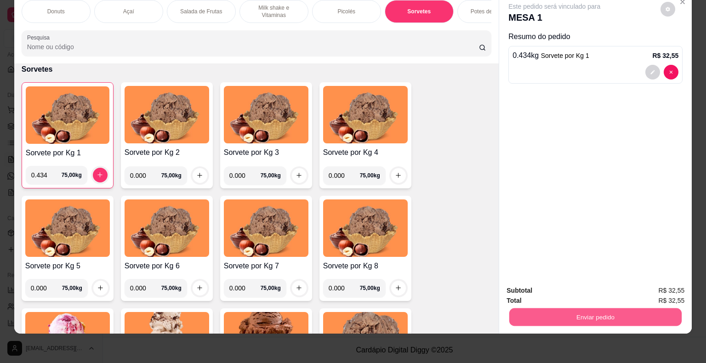
click at [619, 314] on button "Enviar pedido" at bounding box center [595, 317] width 172 height 18
click at [562, 286] on button "Não registrar e enviar pedido" at bounding box center [564, 287] width 93 height 17
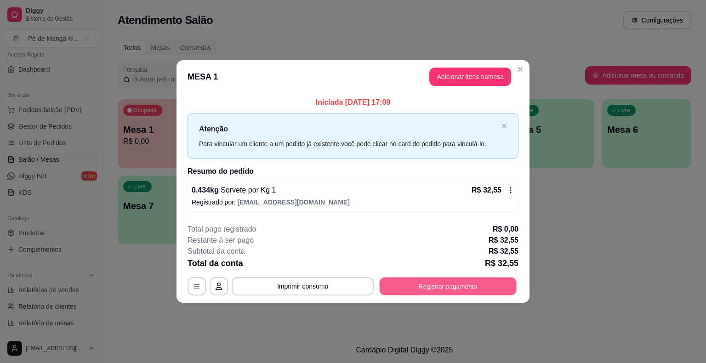
click at [458, 278] on button "Registrar pagamento" at bounding box center [447, 286] width 137 height 18
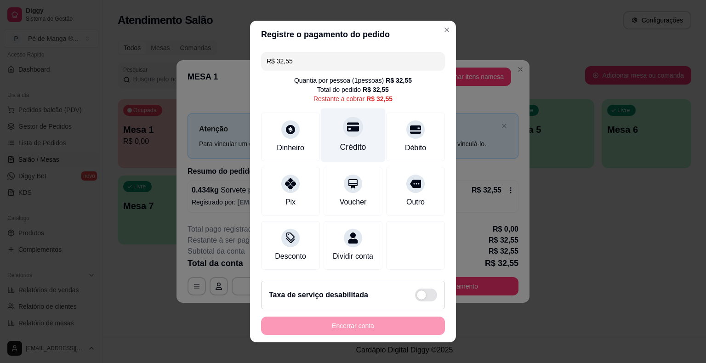
click at [360, 139] on div "Crédito" at bounding box center [353, 135] width 65 height 54
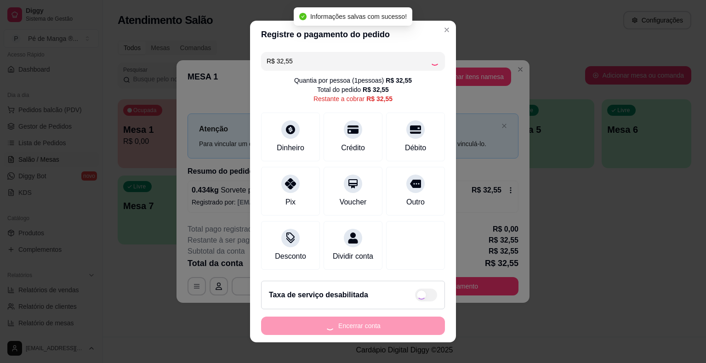
type input "R$ 0,00"
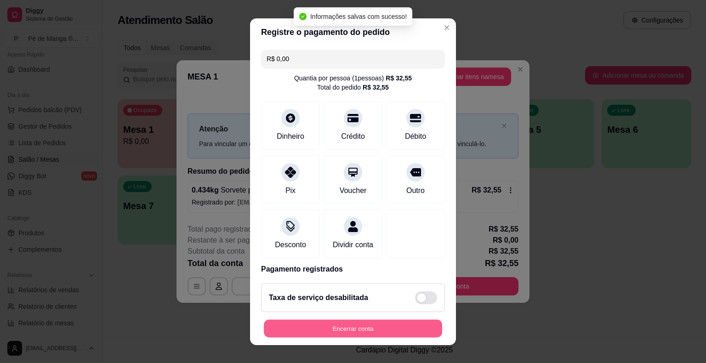
click at [344, 326] on button "Encerrar conta" at bounding box center [353, 328] width 178 height 18
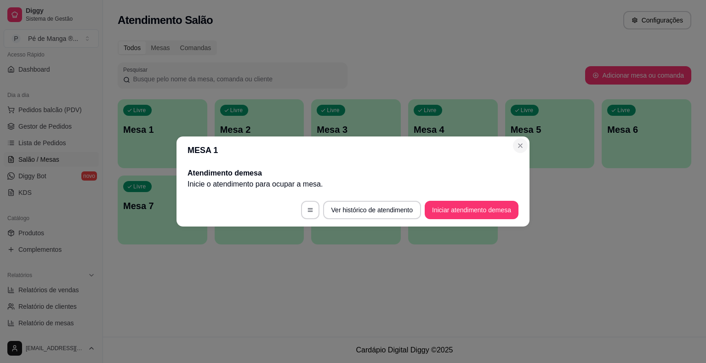
click at [512, 144] on section "MESA 1 Atendimento de mesa Inicie o atendimento para ocupar a mesa . Ver histór…" at bounding box center [352, 181] width 353 height 90
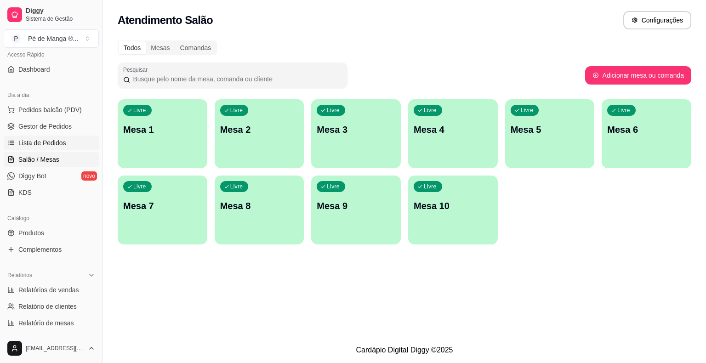
click at [39, 141] on span "Lista de Pedidos" at bounding box center [42, 142] width 48 height 9
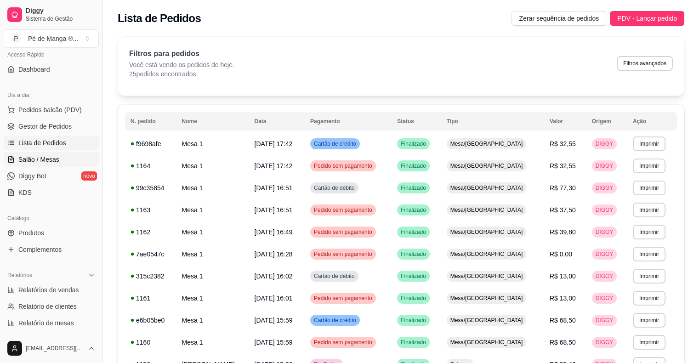
click at [32, 163] on span "Salão / Mesas" at bounding box center [38, 159] width 41 height 9
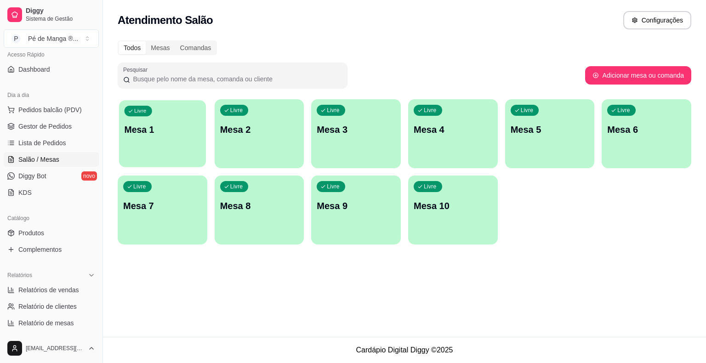
click at [149, 165] on button "Livre Mesa 1" at bounding box center [162, 133] width 87 height 67
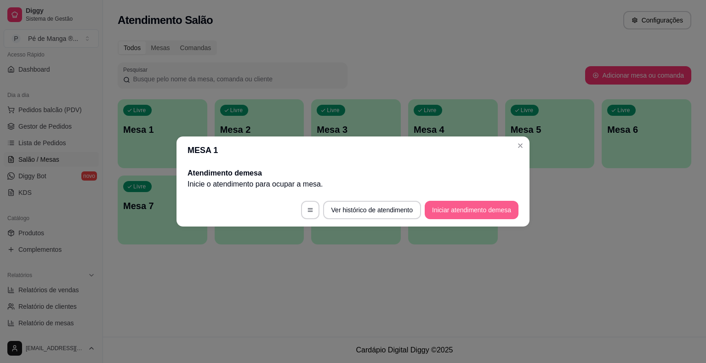
click at [479, 215] on button "Iniciar atendimento de mesa" at bounding box center [471, 210] width 94 height 18
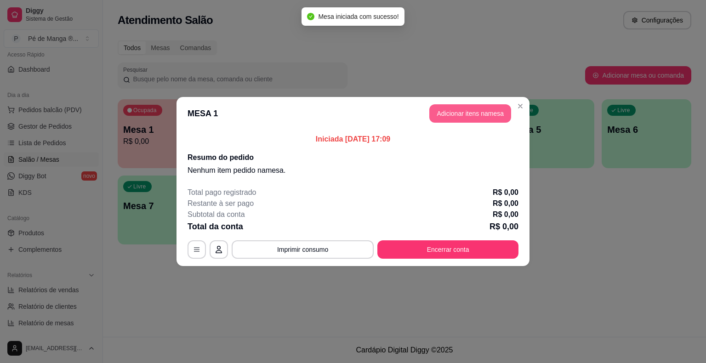
click at [457, 119] on button "Adicionar itens na mesa" at bounding box center [470, 113] width 82 height 18
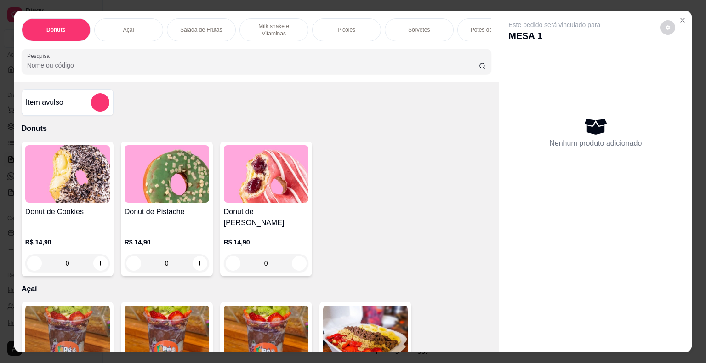
click at [413, 26] on p "Sorvetes" at bounding box center [419, 29] width 22 height 7
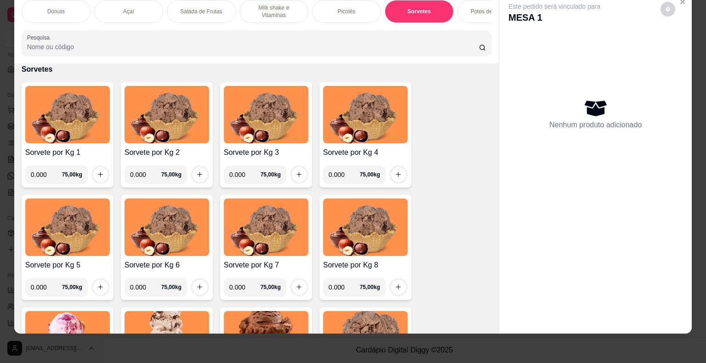
drag, startPoint x: 42, startPoint y: 171, endPoint x: 38, endPoint y: 166, distance: 6.5
click at [41, 169] on input "0.000" at bounding box center [46, 174] width 31 height 18
type input "0.180"
click at [97, 173] on icon "increase-product-quantity" at bounding box center [100, 174] width 7 height 7
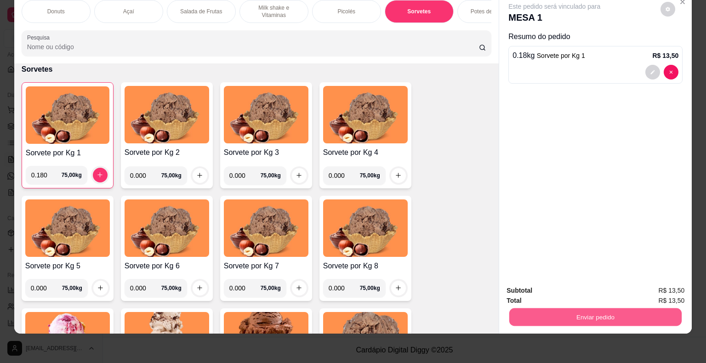
click at [594, 308] on button "Enviar pedido" at bounding box center [595, 317] width 172 height 18
click at [565, 288] on button "Não registrar e enviar pedido" at bounding box center [565, 287] width 96 height 17
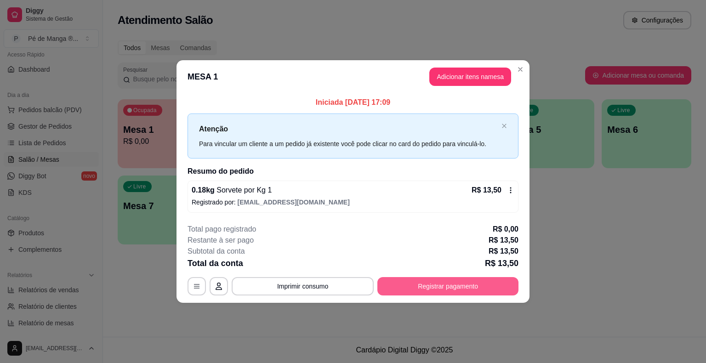
click at [469, 286] on button "Registrar pagamento" at bounding box center [447, 286] width 141 height 18
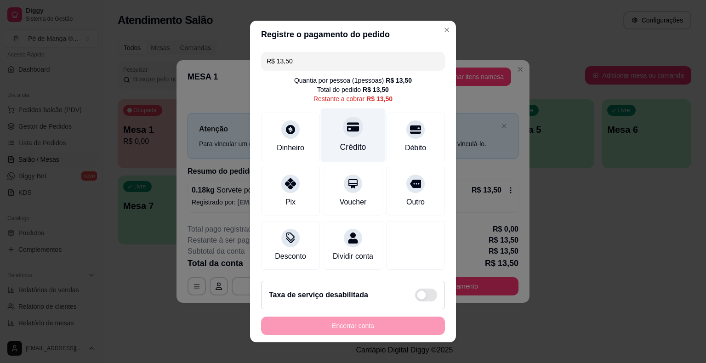
drag, startPoint x: 345, startPoint y: 133, endPoint x: 351, endPoint y: 162, distance: 29.1
click at [345, 134] on div at bounding box center [353, 127] width 20 height 20
type input "R$ 0,00"
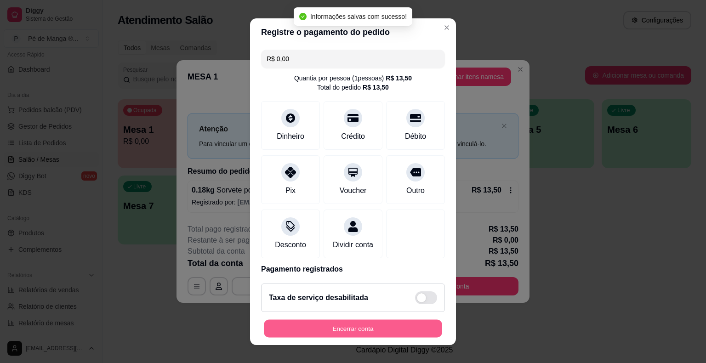
click at [379, 328] on button "Encerrar conta" at bounding box center [353, 328] width 178 height 18
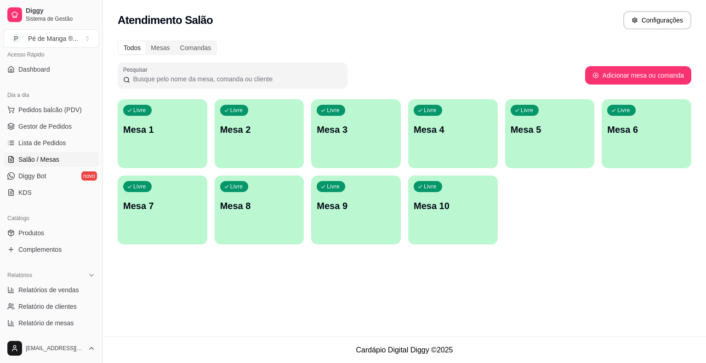
click at [225, 213] on div "Livre Mesa 1 Livre Mesa 2 Livre Mesa 3 Livre Mesa 4 Livre Mesa 5 Livre Mesa 6 L…" at bounding box center [404, 171] width 573 height 145
click at [162, 149] on div "Livre Mesa 1" at bounding box center [162, 128] width 87 height 56
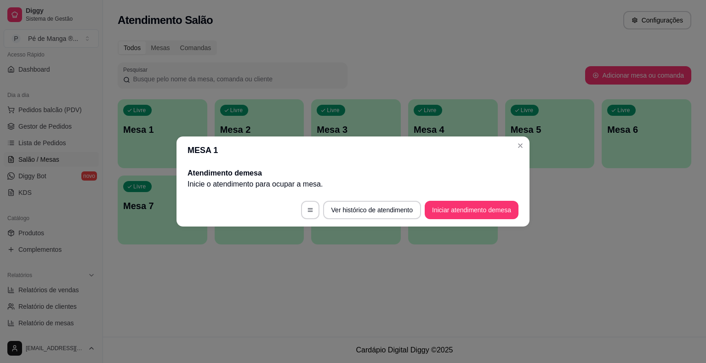
click at [460, 197] on footer "Ver histórico de atendimento Iniciar atendimento de mesa" at bounding box center [352, 209] width 353 height 33
click at [454, 208] on button "Iniciar atendimento de mesa" at bounding box center [471, 210] width 94 height 18
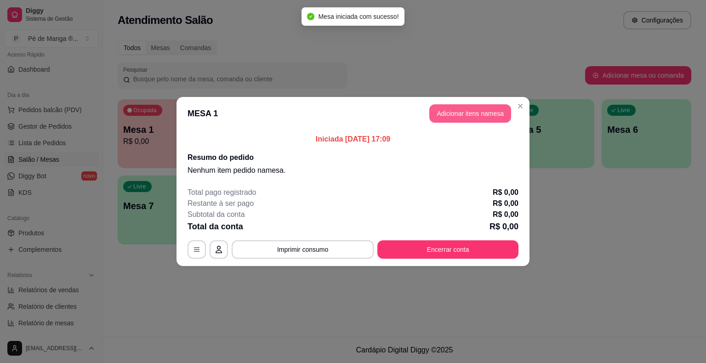
click at [476, 119] on button "Adicionar itens na mesa" at bounding box center [470, 113] width 82 height 18
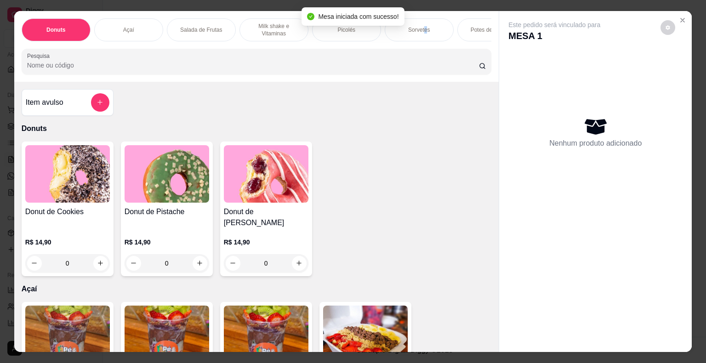
drag, startPoint x: 422, startPoint y: 33, endPoint x: 405, endPoint y: 32, distance: 17.5
click at [422, 33] on div "Sorvetes" at bounding box center [418, 29] width 69 height 23
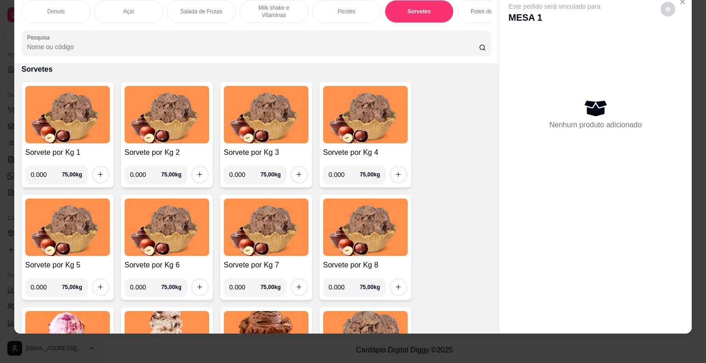
drag, startPoint x: 359, startPoint y: 9, endPoint x: 314, endPoint y: 52, distance: 62.1
click at [359, 10] on div "Picolés" at bounding box center [346, 11] width 69 height 23
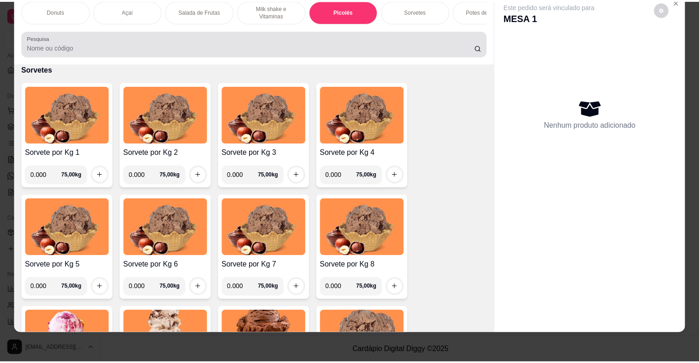
scroll to position [911, 0]
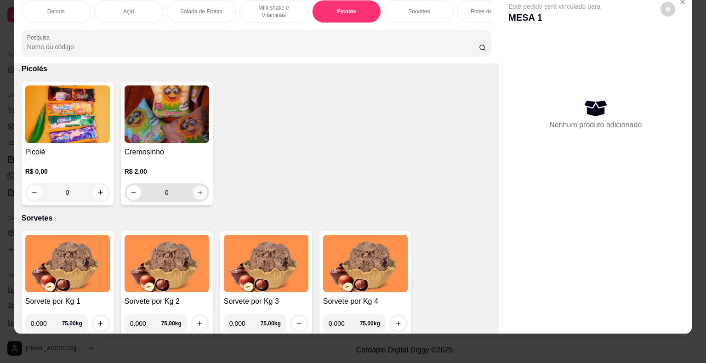
click at [192, 192] on button "increase-product-quantity" at bounding box center [199, 192] width 14 height 14
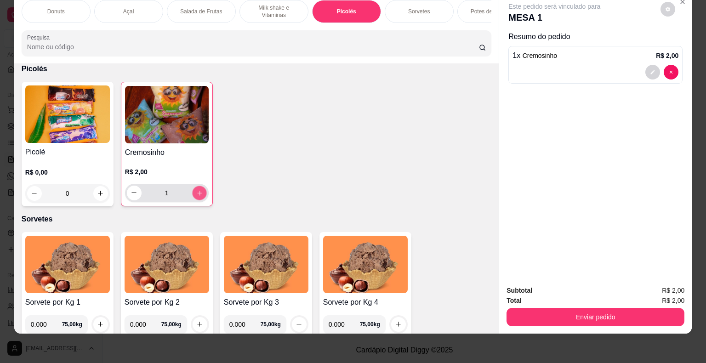
click at [196, 191] on icon "increase-product-quantity" at bounding box center [199, 192] width 7 height 7
click at [196, 190] on icon "increase-product-quantity" at bounding box center [199, 192] width 7 height 7
type input "4"
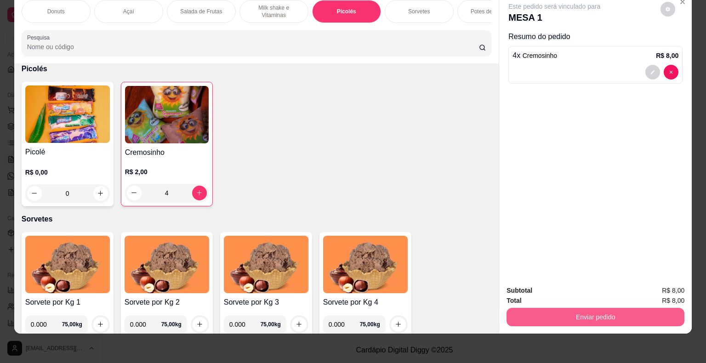
click at [545, 311] on button "Enviar pedido" at bounding box center [595, 317] width 178 height 18
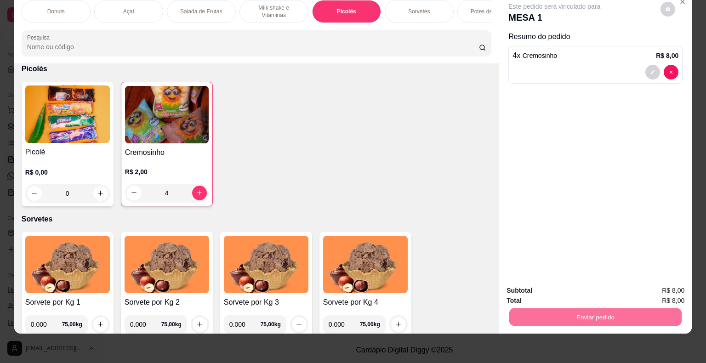
click at [552, 286] on button "Não registrar e enviar pedido" at bounding box center [565, 287] width 96 height 17
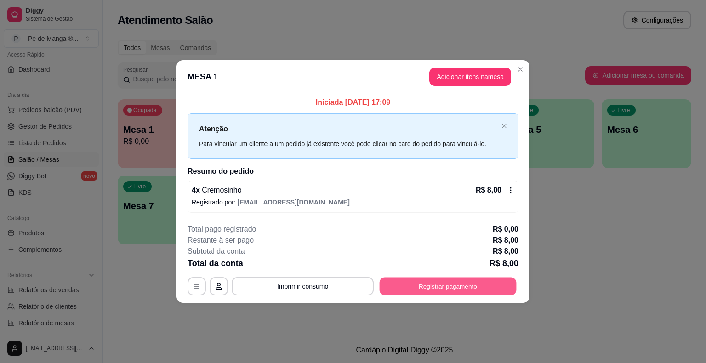
click at [468, 295] on button "Registrar pagamento" at bounding box center [447, 286] width 137 height 18
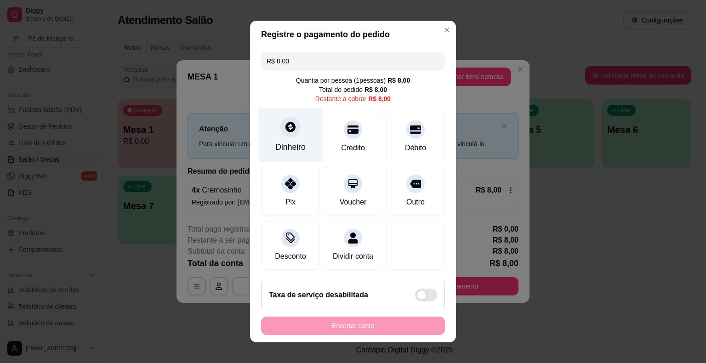
drag, startPoint x: 295, startPoint y: 141, endPoint x: 295, endPoint y: 147, distance: 6.0
click at [295, 147] on div "Dinheiro" at bounding box center [290, 135] width 65 height 54
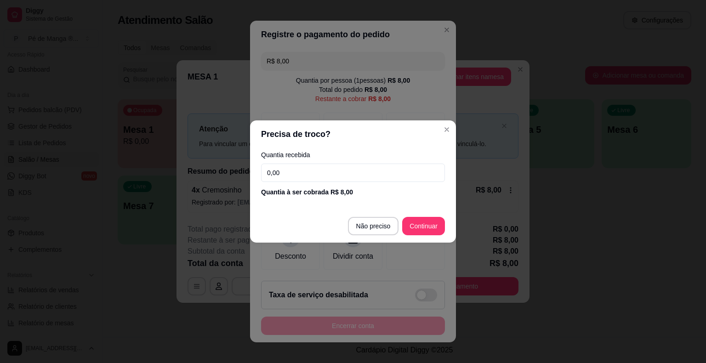
click at [303, 169] on input "0,00" at bounding box center [353, 173] width 184 height 18
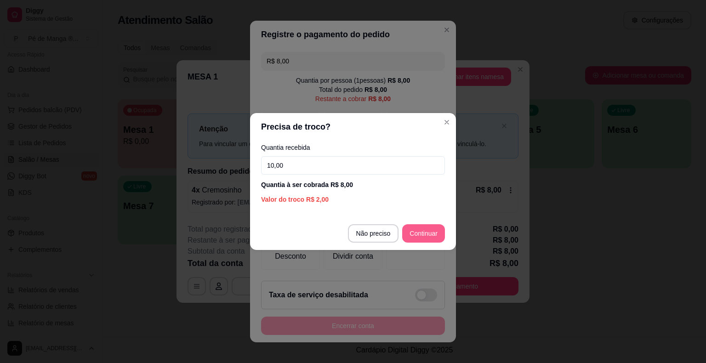
type input "10,00"
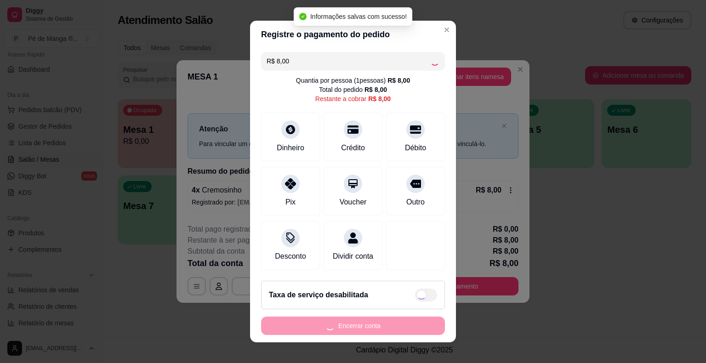
type input "R$ 0,00"
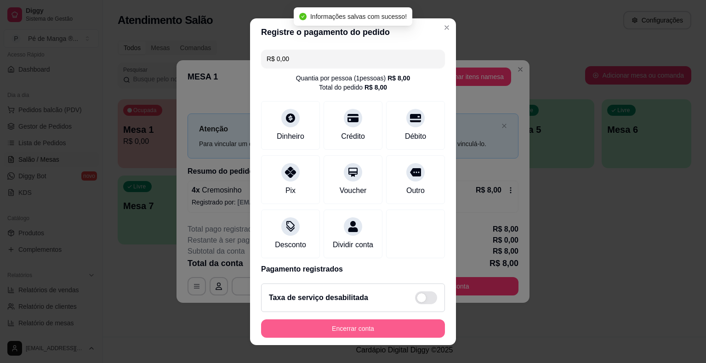
click at [384, 331] on button "Encerrar conta" at bounding box center [353, 328] width 184 height 18
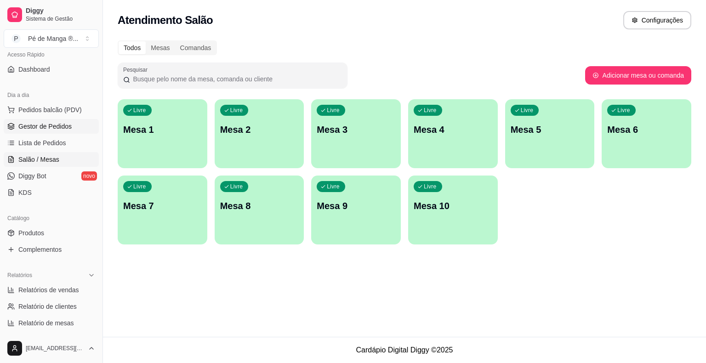
drag, startPoint x: 56, startPoint y: 123, endPoint x: 59, endPoint y: 133, distance: 10.5
click at [56, 124] on span "Gestor de Pedidos" at bounding box center [44, 126] width 53 height 9
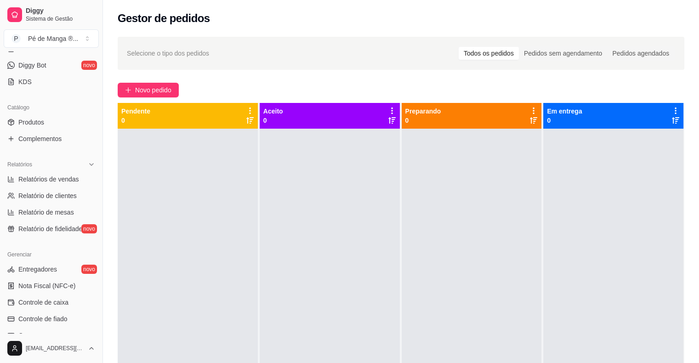
scroll to position [252, 0]
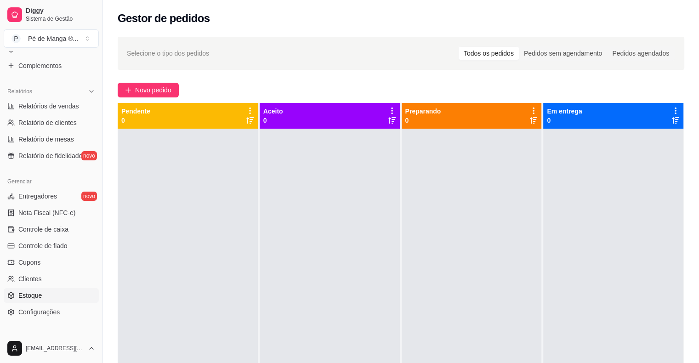
click at [47, 297] on link "Estoque" at bounding box center [51, 295] width 95 height 15
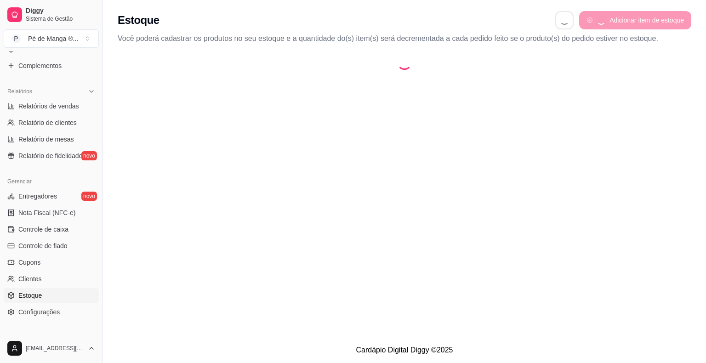
select select "QUANTITY_ORDER"
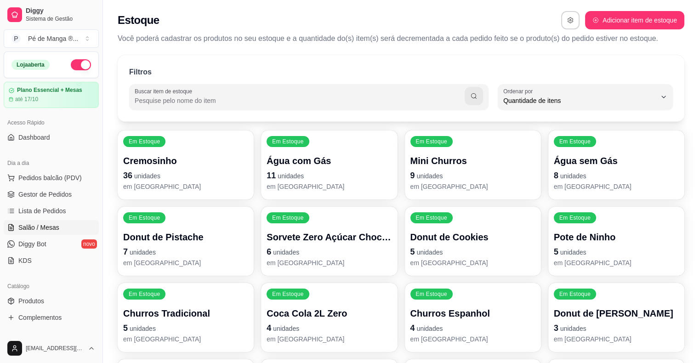
drag, startPoint x: 26, startPoint y: 226, endPoint x: 20, endPoint y: 220, distance: 7.5
click at [25, 226] on span "Salão / Mesas" at bounding box center [38, 227] width 41 height 9
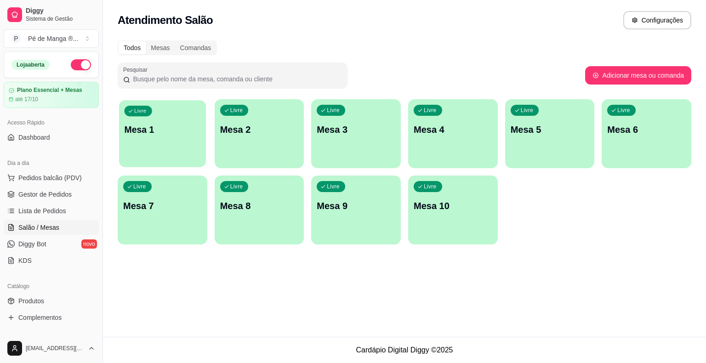
click at [160, 153] on div "Livre Mesa 1" at bounding box center [162, 128] width 87 height 56
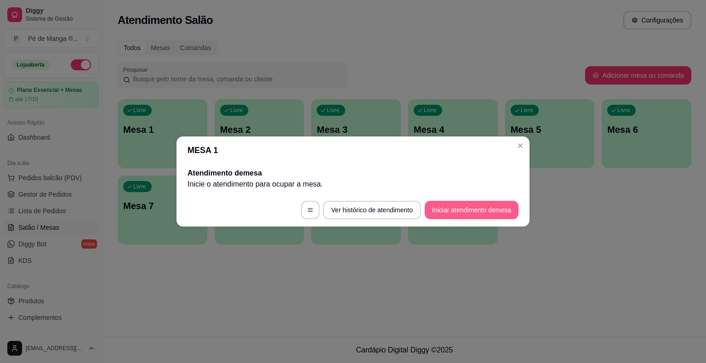
click at [463, 214] on button "Iniciar atendimento de mesa" at bounding box center [471, 210] width 94 height 18
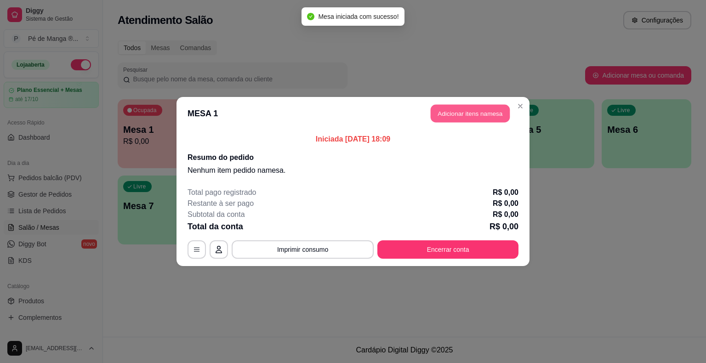
click at [472, 111] on button "Adicionar itens na mesa" at bounding box center [469, 114] width 79 height 18
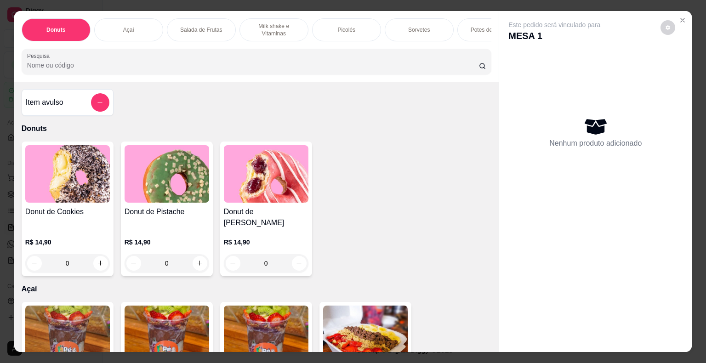
drag, startPoint x: 131, startPoint y: 17, endPoint x: 138, endPoint y: 14, distance: 7.4
click at [130, 18] on div "Açaí" at bounding box center [128, 29] width 69 height 23
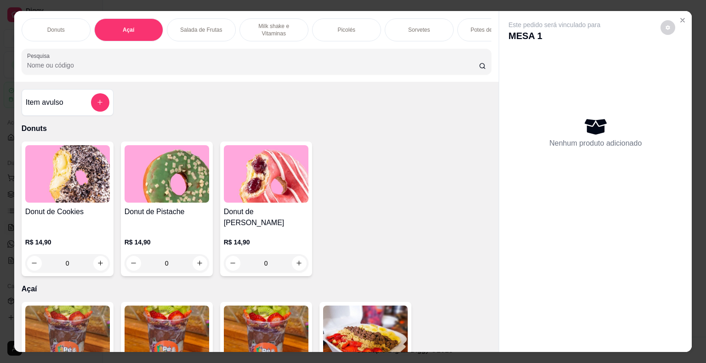
scroll to position [22, 0]
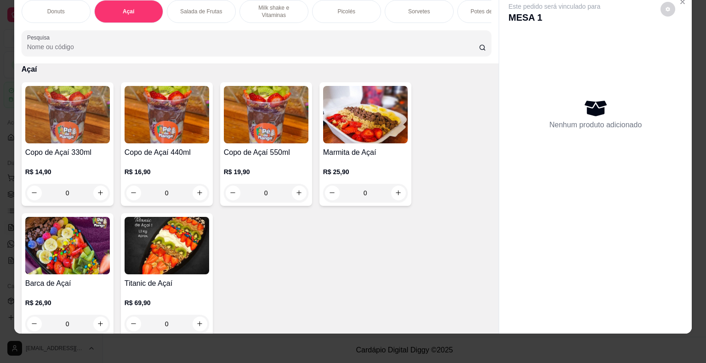
click at [101, 188] on div "0" at bounding box center [67, 193] width 85 height 18
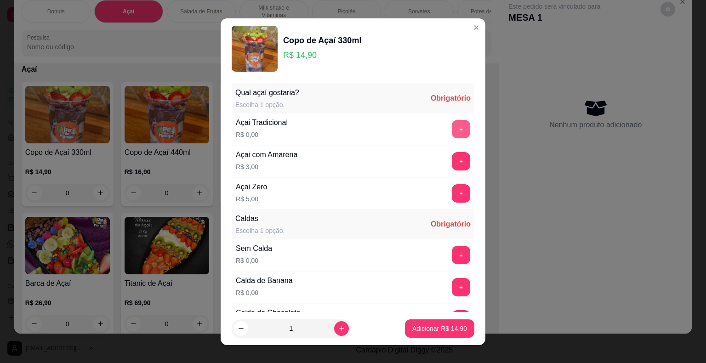
click at [452, 131] on button "+" at bounding box center [461, 129] width 18 height 18
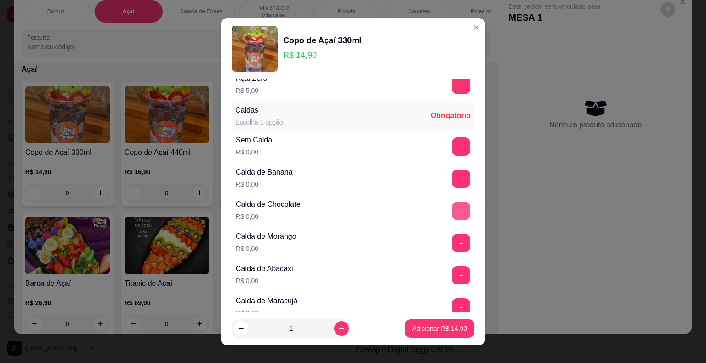
scroll to position [46, 0]
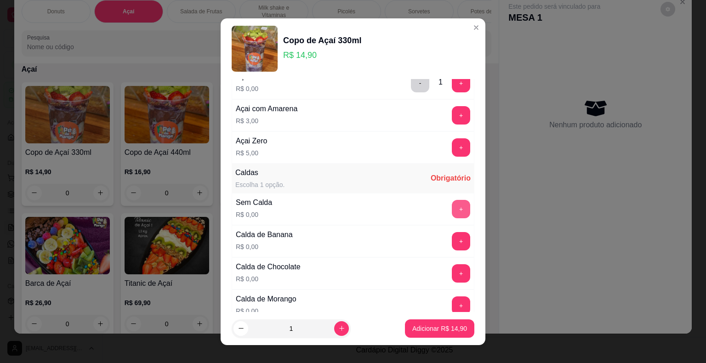
click at [452, 207] on button "+" at bounding box center [461, 209] width 18 height 18
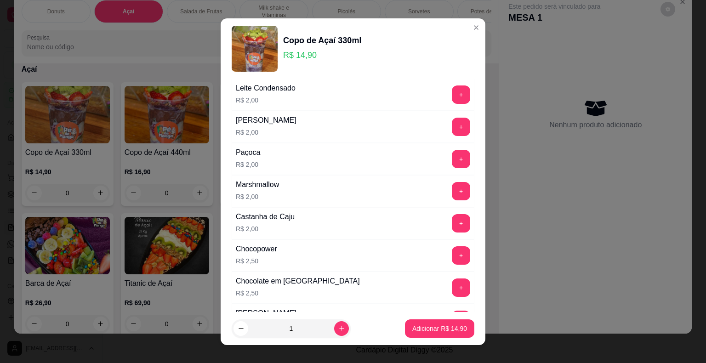
scroll to position [689, 0]
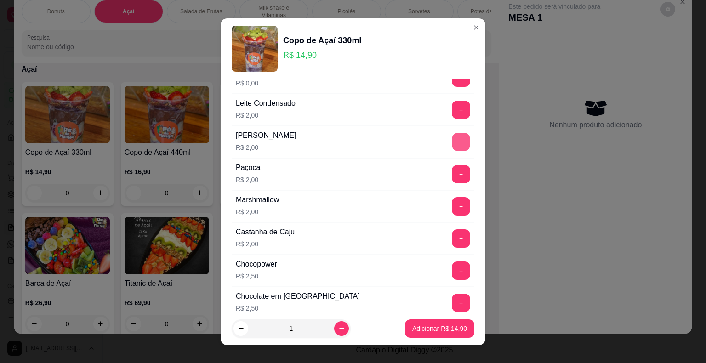
click at [452, 135] on button "+" at bounding box center [461, 142] width 18 height 18
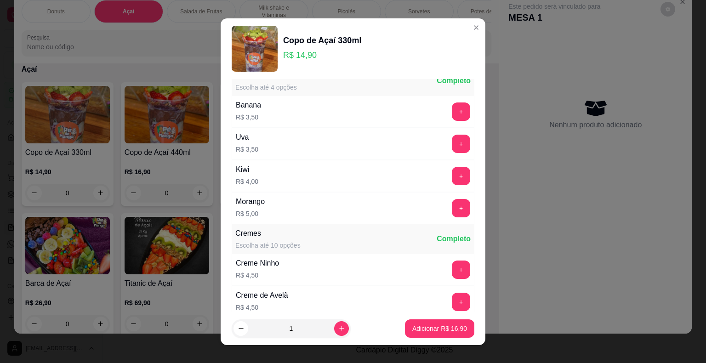
scroll to position [1286, 0]
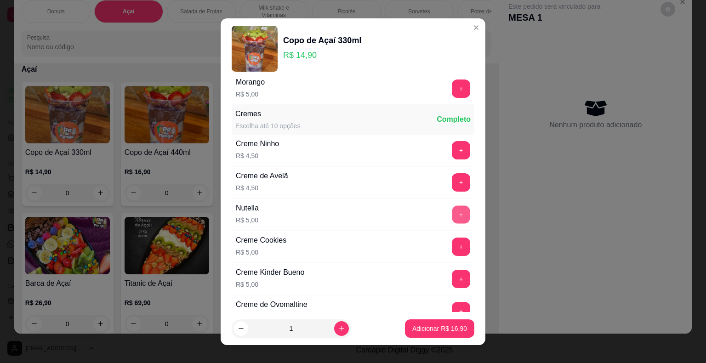
click at [452, 206] on button "+" at bounding box center [461, 214] width 18 height 18
click at [433, 322] on button "Adicionar R$ 21,90" at bounding box center [440, 328] width 68 height 18
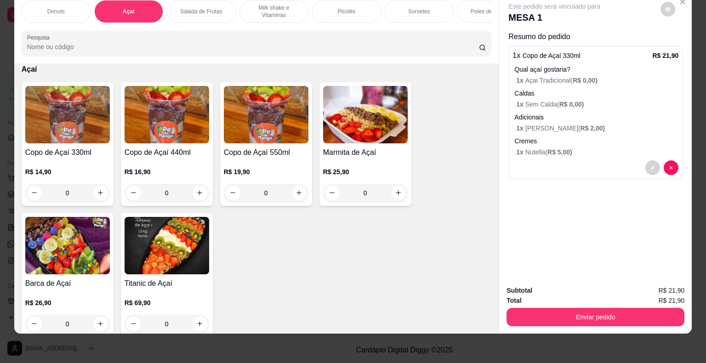
click at [97, 193] on div "0" at bounding box center [67, 193] width 85 height 18
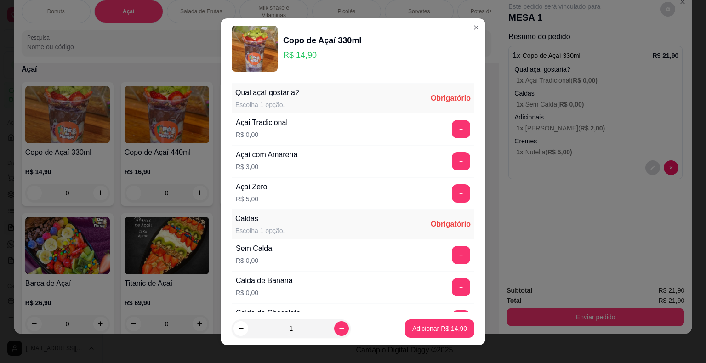
click at [424, 128] on div "Açai Tradicional R$ 0,00 +" at bounding box center [353, 129] width 243 height 32
click at [452, 126] on button "+" at bounding box center [461, 129] width 18 height 18
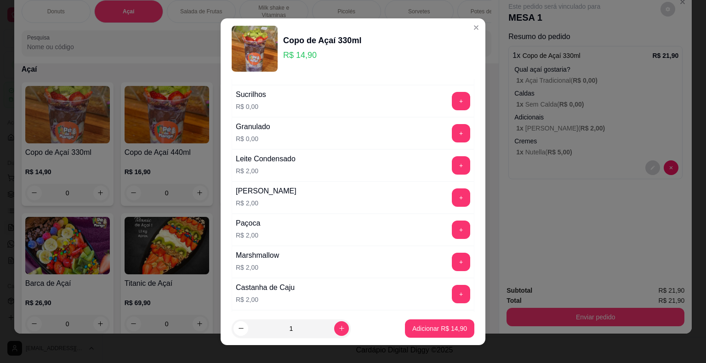
scroll to position [643, 0]
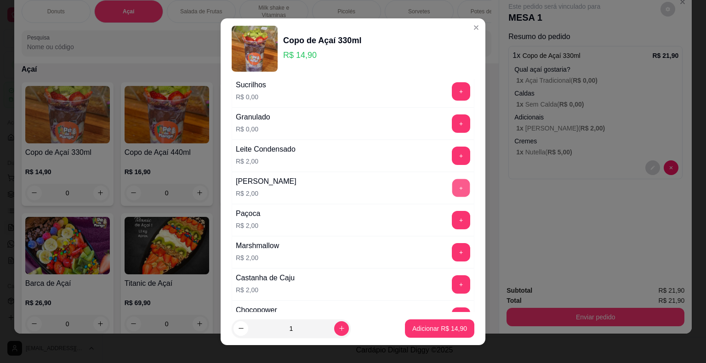
click at [452, 179] on button "+" at bounding box center [461, 188] width 18 height 18
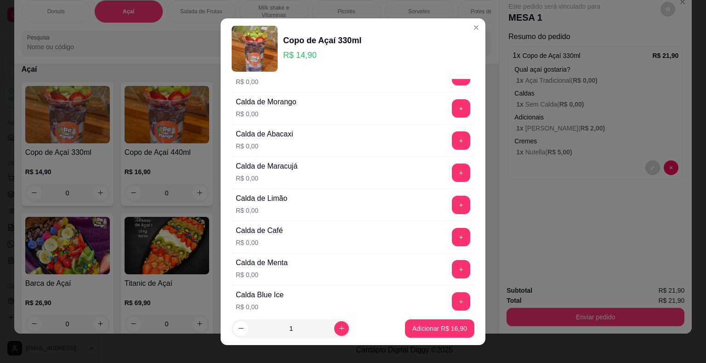
scroll to position [92, 0]
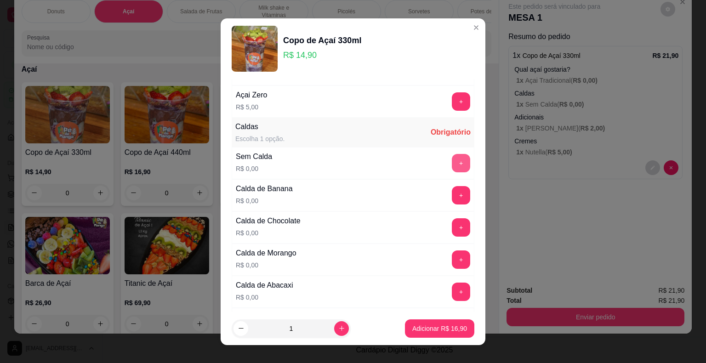
click at [452, 161] on button "+" at bounding box center [461, 163] width 18 height 18
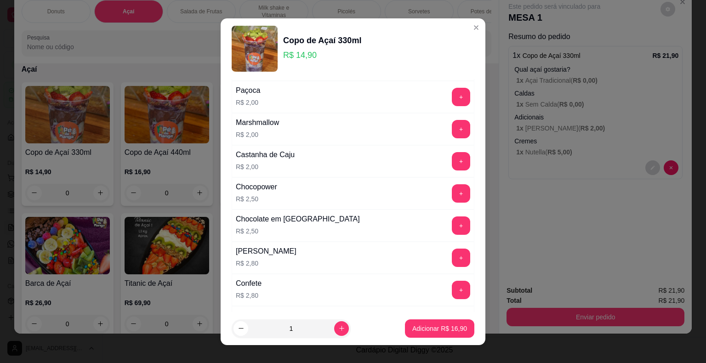
scroll to position [781, 0]
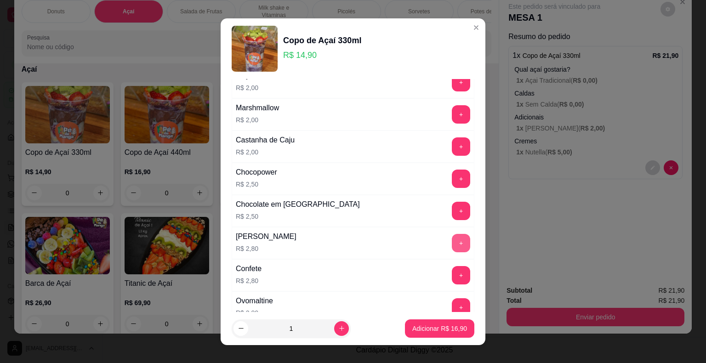
click at [452, 234] on button "+" at bounding box center [461, 243] width 18 height 18
click at [425, 326] on p "Adicionar R$ 19,70" at bounding box center [439, 328] width 55 height 9
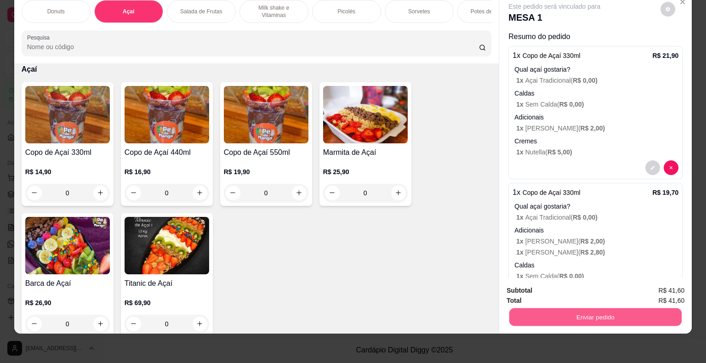
click at [589, 316] on button "Enviar pedido" at bounding box center [595, 317] width 172 height 18
click at [588, 286] on button "Não registrar e enviar pedido" at bounding box center [565, 287] width 96 height 17
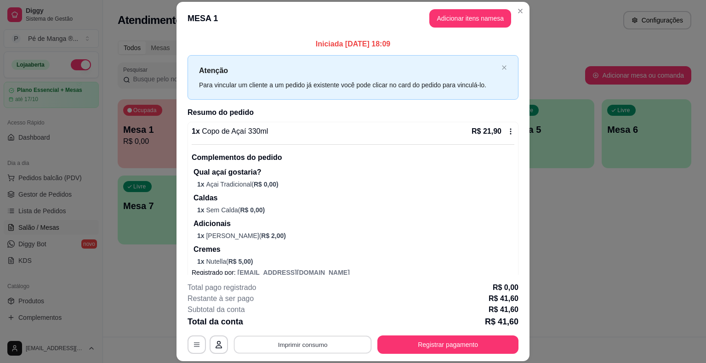
click at [290, 345] on button "Imprimir consumo" at bounding box center [303, 345] width 138 height 18
click at [288, 322] on button "IMPRESSORA" at bounding box center [302, 323] width 67 height 15
click at [446, 340] on button "Registrar pagamento" at bounding box center [447, 345] width 137 height 18
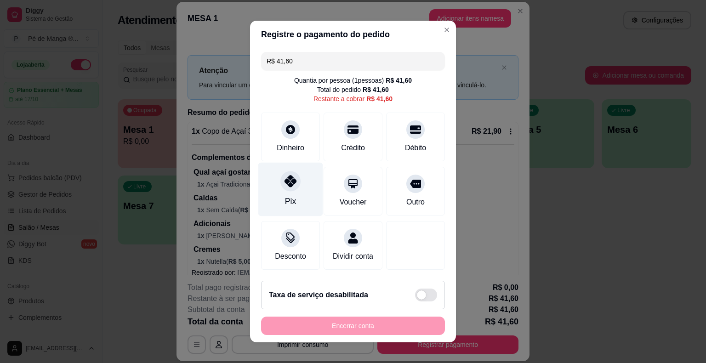
click at [279, 202] on div "Pix" at bounding box center [290, 190] width 65 height 54
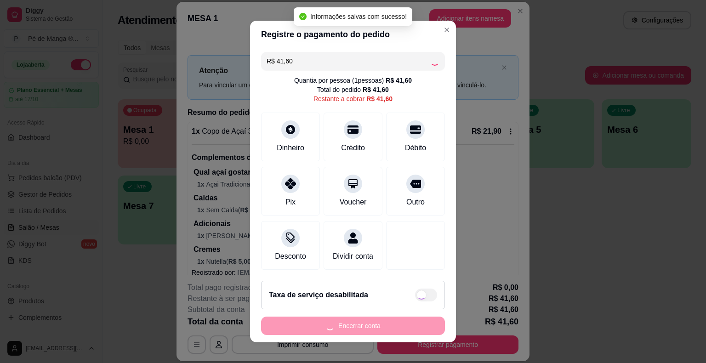
type input "R$ 0,00"
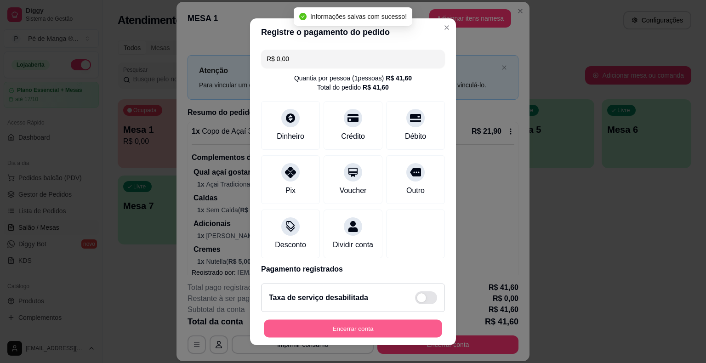
click at [373, 331] on button "Encerrar conta" at bounding box center [353, 328] width 178 height 18
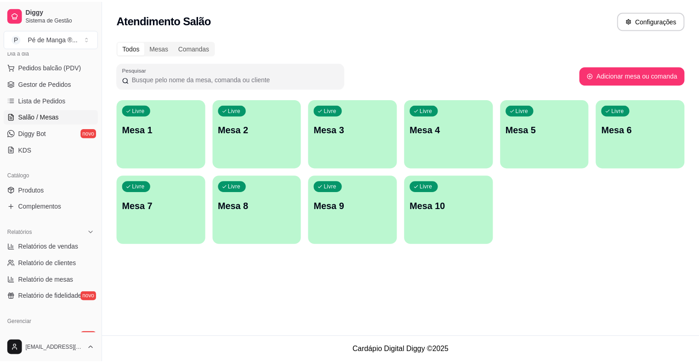
scroll to position [298, 0]
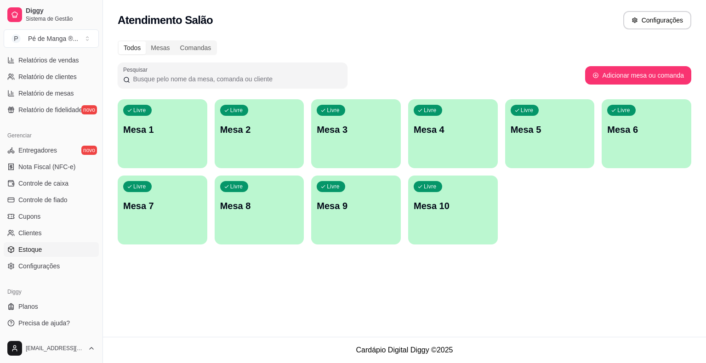
click at [36, 247] on span "Estoque" at bounding box center [29, 249] width 23 height 9
select select "QUANTITY_ORDER"
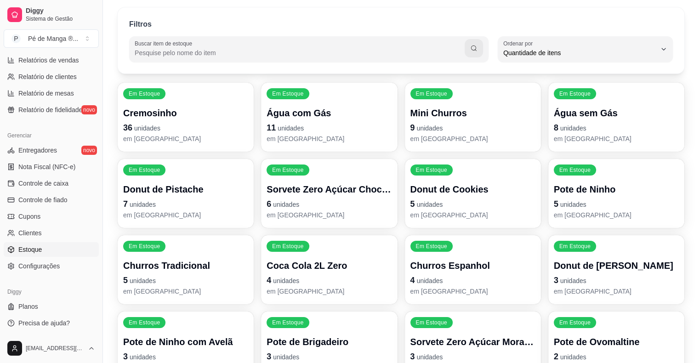
scroll to position [92, 0]
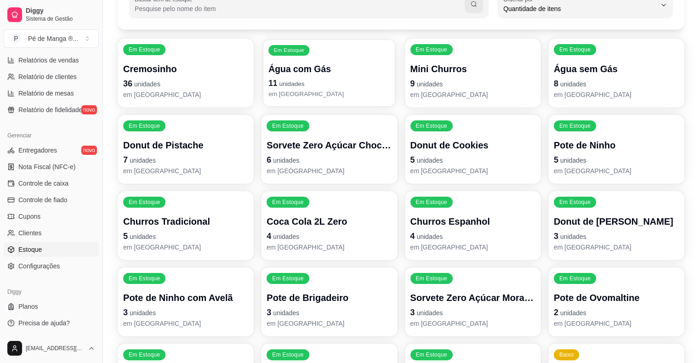
click at [367, 94] on p "em [GEOGRAPHIC_DATA]" at bounding box center [328, 94] width 121 height 9
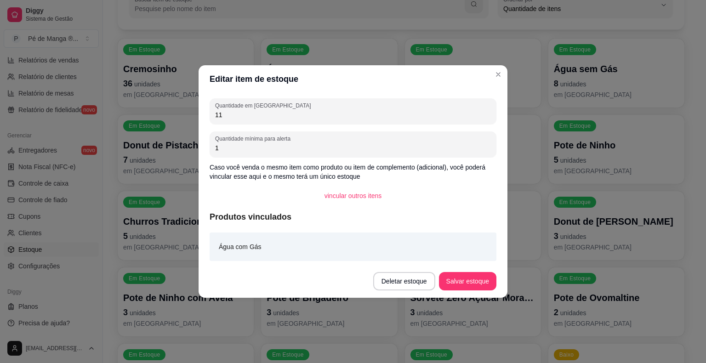
click at [505, 78] on header "Editar item de estoque" at bounding box center [352, 79] width 309 height 28
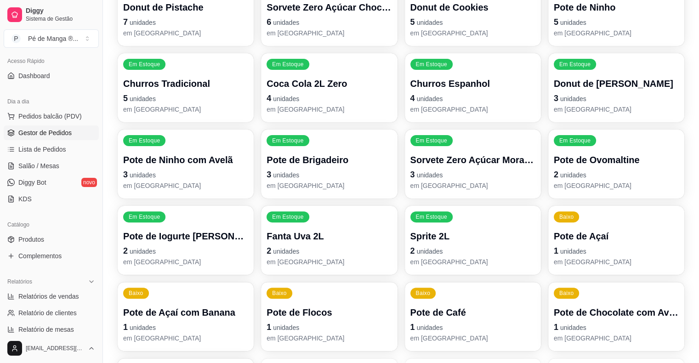
scroll to position [0, 0]
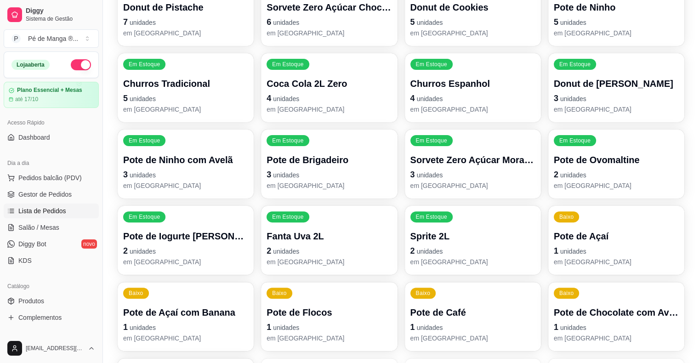
click at [42, 205] on link "Lista de Pedidos" at bounding box center [51, 210] width 95 height 15
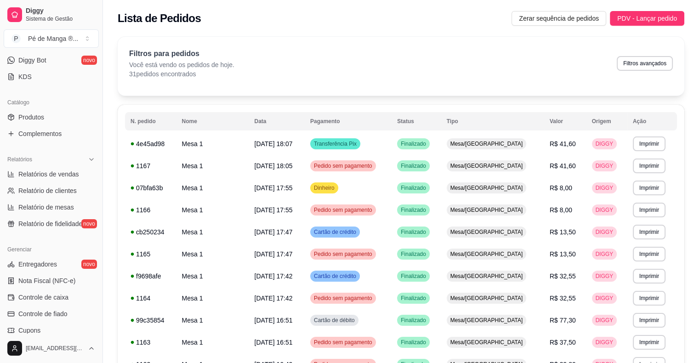
scroll to position [298, 0]
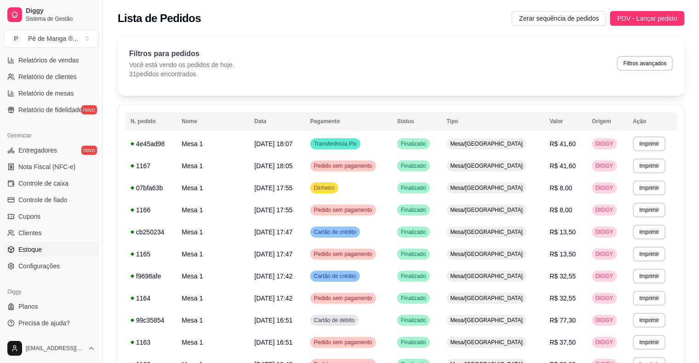
click at [56, 251] on link "Estoque" at bounding box center [51, 249] width 95 height 15
select select "QUANTITY_ORDER"
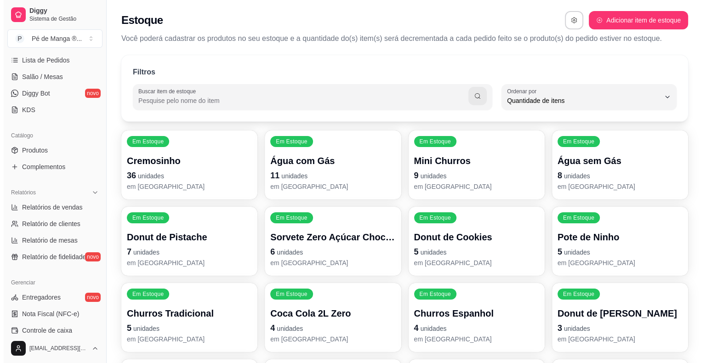
scroll to position [68, 0]
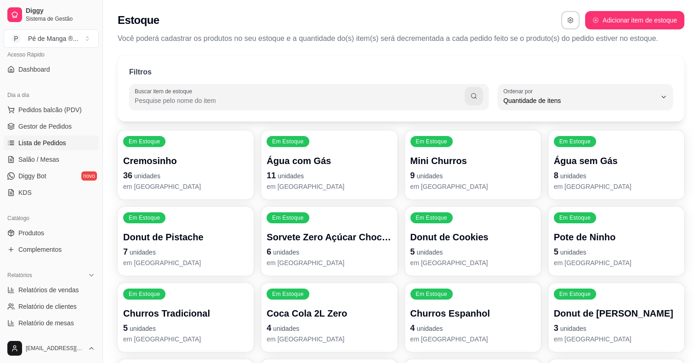
click at [50, 144] on span "Lista de Pedidos" at bounding box center [42, 142] width 48 height 9
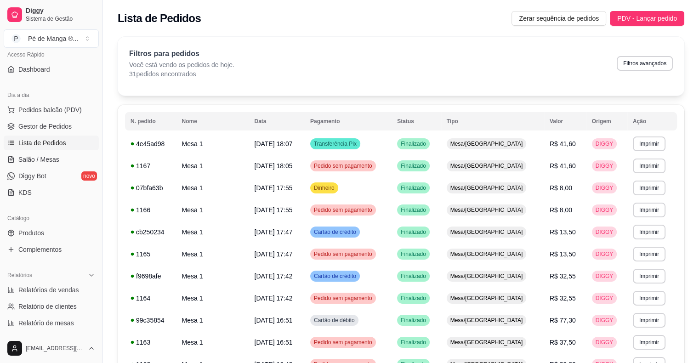
click at [63, 143] on span "Lista de Pedidos" at bounding box center [42, 142] width 48 height 9
click at [44, 163] on span "Salão / Mesas" at bounding box center [38, 159] width 41 height 9
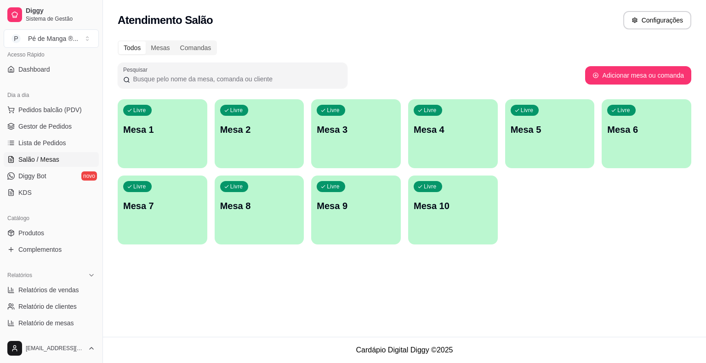
click at [167, 148] on div "Livre Mesa 1" at bounding box center [163, 128] width 90 height 58
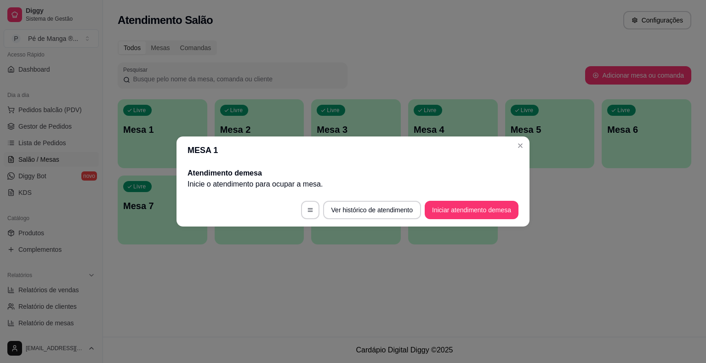
click at [511, 142] on header "MESA 1" at bounding box center [352, 150] width 353 height 28
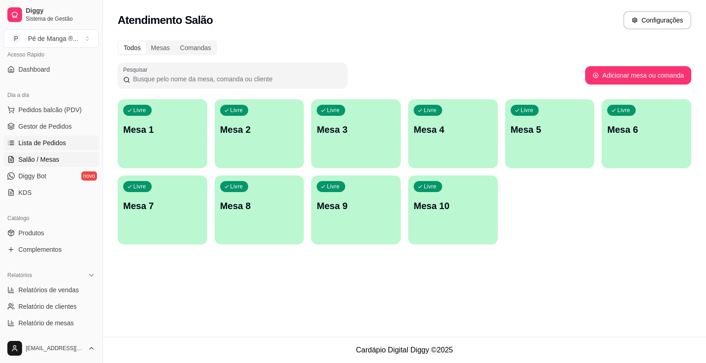
click at [24, 140] on span "Lista de Pedidos" at bounding box center [42, 142] width 48 height 9
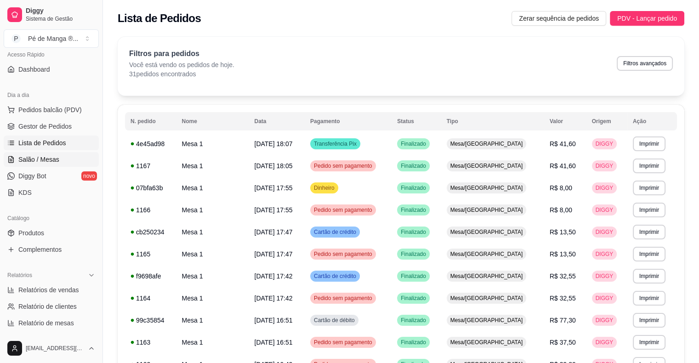
click at [35, 155] on span "Salão / Mesas" at bounding box center [38, 159] width 41 height 9
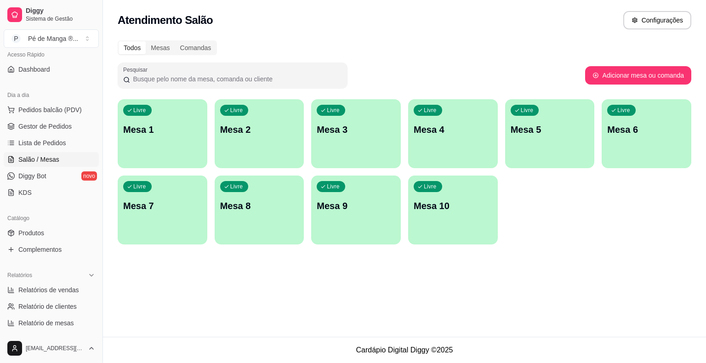
click at [162, 120] on div "Livre Mesa 1" at bounding box center [163, 128] width 90 height 58
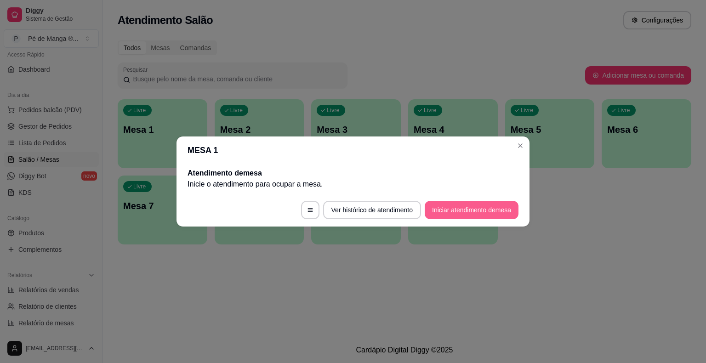
click at [494, 211] on button "Iniciar atendimento de mesa" at bounding box center [471, 210] width 94 height 18
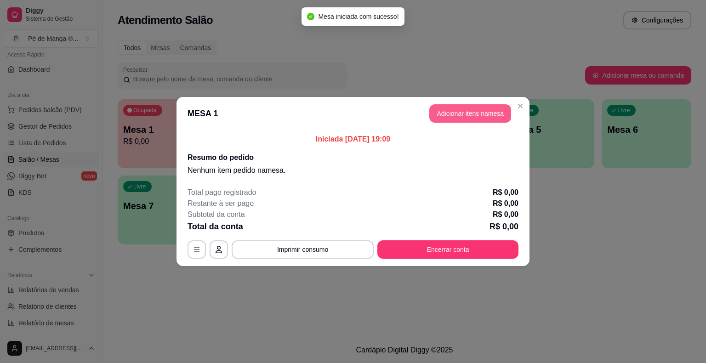
click at [463, 116] on button "Adicionar itens na mesa" at bounding box center [470, 113] width 82 height 18
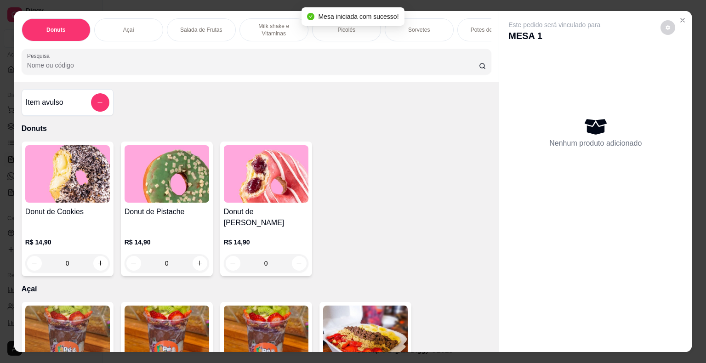
click at [348, 31] on div "Picolés" at bounding box center [346, 29] width 69 height 23
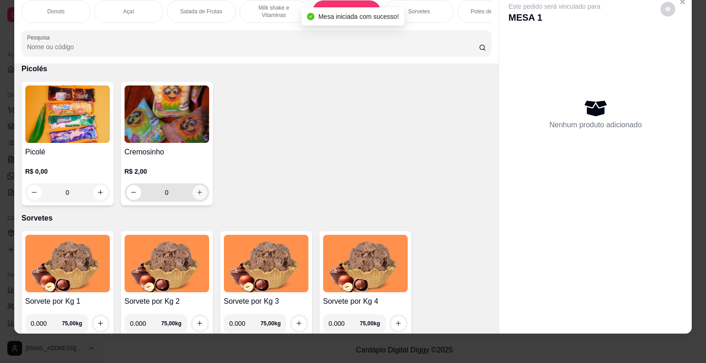
click at [198, 191] on icon "increase-product-quantity" at bounding box center [199, 192] width 7 height 7
type input "1"
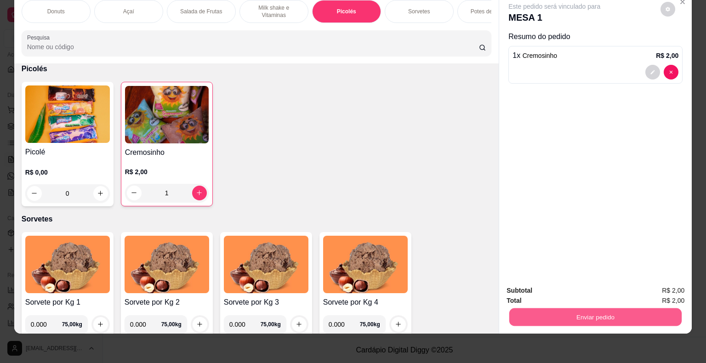
click at [641, 314] on button "Enviar pedido" at bounding box center [595, 317] width 172 height 18
click at [558, 283] on button "Não registrar e enviar pedido" at bounding box center [564, 287] width 93 height 17
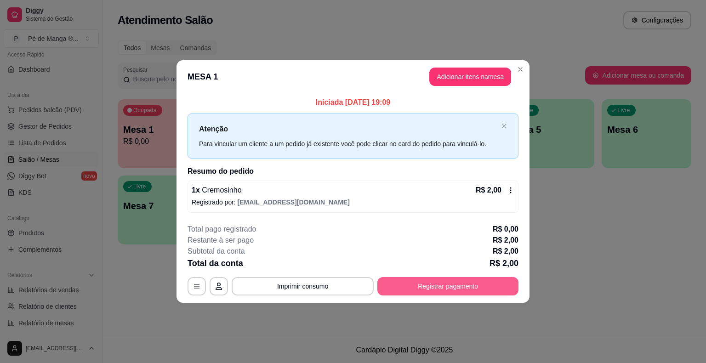
click at [442, 290] on button "Registrar pagamento" at bounding box center [447, 286] width 141 height 18
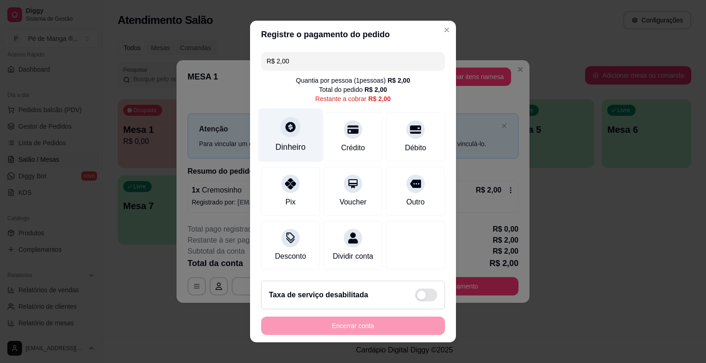
click at [285, 141] on div "Dinheiro" at bounding box center [290, 135] width 65 height 54
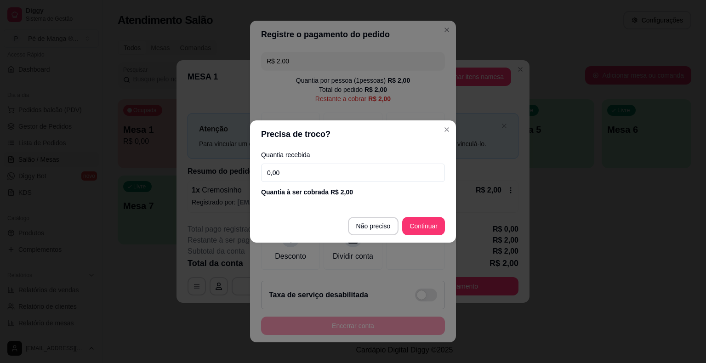
click at [295, 170] on input "0,00" at bounding box center [353, 173] width 184 height 18
type input "2,00"
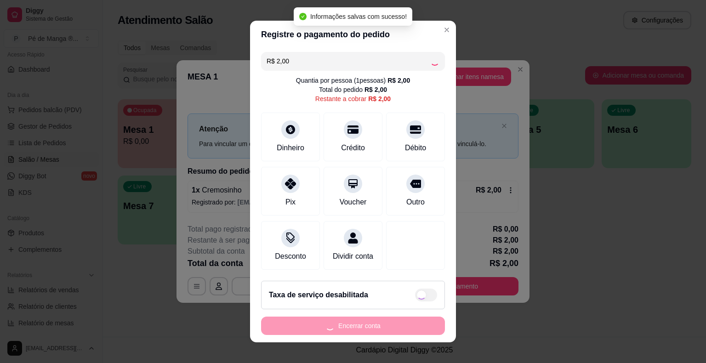
type input "R$ 0,00"
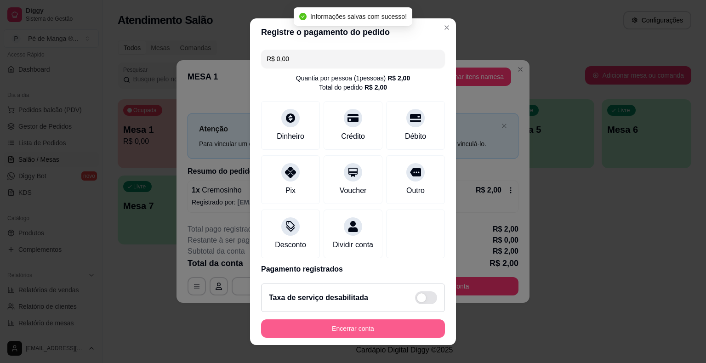
click at [397, 326] on button "Encerrar conta" at bounding box center [353, 328] width 184 height 18
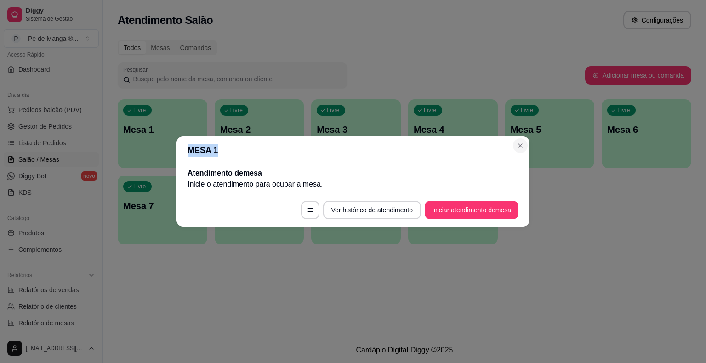
click at [515, 146] on section "MESA 1 Atendimento de mesa Inicie o atendimento para ocupar a mesa . Ver histór…" at bounding box center [352, 181] width 353 height 90
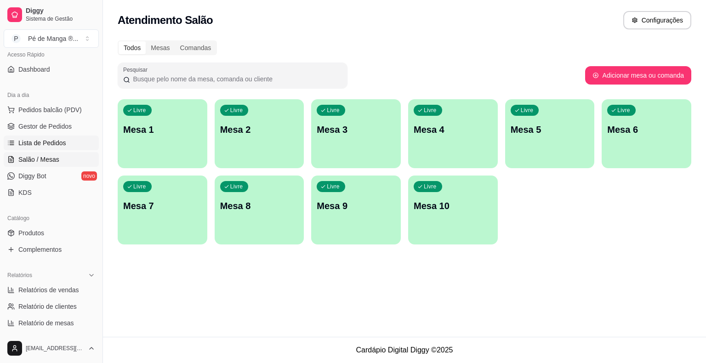
click at [62, 142] on span "Lista de Pedidos" at bounding box center [42, 142] width 48 height 9
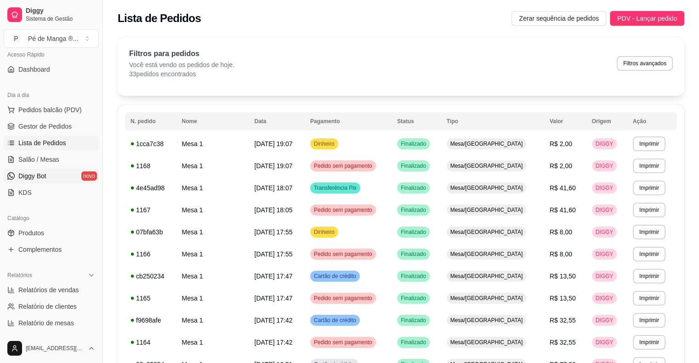
click at [62, 171] on link "Diggy Bot novo" at bounding box center [51, 176] width 95 height 15
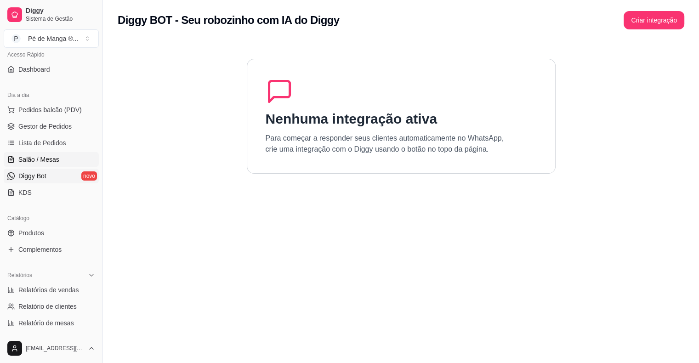
click at [70, 156] on link "Salão / Mesas" at bounding box center [51, 159] width 95 height 15
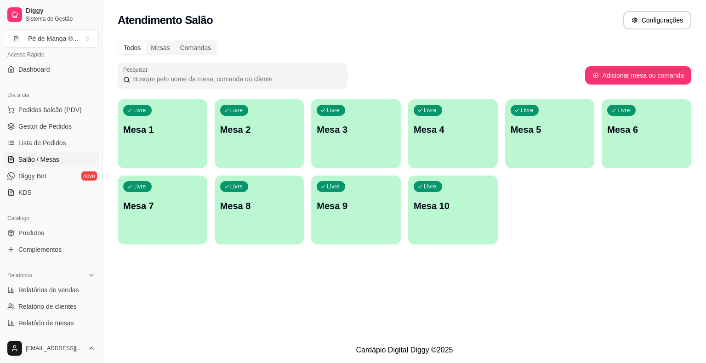
click at [160, 146] on div "Livre Mesa 1" at bounding box center [163, 128] width 90 height 58
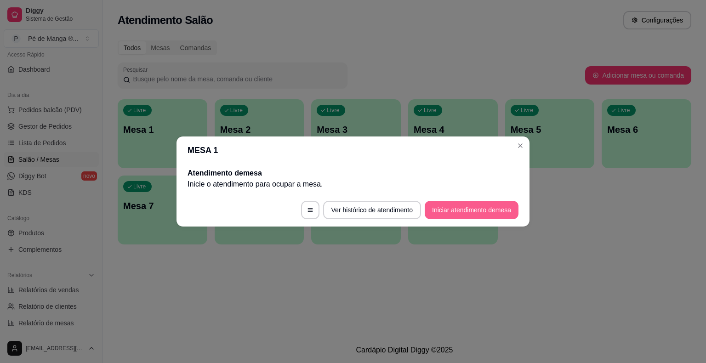
click at [432, 205] on button "Iniciar atendimento de mesa" at bounding box center [471, 210] width 94 height 18
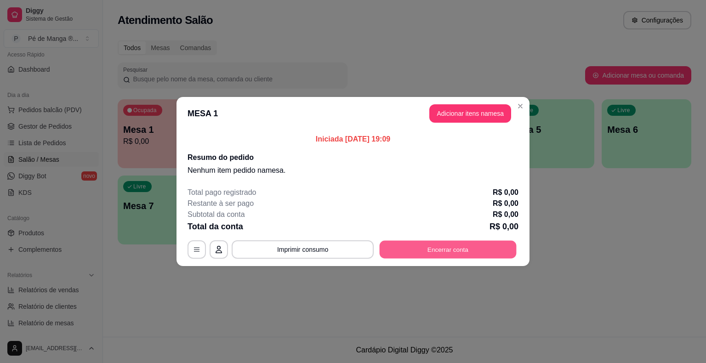
click at [440, 254] on button "Encerrar conta" at bounding box center [447, 250] width 137 height 18
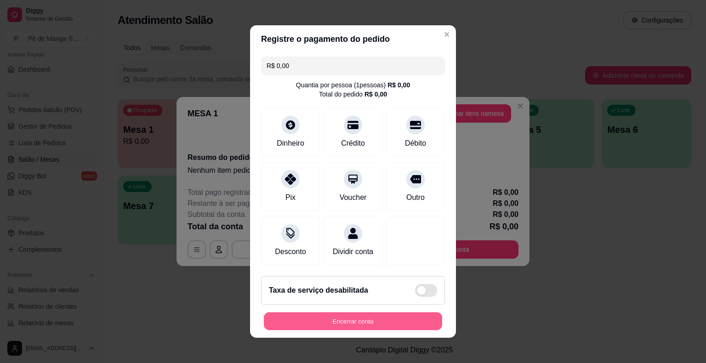
click at [412, 312] on button "Encerrar conta" at bounding box center [353, 321] width 178 height 18
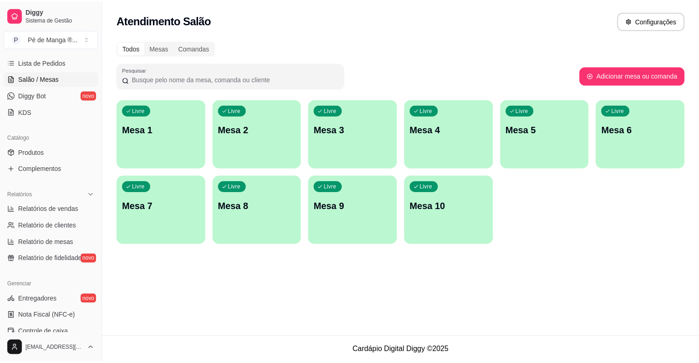
scroll to position [298, 0]
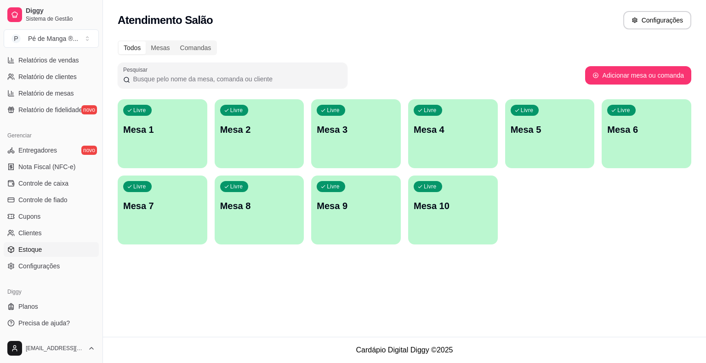
click at [55, 243] on link "Estoque" at bounding box center [51, 249] width 95 height 15
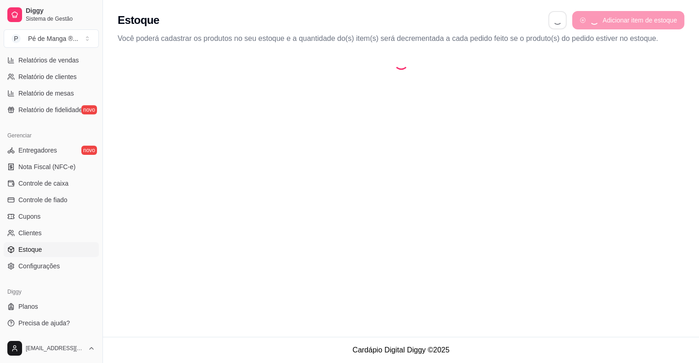
select select "QUANTITY_ORDER"
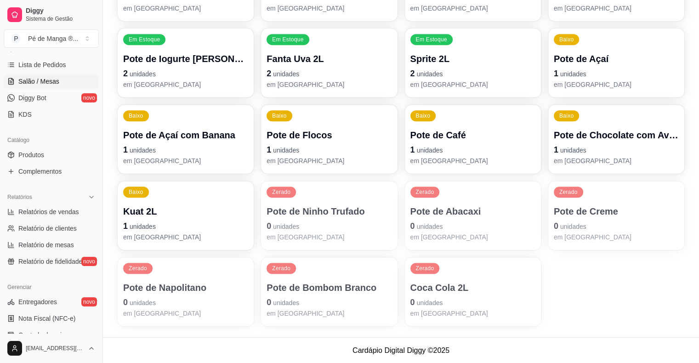
scroll to position [22, 0]
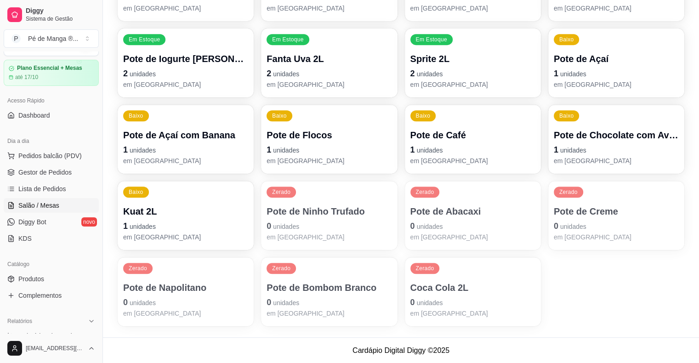
click at [58, 203] on link "Salão / Mesas" at bounding box center [51, 205] width 95 height 15
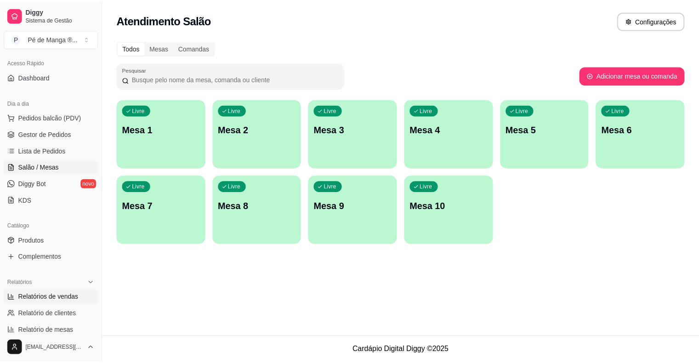
scroll to position [114, 0]
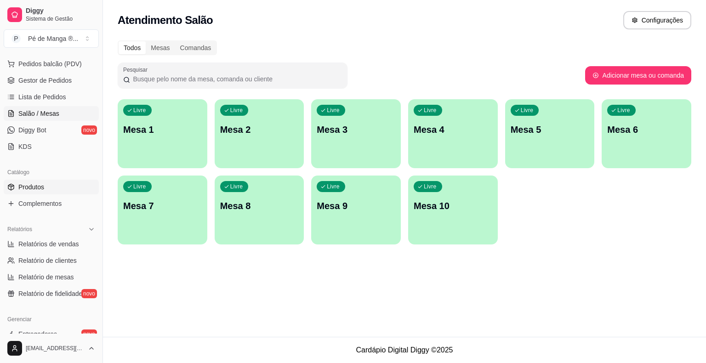
click at [55, 186] on link "Produtos" at bounding box center [51, 187] width 95 height 15
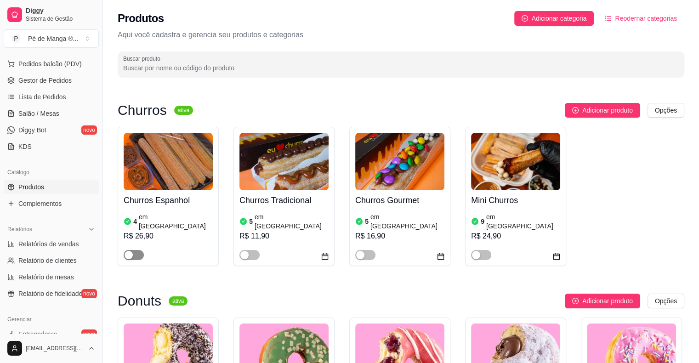
click at [141, 250] on span "button" at bounding box center [134, 255] width 20 height 10
click at [249, 250] on span "button" at bounding box center [249, 255] width 20 height 10
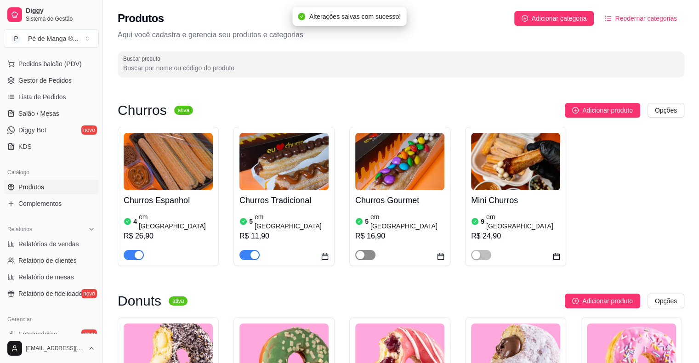
click at [370, 250] on span "button" at bounding box center [365, 255] width 20 height 10
click at [483, 250] on span "button" at bounding box center [481, 255] width 20 height 10
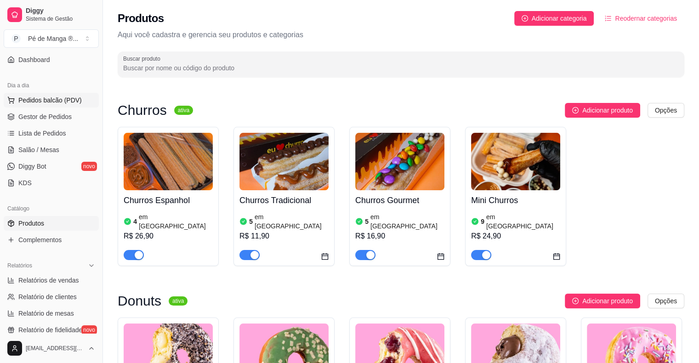
scroll to position [68, 0]
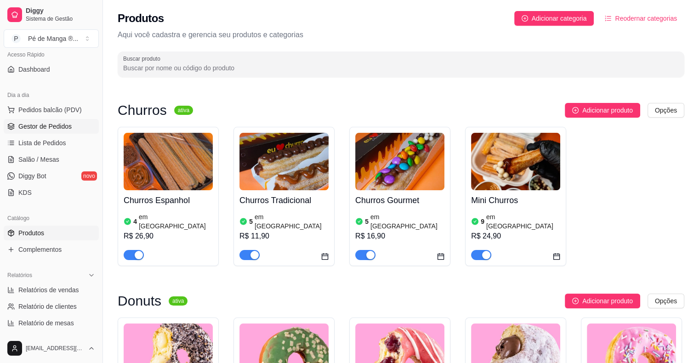
click at [57, 130] on link "Gestor de Pedidos" at bounding box center [51, 126] width 95 height 15
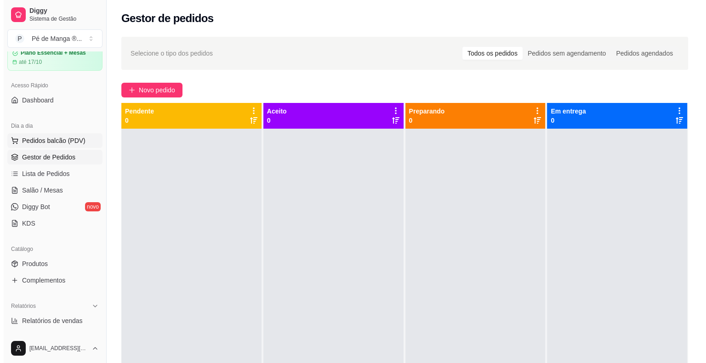
scroll to position [22, 0]
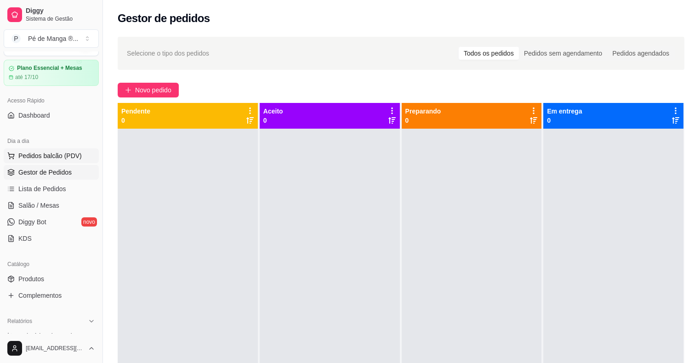
click at [51, 159] on ul "Pedidos balcão (PDV) Gestor de Pedidos Lista de Pedidos Salão / Mesas Diggy Bot…" at bounding box center [51, 196] width 95 height 97
click at [54, 198] on ul "Pedidos balcão (PDV) Gestor de Pedidos Lista de Pedidos Salão / Mesas Diggy Bot…" at bounding box center [51, 196] width 95 height 97
click at [53, 199] on link "Salão / Mesas" at bounding box center [51, 205] width 95 height 15
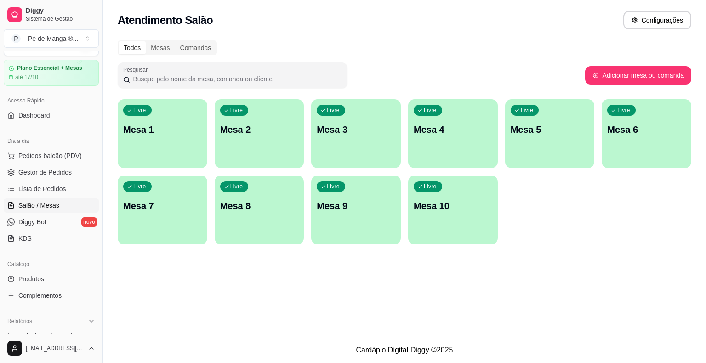
click at [141, 129] on p "Mesa 1" at bounding box center [162, 129] width 79 height 13
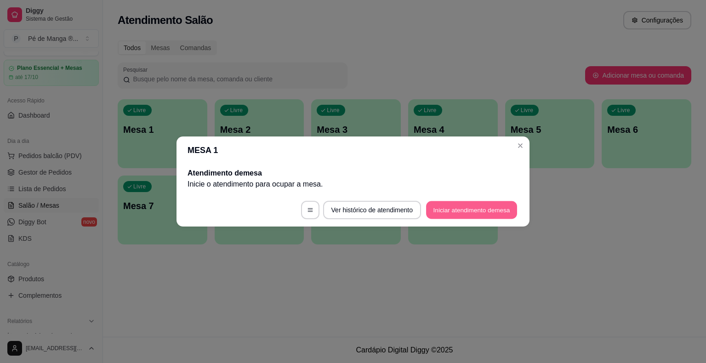
click at [461, 211] on button "Iniciar atendimento de mesa" at bounding box center [471, 210] width 91 height 18
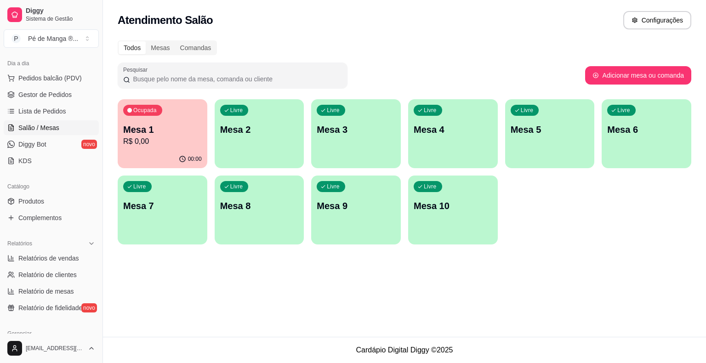
scroll to position [114, 0]
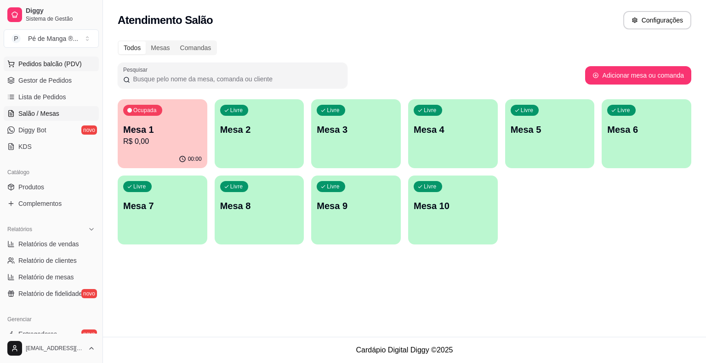
click at [62, 61] on span "Pedidos balcão (PDV)" at bounding box center [49, 63] width 63 height 9
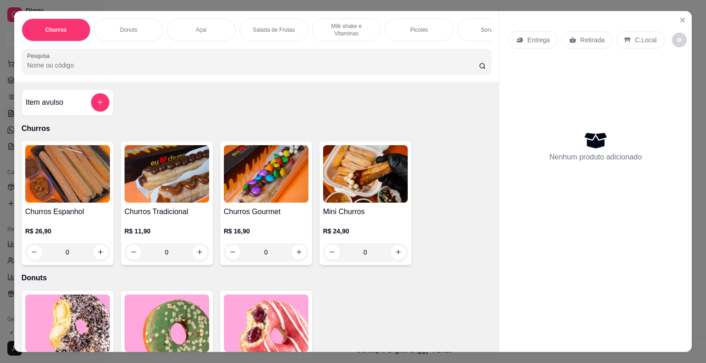
click at [476, 25] on div "Sorvetes" at bounding box center [491, 29] width 69 height 23
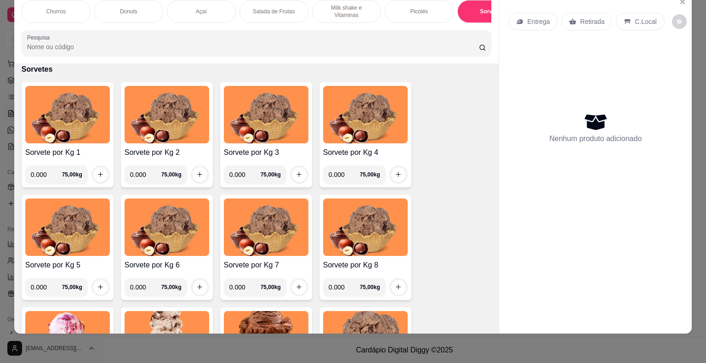
click at [37, 170] on input "0.000" at bounding box center [46, 174] width 31 height 18
click at [43, 173] on input "0.000" at bounding box center [46, 174] width 31 height 18
type input "0.356"
click at [94, 174] on button "increase-product-quantity" at bounding box center [100, 174] width 14 height 14
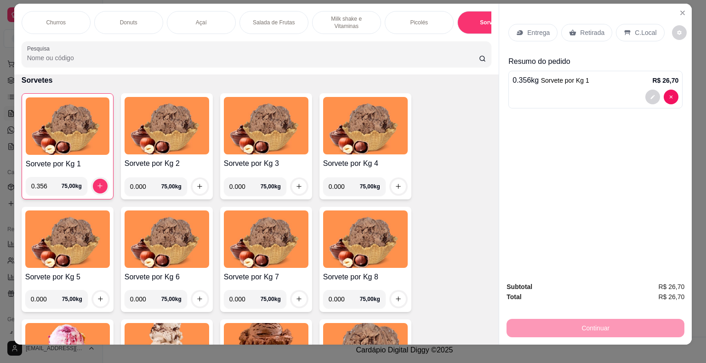
scroll to position [0, 0]
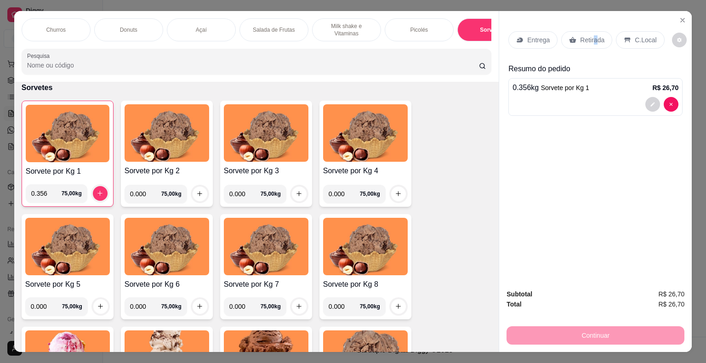
click at [590, 35] on p "Retirada" at bounding box center [592, 39] width 24 height 9
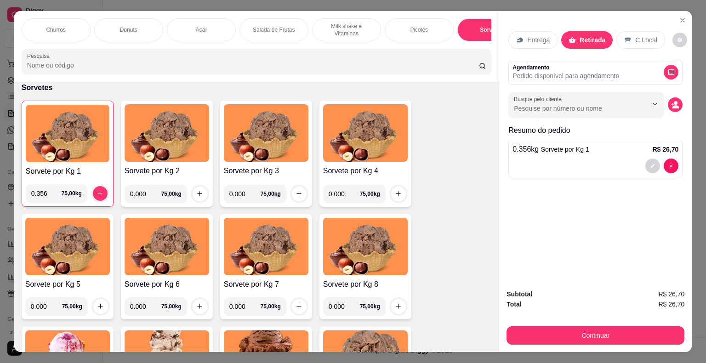
click at [639, 35] on p "C.Local" at bounding box center [646, 39] width 22 height 9
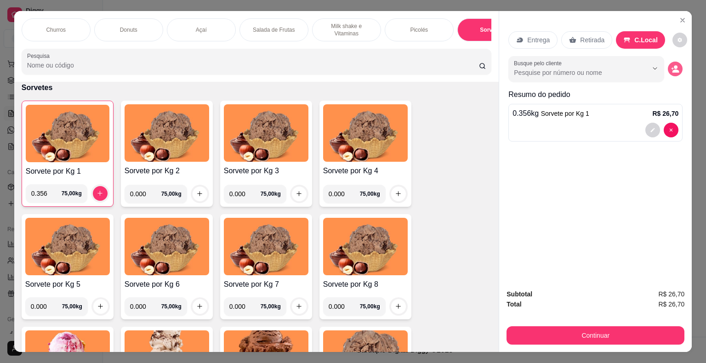
click at [672, 69] on icon "decrease-product-quantity" at bounding box center [675, 70] width 7 height 3
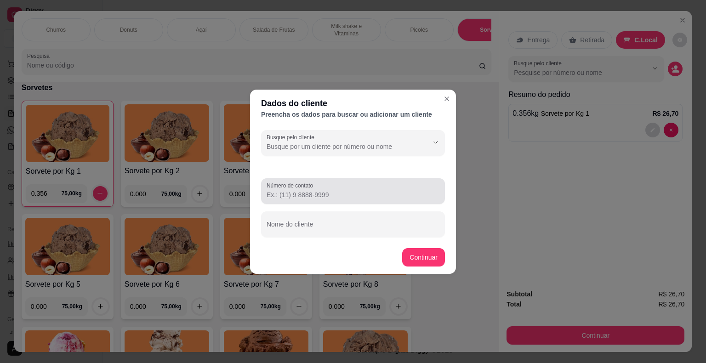
click at [329, 198] on input "Número de contato" at bounding box center [352, 194] width 173 height 9
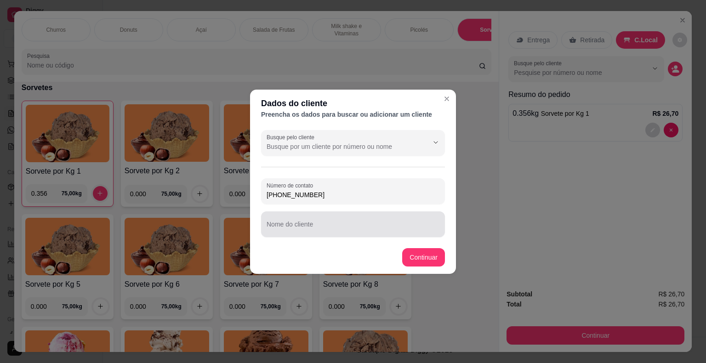
type input "[PHONE_NUMBER]"
click at [307, 231] on input "Nome do cliente" at bounding box center [352, 227] width 173 height 9
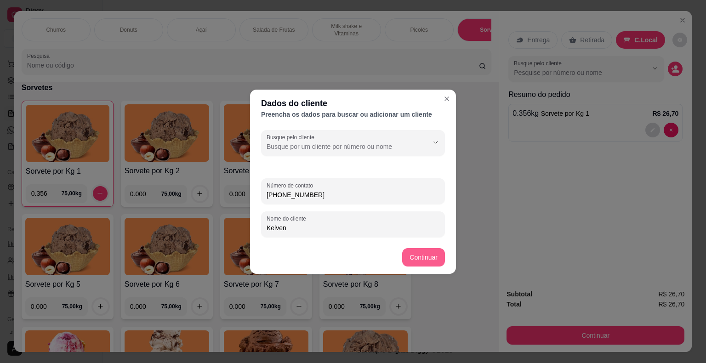
type input "Kelven"
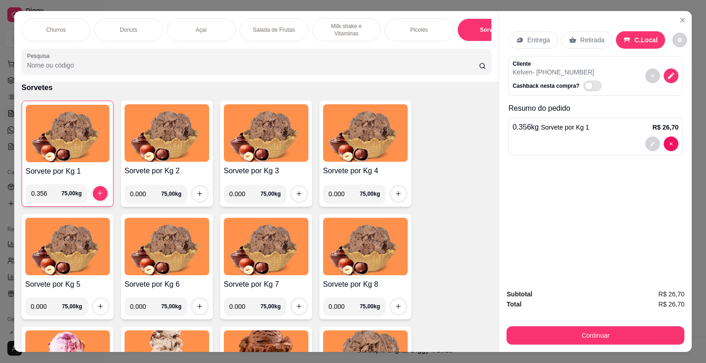
click at [586, 81] on span "Automatic updates" at bounding box center [592, 85] width 18 height 11
click at [586, 87] on input "Automatic updates" at bounding box center [585, 90] width 6 height 6
checkbox input "true"
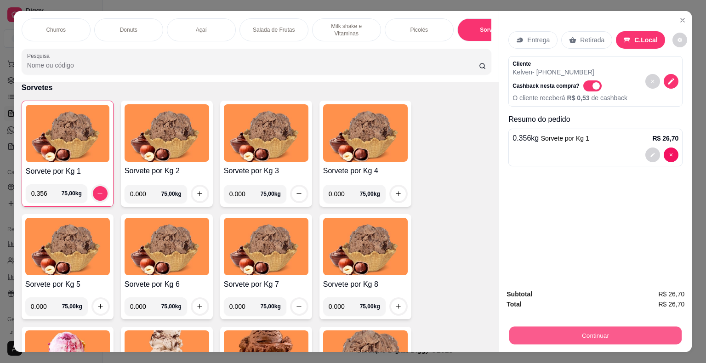
click at [581, 334] on button "Continuar" at bounding box center [595, 336] width 172 height 18
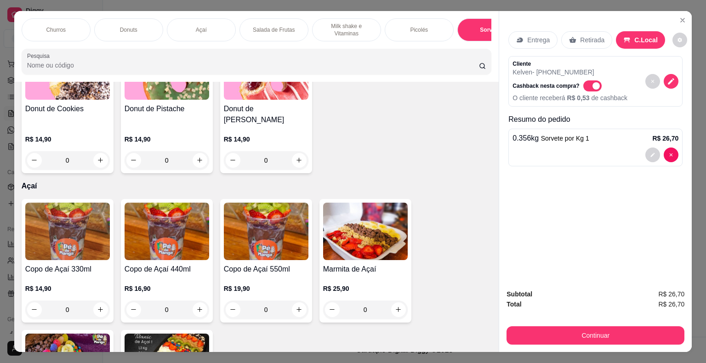
scroll to position [199, 0]
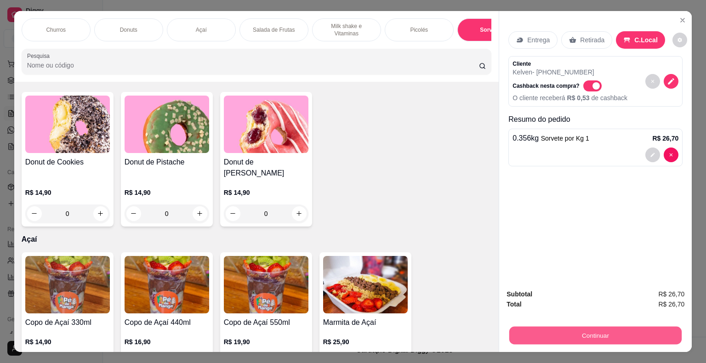
click at [567, 337] on button "Continuar" at bounding box center [595, 336] width 172 height 18
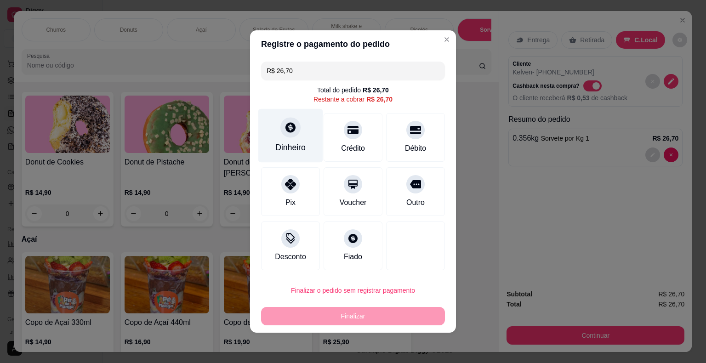
click at [285, 141] on div "Dinheiro" at bounding box center [290, 136] width 65 height 54
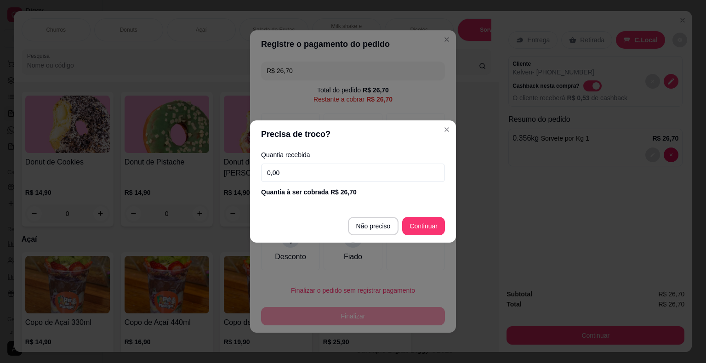
click at [352, 171] on input "0,00" at bounding box center [353, 173] width 184 height 18
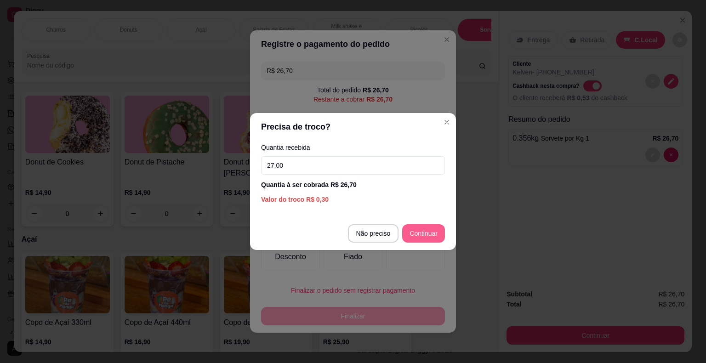
type input "27,00"
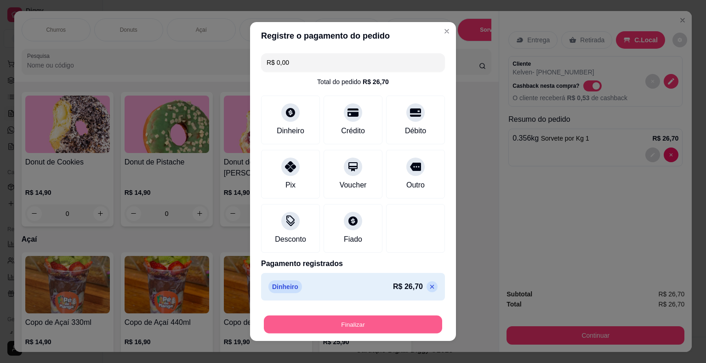
click at [377, 322] on button "Finalizar" at bounding box center [353, 325] width 178 height 18
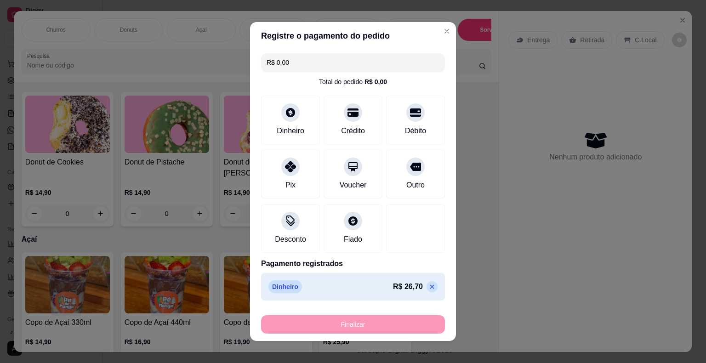
type input "-R$ 26,70"
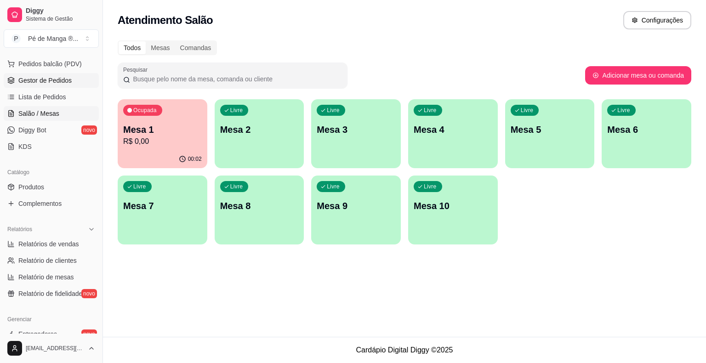
click at [68, 85] on link "Gestor de Pedidos" at bounding box center [51, 80] width 95 height 15
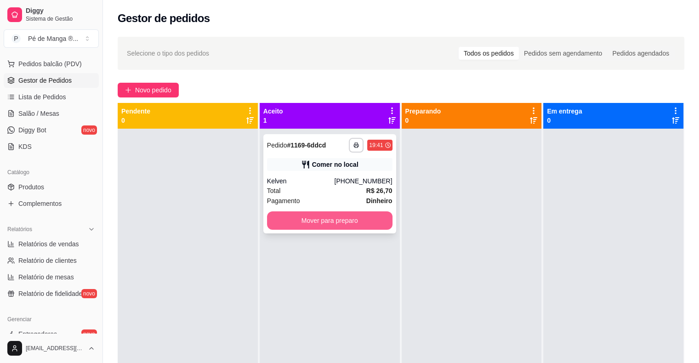
click at [283, 218] on button "Mover para preparo" at bounding box center [329, 220] width 125 height 18
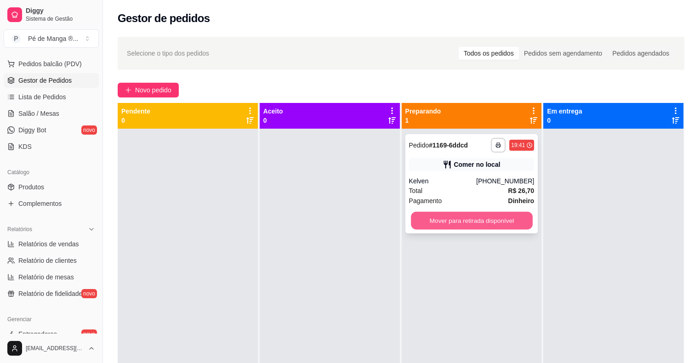
click at [448, 222] on button "Mover para retirada disponível" at bounding box center [472, 221] width 122 height 18
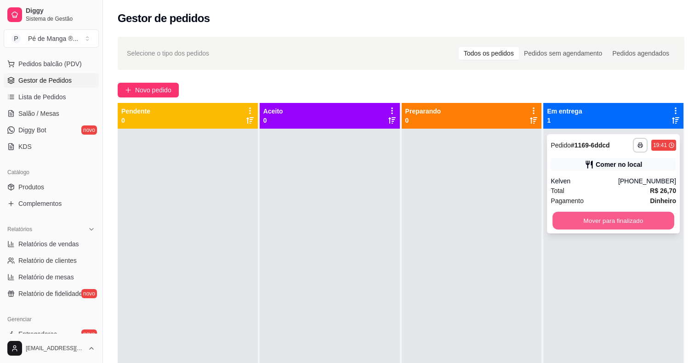
click at [561, 222] on button "Mover para finalizado" at bounding box center [613, 221] width 122 height 18
click at [606, 221] on button "Mover para finalizado" at bounding box center [613, 221] width 122 height 18
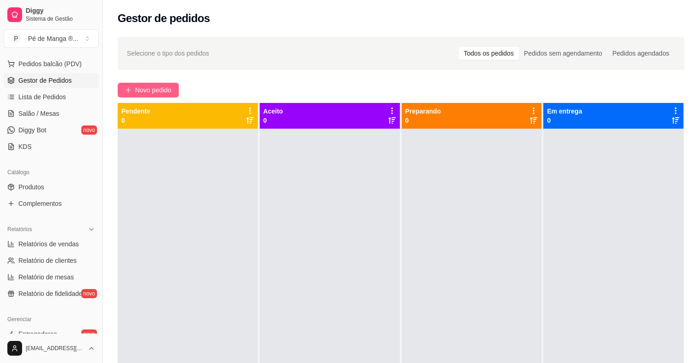
click at [161, 84] on button "Novo pedido" at bounding box center [148, 90] width 61 height 15
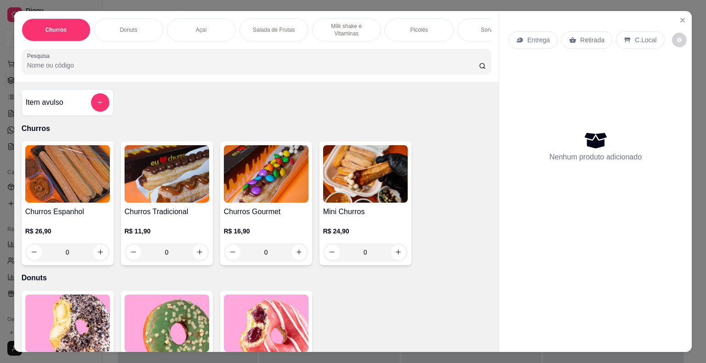
click at [478, 32] on div "Sorvetes" at bounding box center [491, 29] width 69 height 23
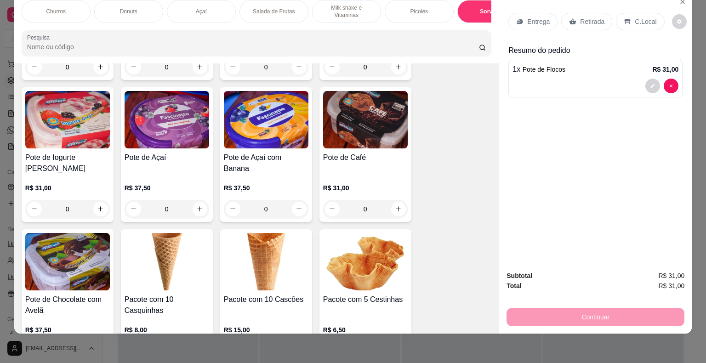
scroll to position [2036, 0]
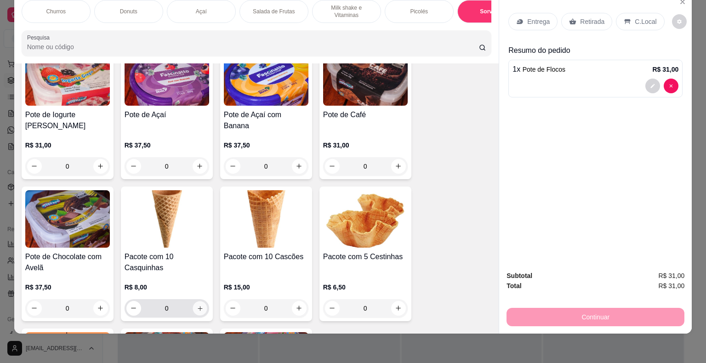
click at [198, 305] on icon "increase-product-quantity" at bounding box center [199, 308] width 7 height 7
type input "1"
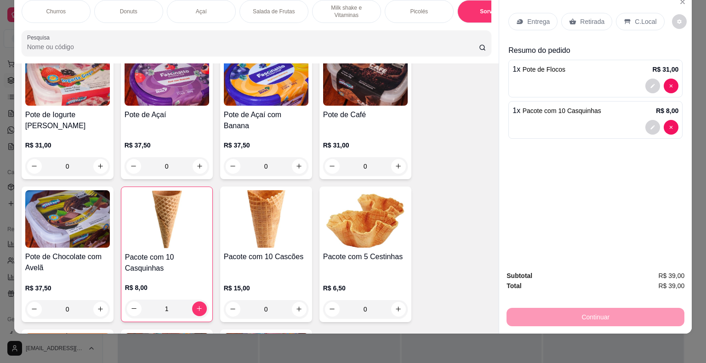
click at [522, 18] on div "Entrega" at bounding box center [532, 21] width 49 height 17
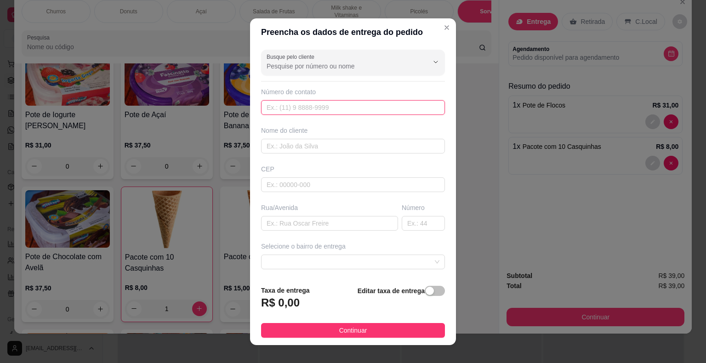
click at [319, 106] on input "text" at bounding box center [353, 107] width 184 height 15
click at [314, 107] on input "text" at bounding box center [353, 107] width 184 height 15
paste input "[PHONE_NUMBER]"
type input "[PHONE_NUMBER]"
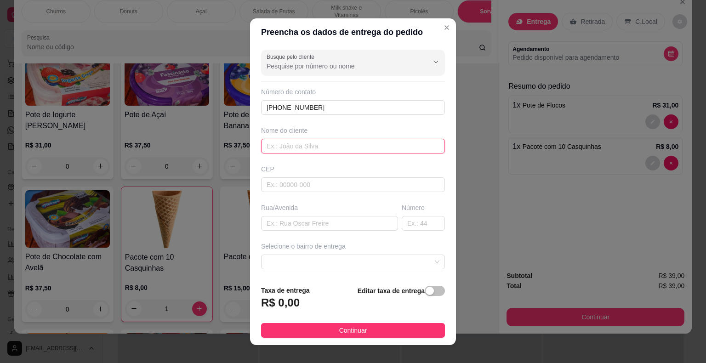
click at [342, 146] on input "text" at bounding box center [353, 146] width 184 height 15
type input "[PERSON_NAME]"
click at [358, 182] on input "text" at bounding box center [353, 184] width 184 height 15
type input "18440000"
click at [359, 220] on input "text" at bounding box center [329, 223] width 137 height 15
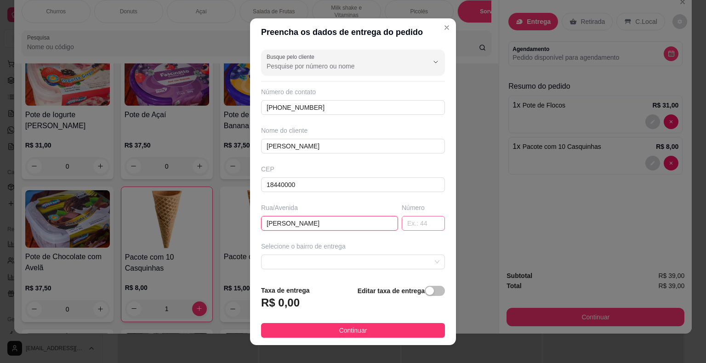
type input "[PERSON_NAME]"
click at [401, 223] on input "text" at bounding box center [422, 223] width 43 height 15
click at [413, 265] on span at bounding box center [352, 262] width 173 height 14
type input "55"
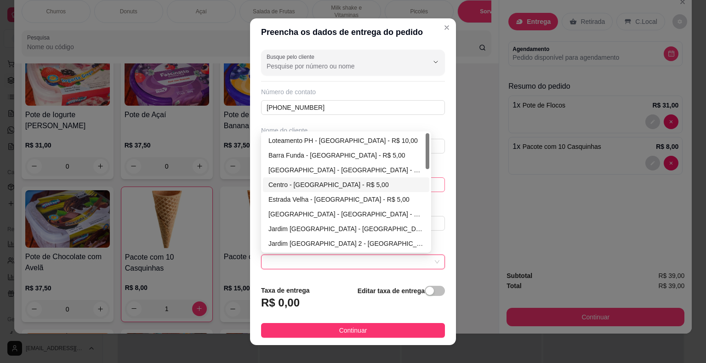
click at [316, 188] on div "Centro - [GEOGRAPHIC_DATA] - R$ 5,00" at bounding box center [345, 185] width 155 height 10
type input "Itaberá"
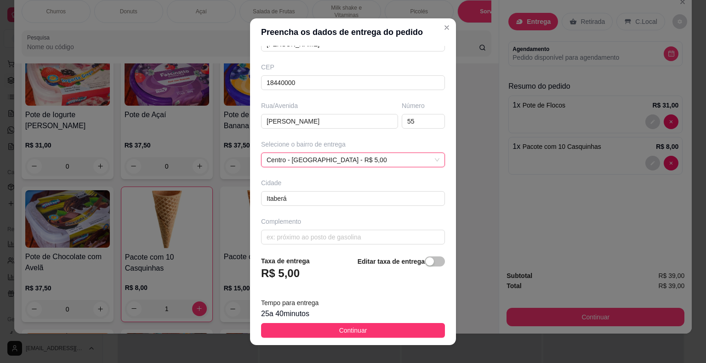
scroll to position [105, 0]
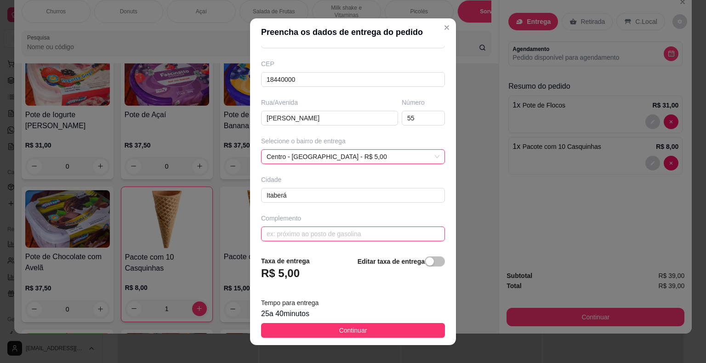
click at [341, 236] on input "text" at bounding box center [353, 233] width 184 height 15
click at [315, 238] on input "Para cima do MAz Lacnhes em frente a igreja" at bounding box center [353, 233] width 184 height 15
click at [328, 234] on input "Para cima do [PERSON_NAME] em frente a igreja" at bounding box center [353, 233] width 184 height 15
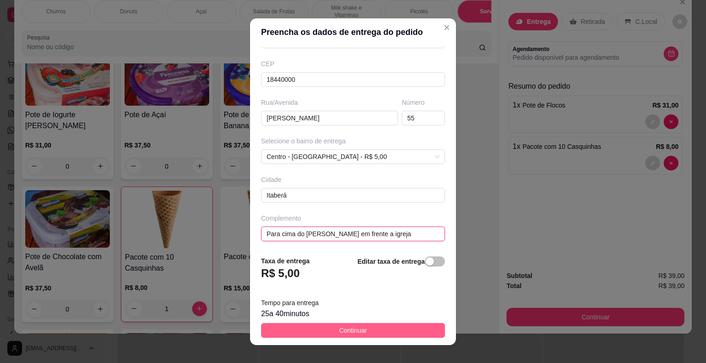
type input "Para cima do [PERSON_NAME] em frente a igreja"
click at [367, 328] on button "Continuar" at bounding box center [353, 330] width 184 height 15
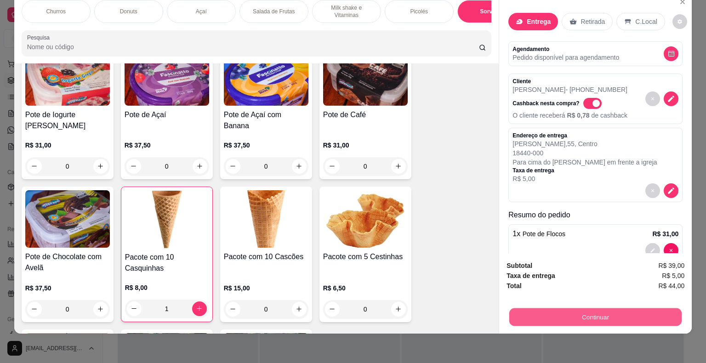
click at [611, 309] on button "Continuar" at bounding box center [595, 317] width 172 height 18
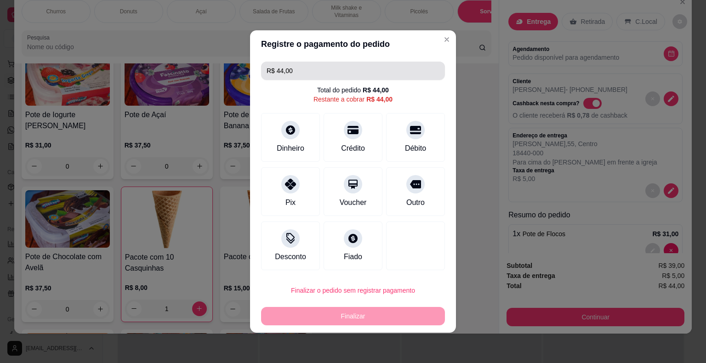
drag, startPoint x: 277, startPoint y: 73, endPoint x: 237, endPoint y: 78, distance: 40.7
click at [237, 78] on div "Registre o pagamento do pedido R$ 44,00 Total do pedido R$ 44,00 Restante a cob…" at bounding box center [353, 181] width 706 height 363
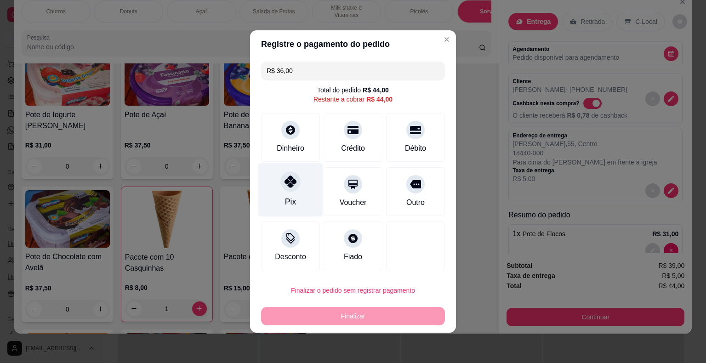
click at [279, 187] on div "Pix" at bounding box center [290, 190] width 65 height 54
type input "R$ 8,00"
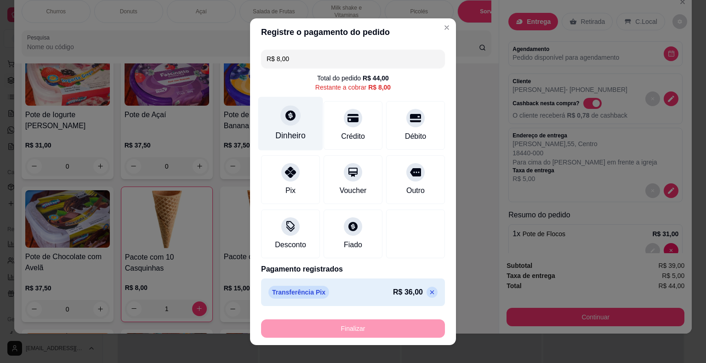
click at [297, 118] on div "Dinheiro" at bounding box center [290, 123] width 65 height 54
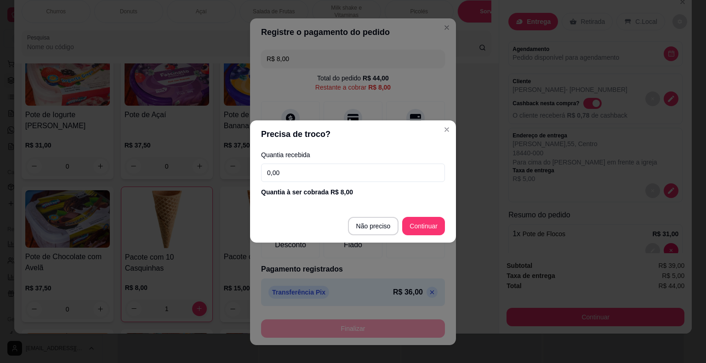
click at [309, 174] on input "0,00" at bounding box center [353, 173] width 184 height 18
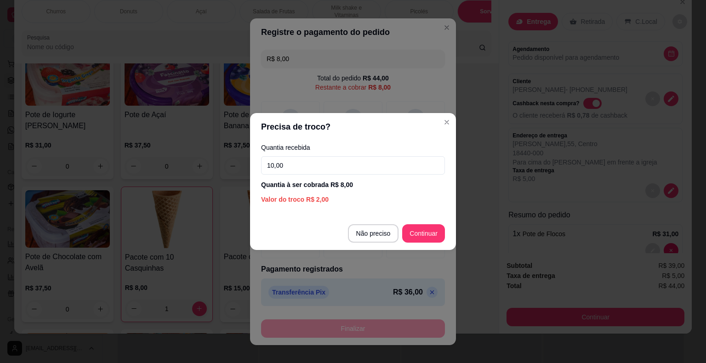
type input "10,00"
type input "R$ 0,00"
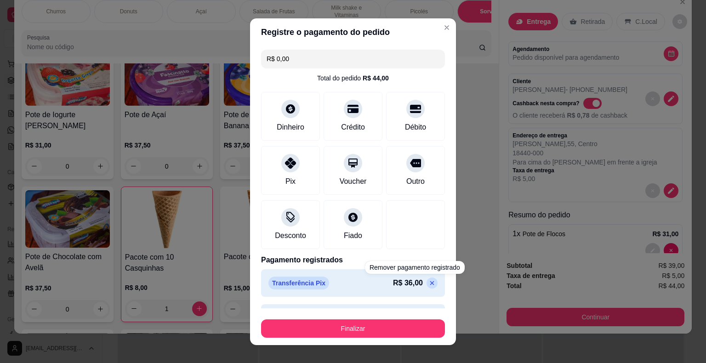
click at [402, 335] on button "Finalizar" at bounding box center [353, 328] width 184 height 18
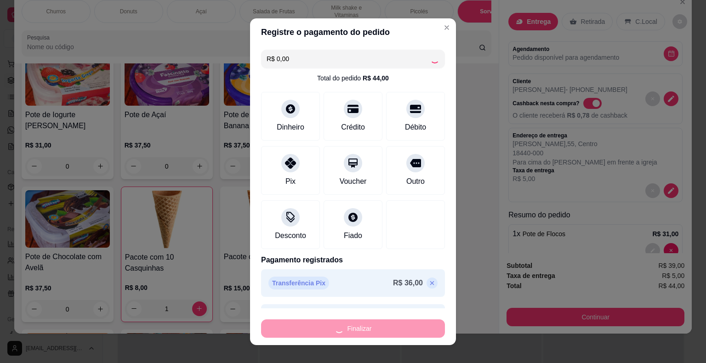
type input "0"
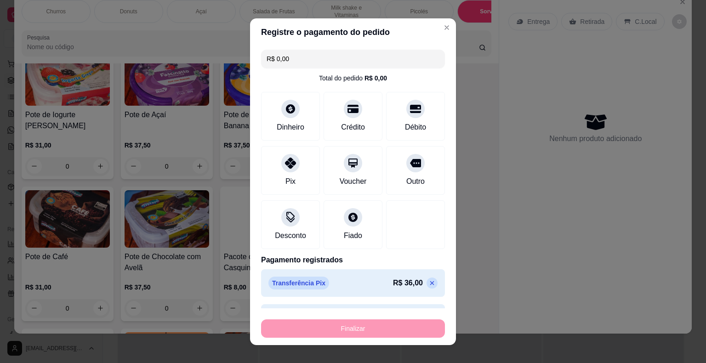
type input "-R$ 44,00"
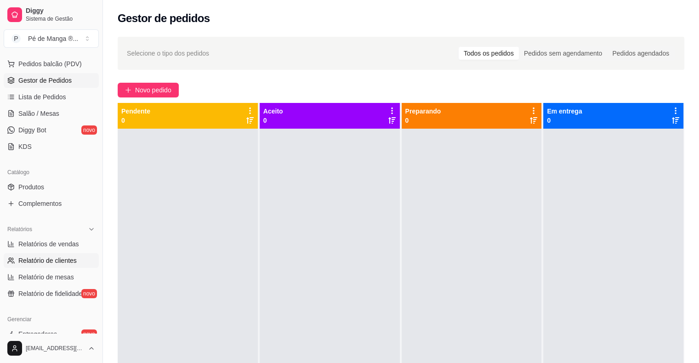
click at [60, 262] on span "Relatório de clientes" at bounding box center [47, 260] width 58 height 9
select select "30"
select select "HIGHEST_TOTAL_SPENT_WITH_ORDERS"
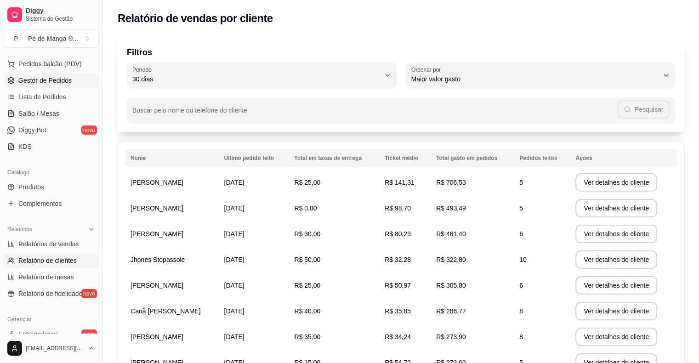
click at [56, 80] on span "Gestor de Pedidos" at bounding box center [44, 80] width 53 height 9
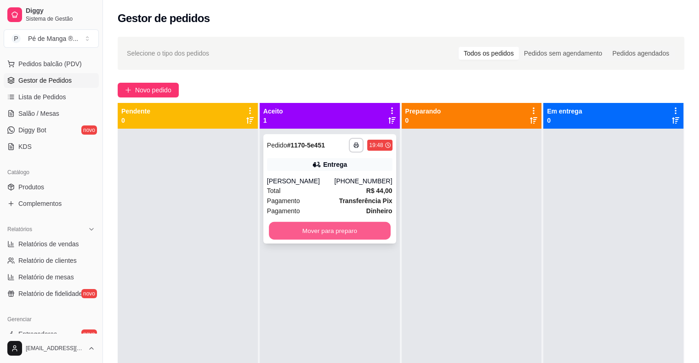
click at [348, 237] on button "Mover para preparo" at bounding box center [330, 231] width 122 height 18
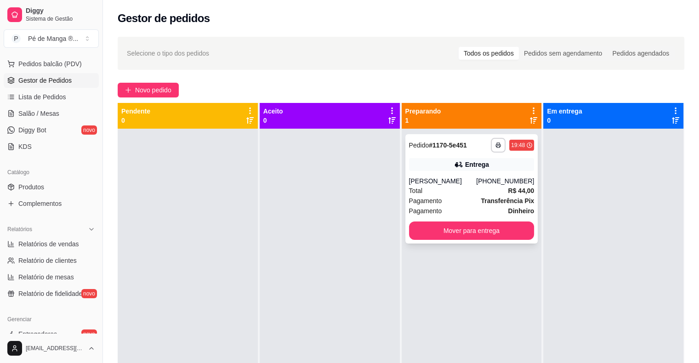
click at [469, 215] on div "Pagamento Dinheiro" at bounding box center [471, 211] width 125 height 10
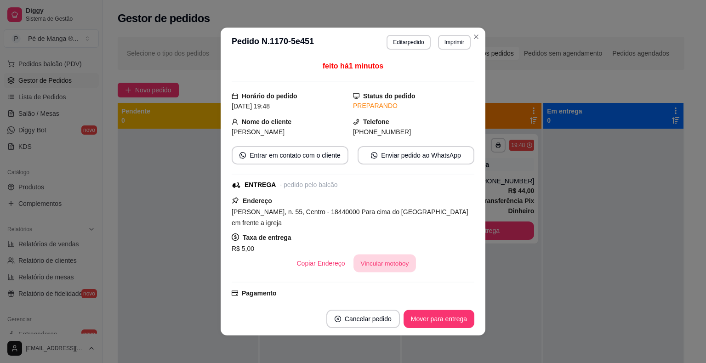
click at [383, 254] on button "Vincular motoboy" at bounding box center [384, 263] width 62 height 18
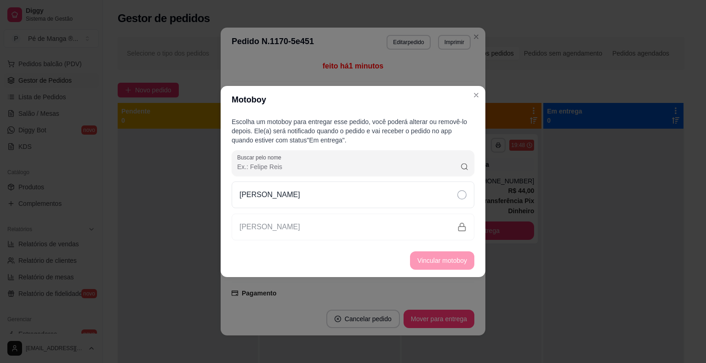
click at [320, 214] on div "[PERSON_NAME]" at bounding box center [353, 227] width 243 height 27
drag, startPoint x: 328, startPoint y: 205, endPoint x: 344, endPoint y: 221, distance: 23.1
click at [328, 206] on div "[PERSON_NAME]" at bounding box center [353, 194] width 243 height 27
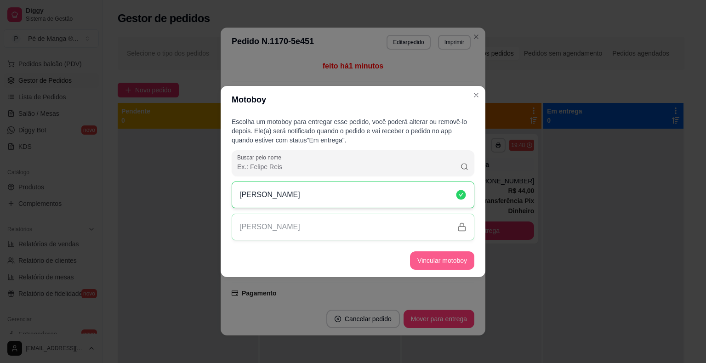
click at [437, 255] on button "Vincular motoboy" at bounding box center [442, 260] width 64 height 18
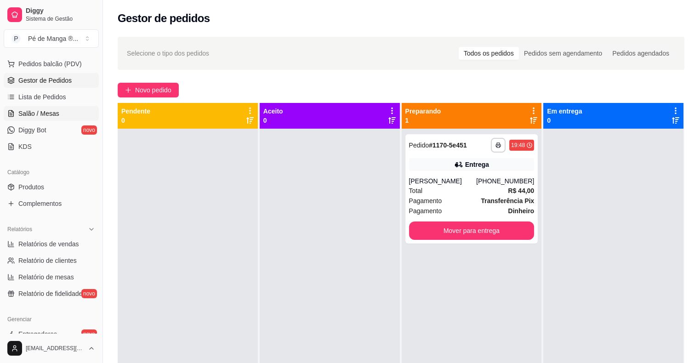
click at [58, 114] on link "Salão / Mesas" at bounding box center [51, 113] width 95 height 15
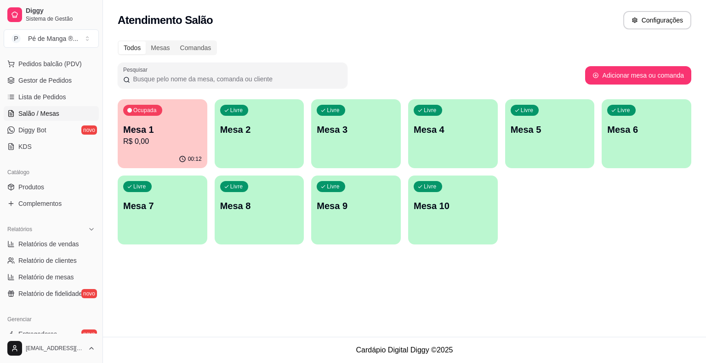
click at [201, 146] on div "Ocupada Mesa 1 R$ 0,00" at bounding box center [163, 124] width 90 height 51
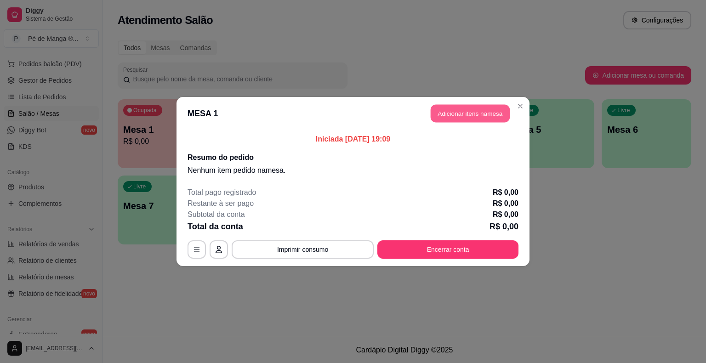
click at [461, 113] on button "Adicionar itens na mesa" at bounding box center [469, 114] width 79 height 18
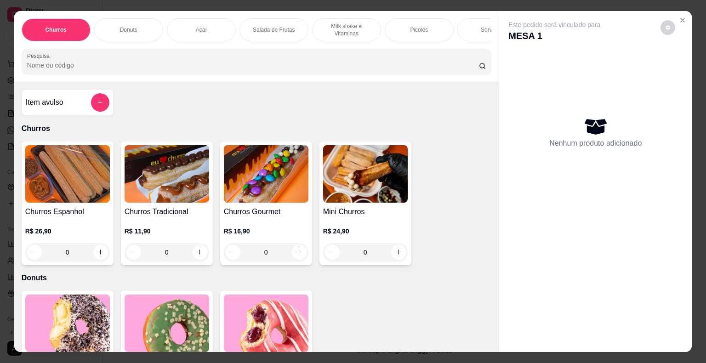
click at [361, 26] on p "Milk shake e Vitaminas" at bounding box center [346, 30] width 53 height 15
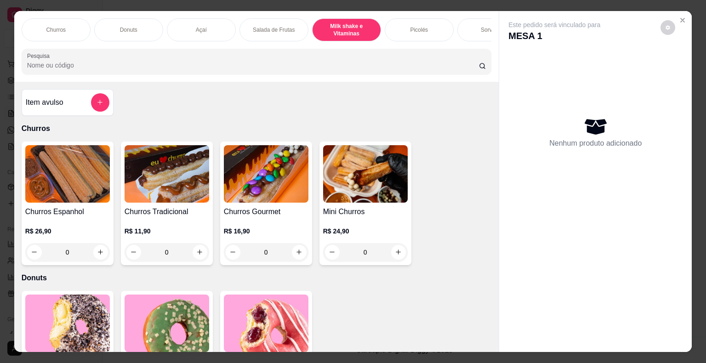
scroll to position [22, 0]
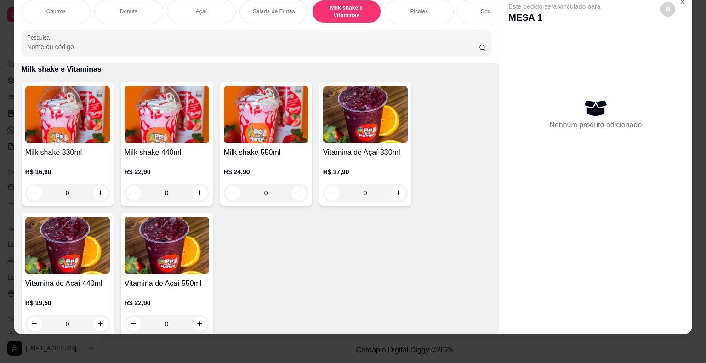
click at [149, 137] on img at bounding box center [166, 114] width 85 height 57
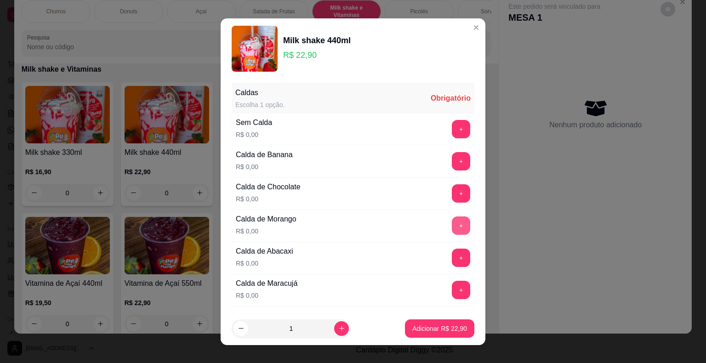
click at [452, 218] on button "+" at bounding box center [461, 225] width 18 height 18
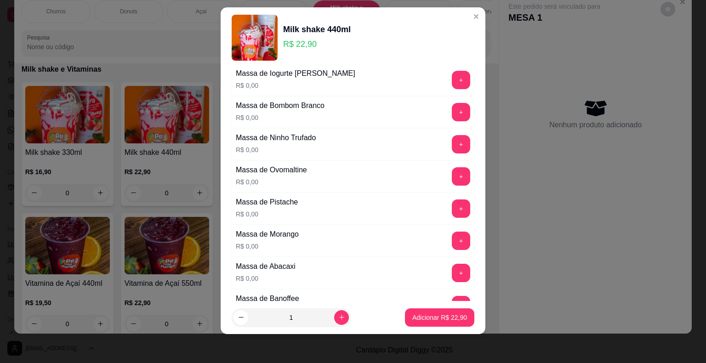
scroll to position [581, 0]
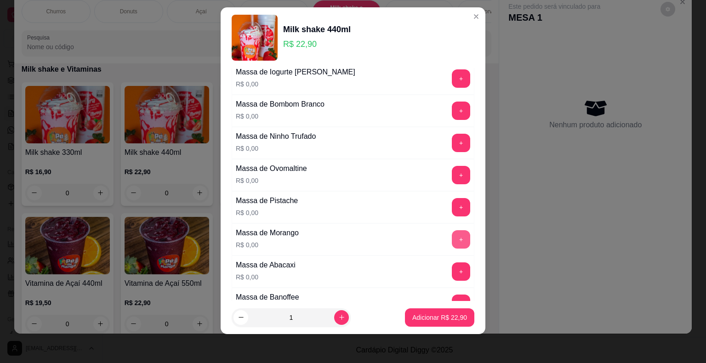
click at [452, 233] on button "+" at bounding box center [461, 239] width 18 height 18
click at [441, 320] on p "Adicionar R$ 22,90" at bounding box center [439, 317] width 53 height 9
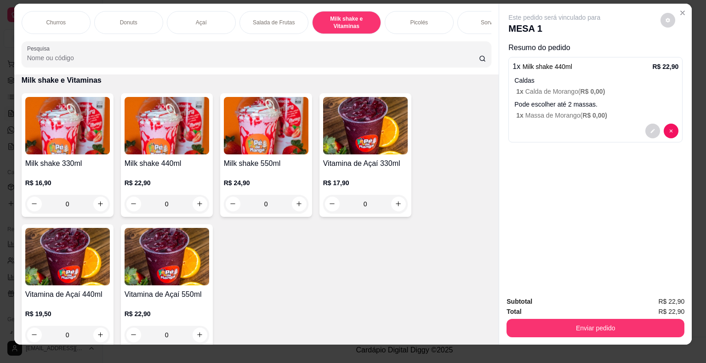
scroll to position [0, 0]
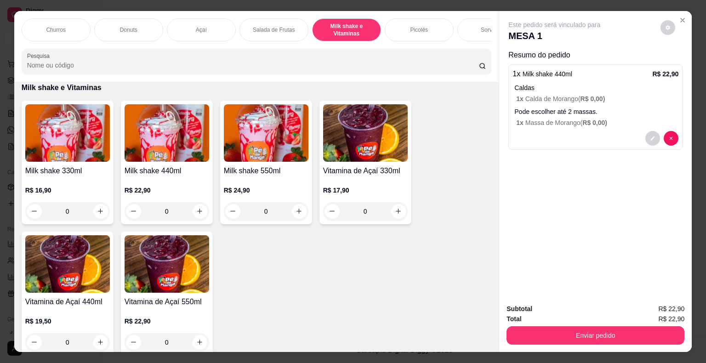
click at [474, 27] on div "Sorvetes" at bounding box center [491, 29] width 69 height 23
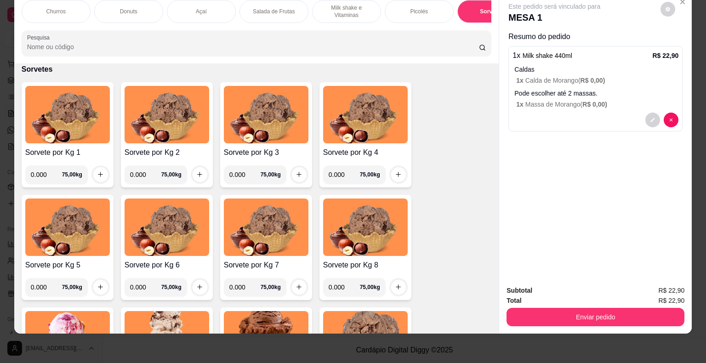
scroll to position [1439, 0]
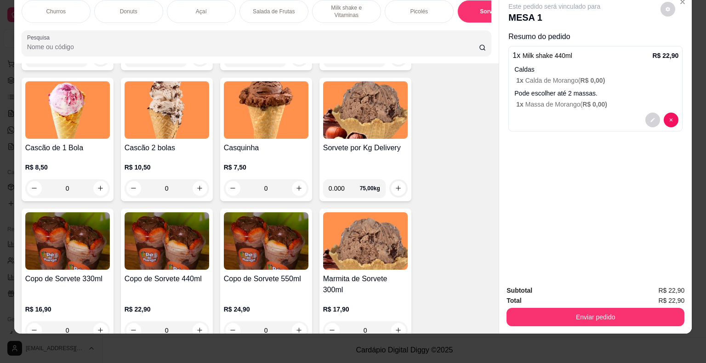
click at [169, 258] on img at bounding box center [166, 240] width 85 height 57
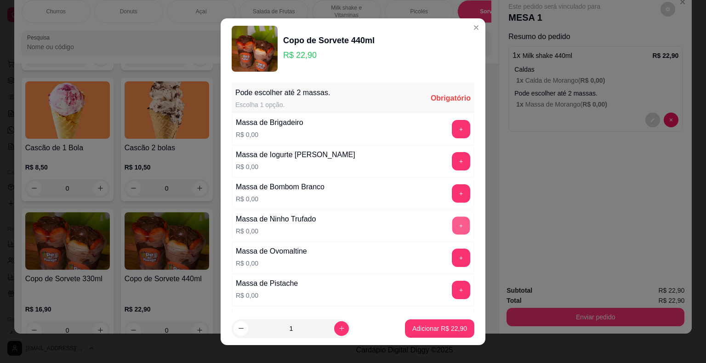
click at [452, 228] on button "+" at bounding box center [461, 225] width 18 height 18
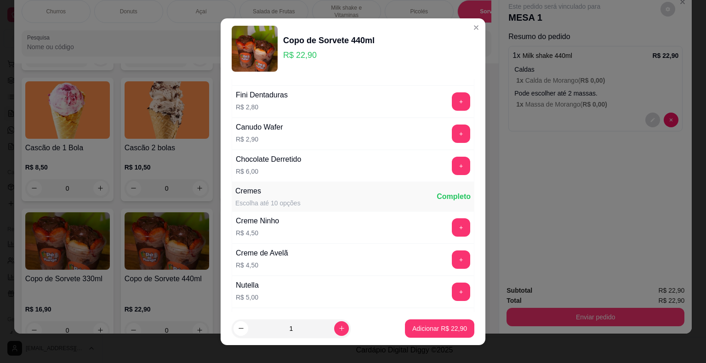
scroll to position [1562, 0]
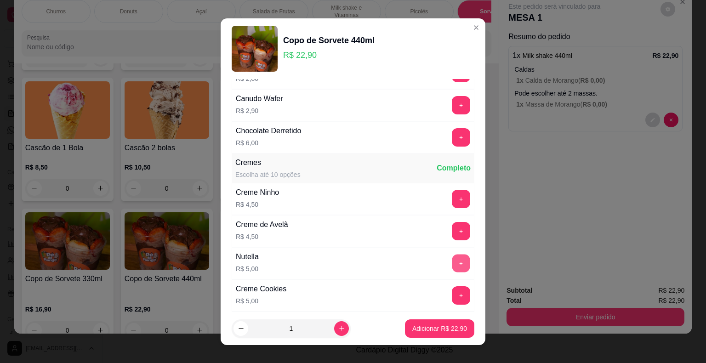
click at [452, 254] on button "+" at bounding box center [461, 263] width 18 height 18
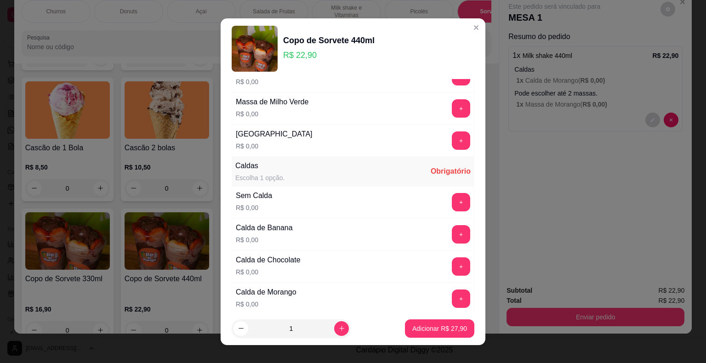
scroll to position [551, 0]
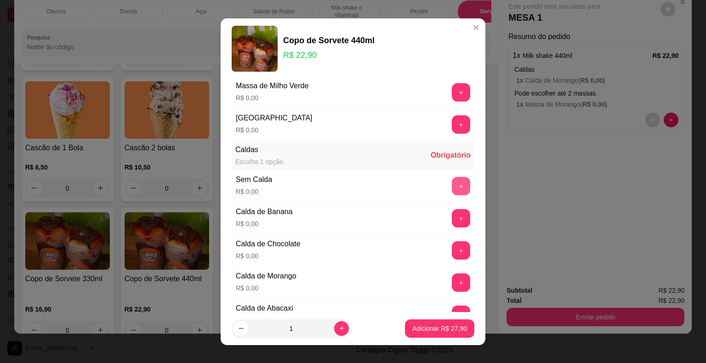
click at [452, 185] on button "+" at bounding box center [461, 186] width 18 height 18
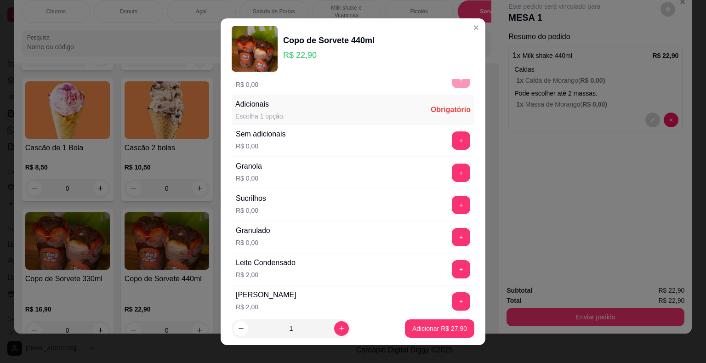
scroll to position [979, 0]
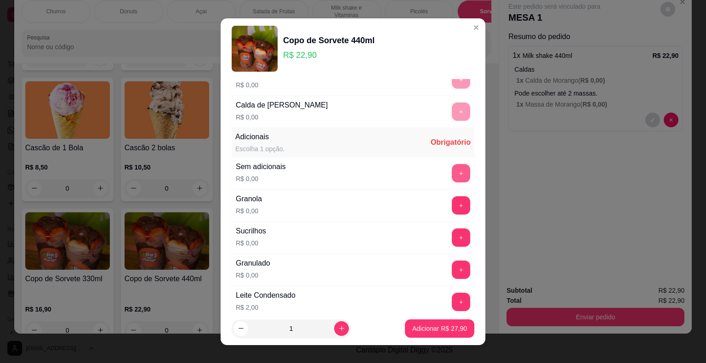
click at [452, 169] on button "+" at bounding box center [461, 173] width 18 height 18
click at [458, 330] on button "Adicionar R$ 27,90" at bounding box center [439, 328] width 69 height 18
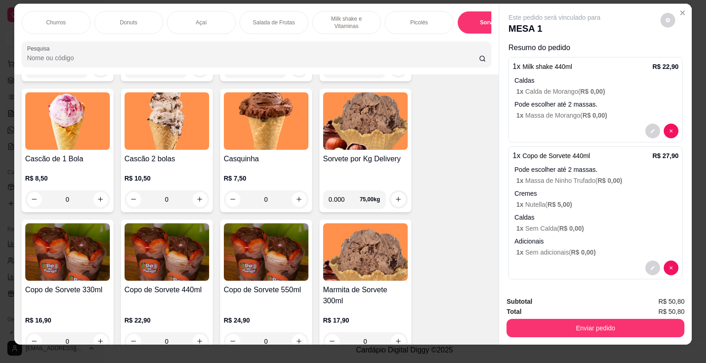
scroll to position [0, 0]
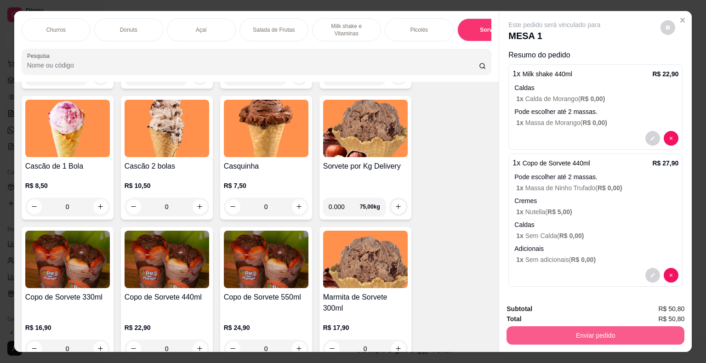
click at [577, 338] on button "Enviar pedido" at bounding box center [595, 335] width 178 height 18
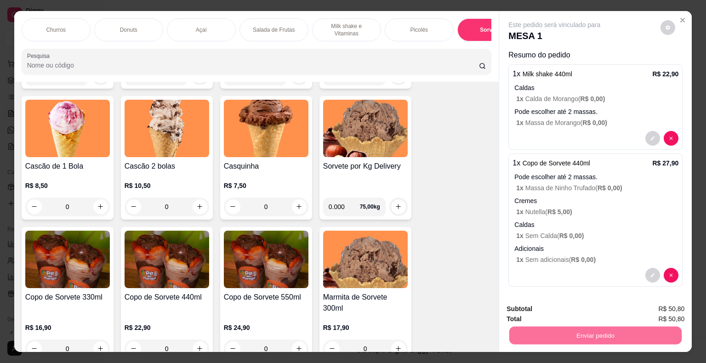
click at [542, 306] on button "Não registrar e enviar pedido" at bounding box center [564, 309] width 93 height 17
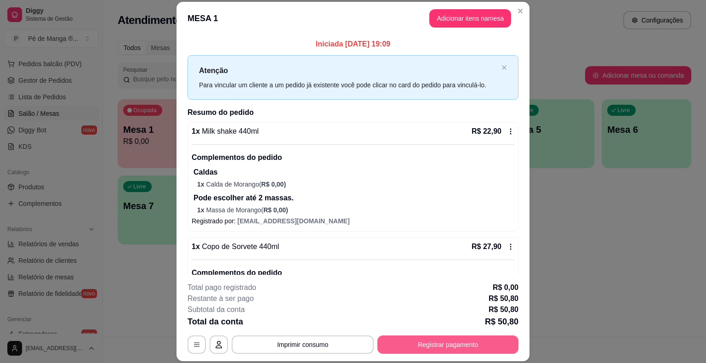
click at [440, 336] on button "Registrar pagamento" at bounding box center [447, 344] width 141 height 18
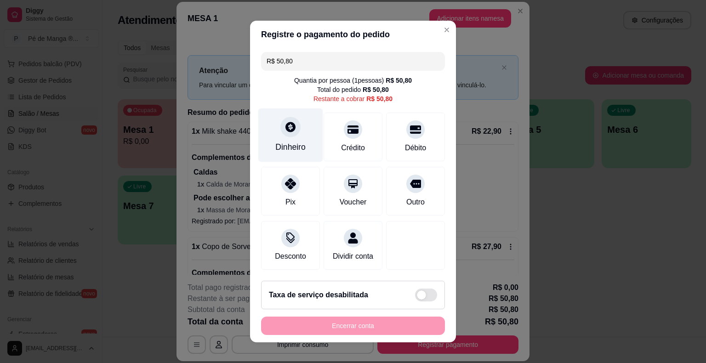
click at [295, 133] on div "Dinheiro" at bounding box center [290, 135] width 65 height 54
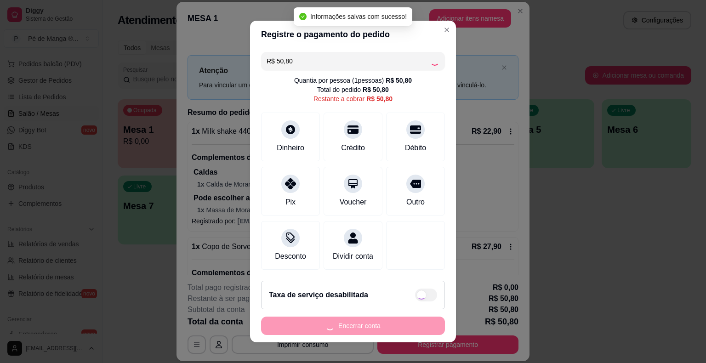
type input "R$ 0,00"
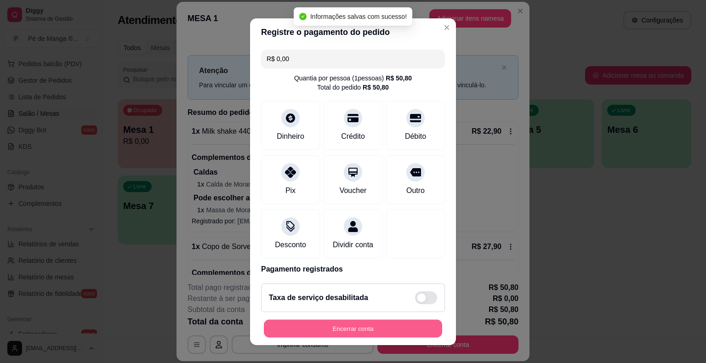
click at [369, 326] on button "Encerrar conta" at bounding box center [353, 328] width 178 height 18
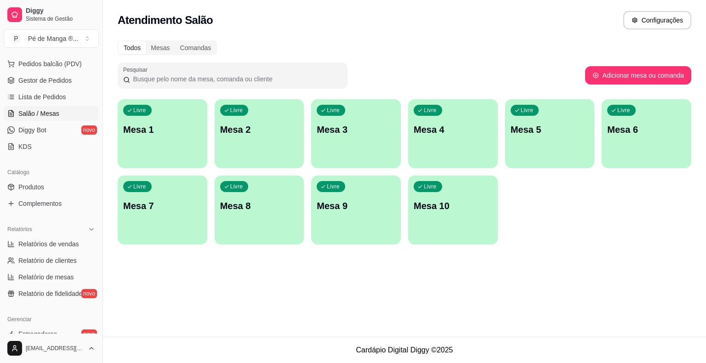
click at [151, 130] on p "Mesa 1" at bounding box center [162, 129] width 79 height 13
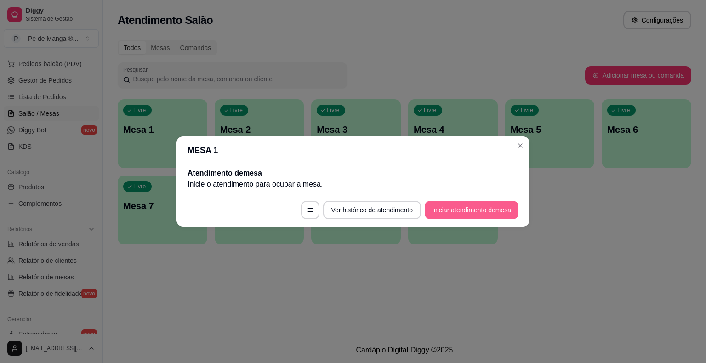
click at [485, 212] on button "Iniciar atendimento de mesa" at bounding box center [471, 210] width 94 height 18
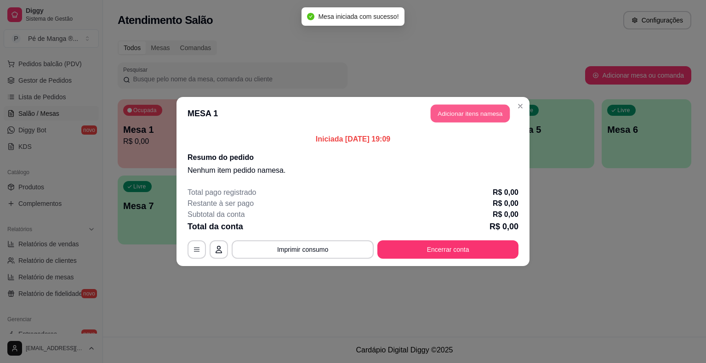
click at [484, 115] on button "Adicionar itens na mesa" at bounding box center [469, 114] width 79 height 18
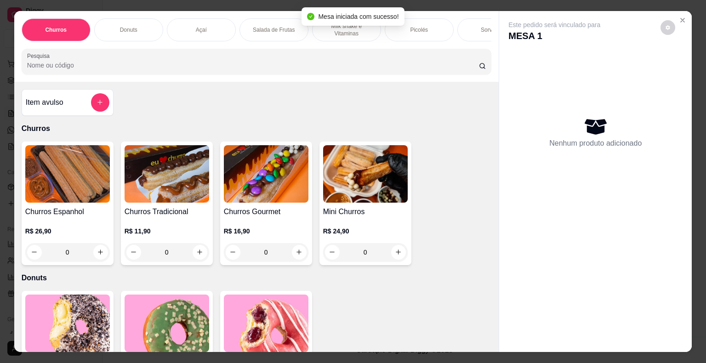
click at [480, 34] on div "Sorvetes" at bounding box center [491, 29] width 69 height 23
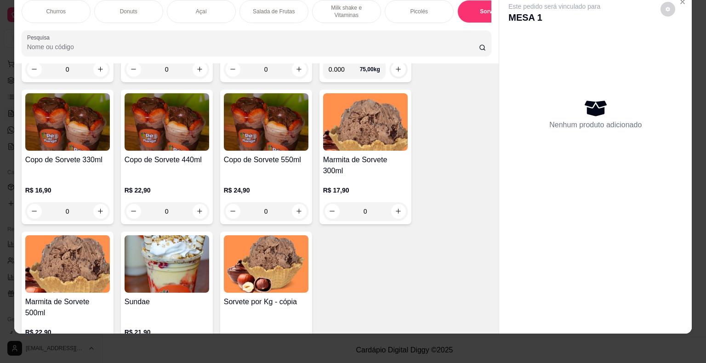
scroll to position [1485, 0]
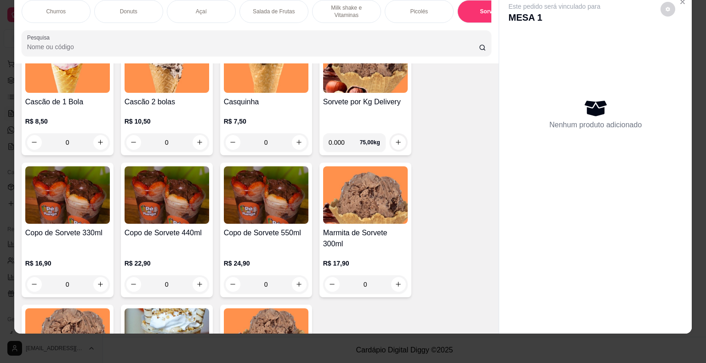
click at [162, 235] on h4 "Copo de Sorvete 440ml" at bounding box center [166, 232] width 85 height 11
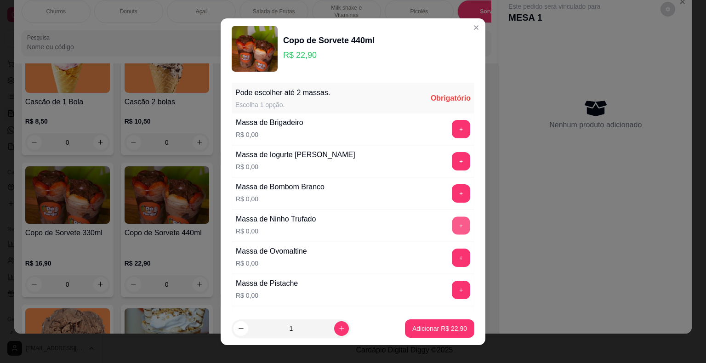
click at [452, 227] on button "+" at bounding box center [461, 225] width 18 height 18
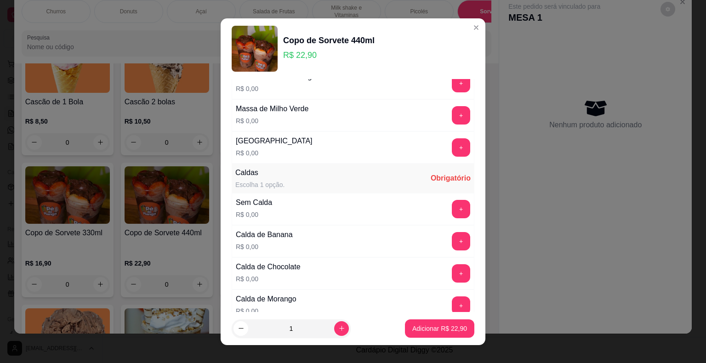
scroll to position [551, 0]
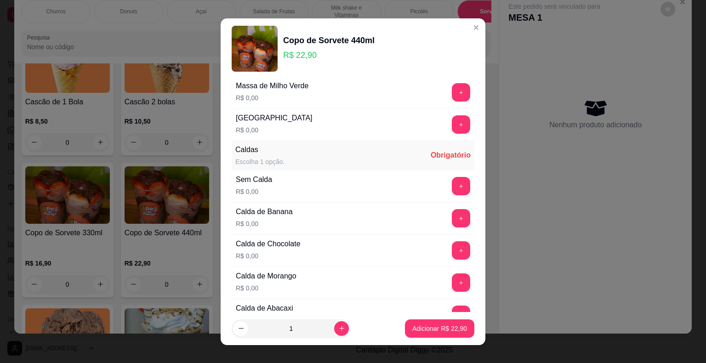
click at [452, 186] on button "+" at bounding box center [461, 186] width 18 height 18
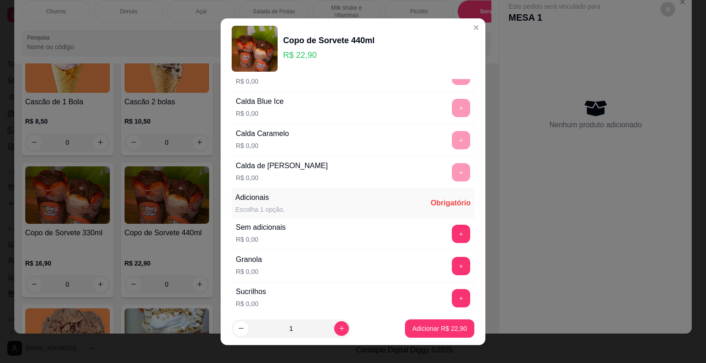
scroll to position [1011, 0]
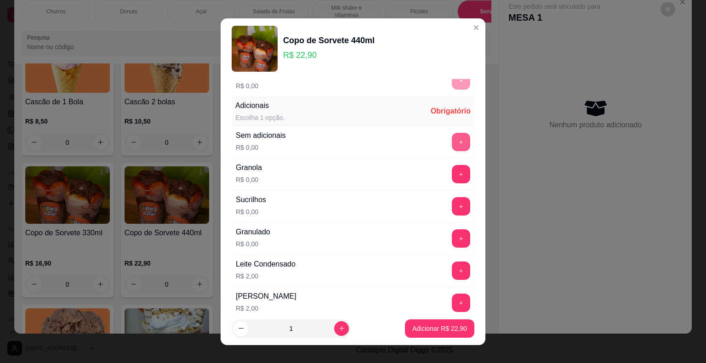
click at [452, 136] on button "+" at bounding box center [461, 142] width 18 height 18
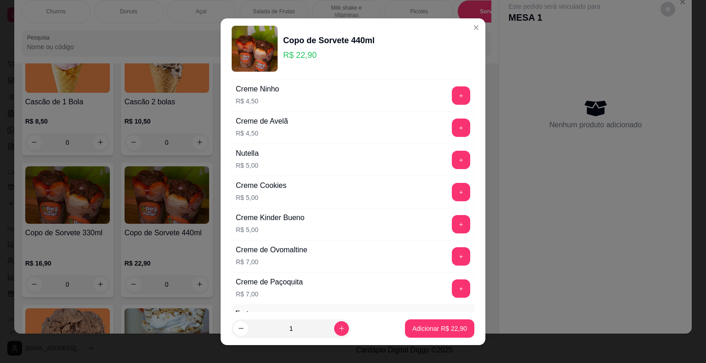
scroll to position [1654, 0]
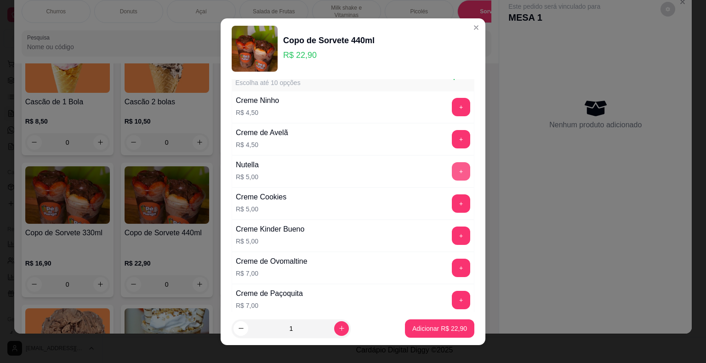
click at [452, 164] on button "+" at bounding box center [461, 171] width 18 height 18
click at [452, 333] on p "Adicionar R$ 27,90" at bounding box center [439, 328] width 53 height 9
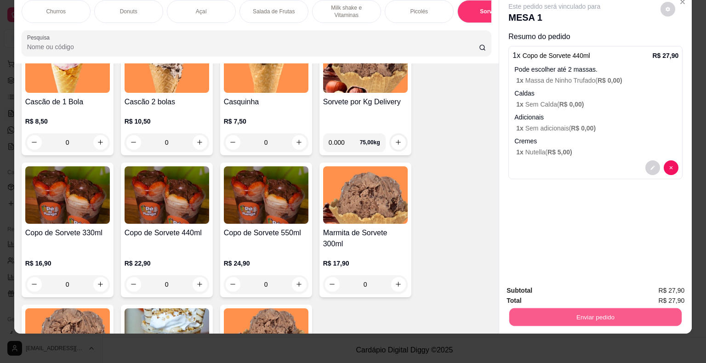
click at [565, 308] on button "Enviar pedido" at bounding box center [595, 317] width 172 height 18
click at [553, 288] on button "Não registrar e enviar pedido" at bounding box center [565, 287] width 96 height 17
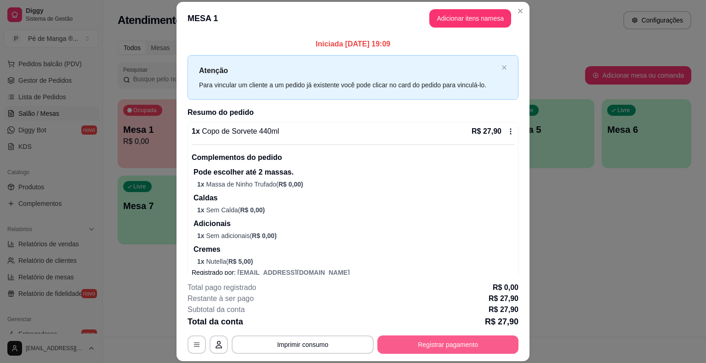
click at [404, 346] on button "Registrar pagamento" at bounding box center [447, 344] width 141 height 18
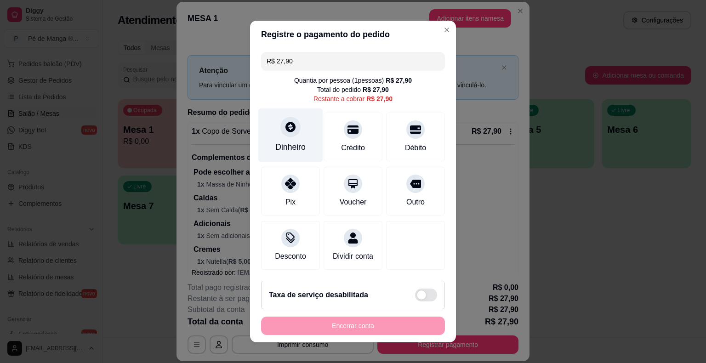
click at [294, 137] on div "Dinheiro" at bounding box center [290, 135] width 65 height 54
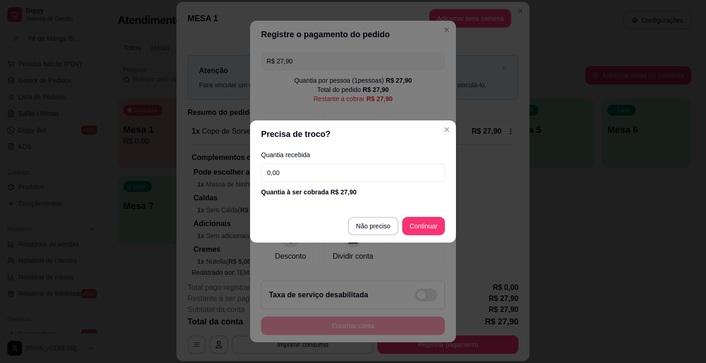
click at [313, 175] on input "0,00" at bounding box center [353, 173] width 184 height 18
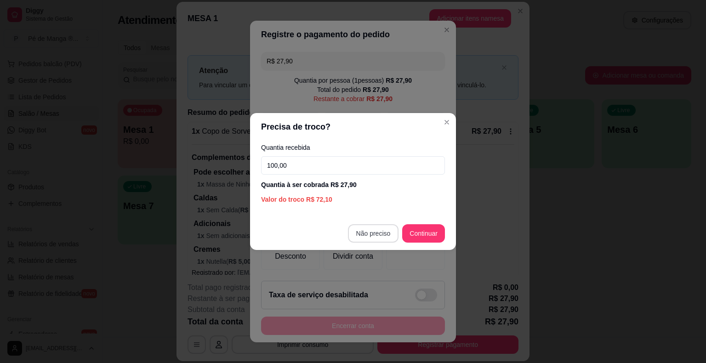
type input "100,00"
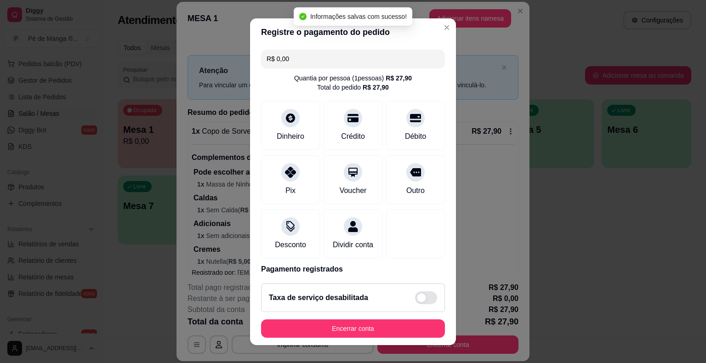
type input "R$ 0,00"
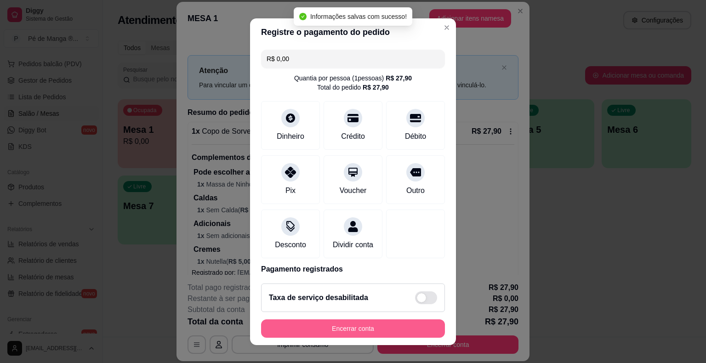
click at [401, 324] on button "Encerrar conta" at bounding box center [353, 328] width 184 height 18
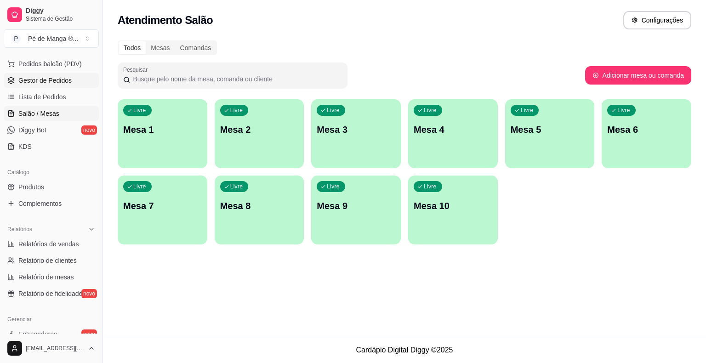
click at [57, 81] on span "Gestor de Pedidos" at bounding box center [44, 80] width 53 height 9
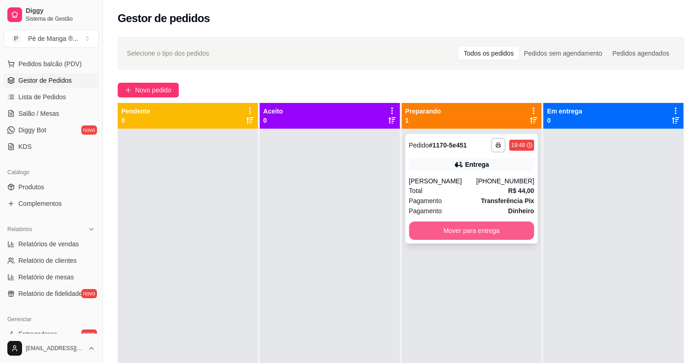
click at [484, 236] on button "Mover para entrega" at bounding box center [471, 230] width 125 height 18
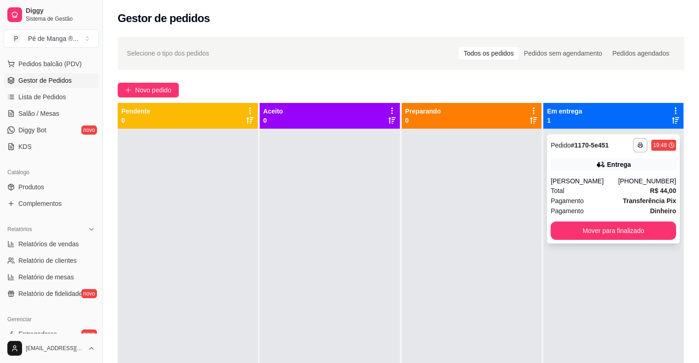
click at [630, 240] on div "**********" at bounding box center [613, 188] width 133 height 109
click at [620, 234] on button "Mover para finalizado" at bounding box center [612, 230] width 125 height 18
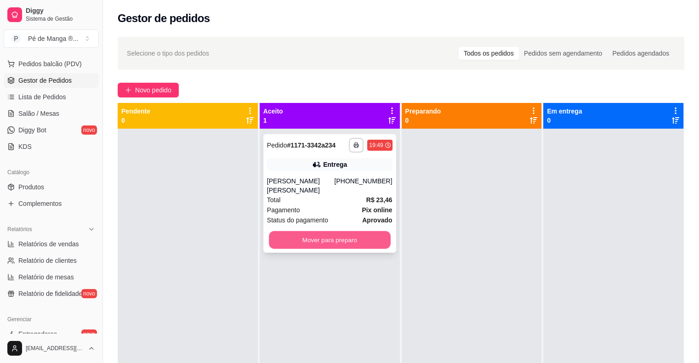
click at [337, 234] on button "Mover para preparo" at bounding box center [330, 240] width 122 height 18
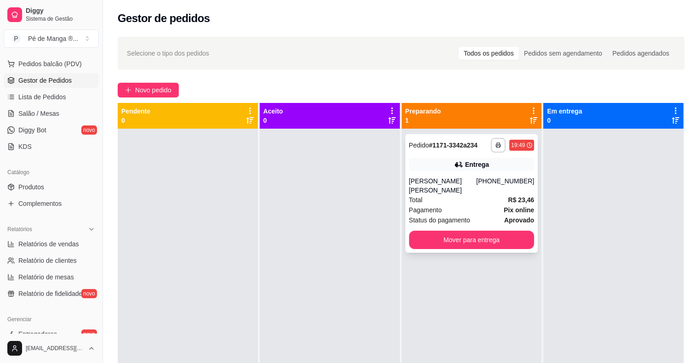
click at [439, 216] on span "Status do pagamento" at bounding box center [439, 220] width 61 height 10
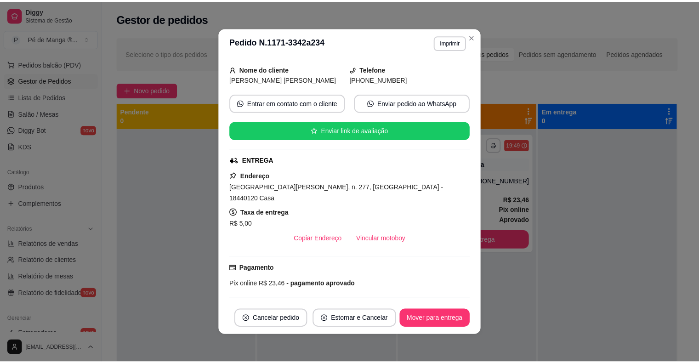
scroll to position [176, 0]
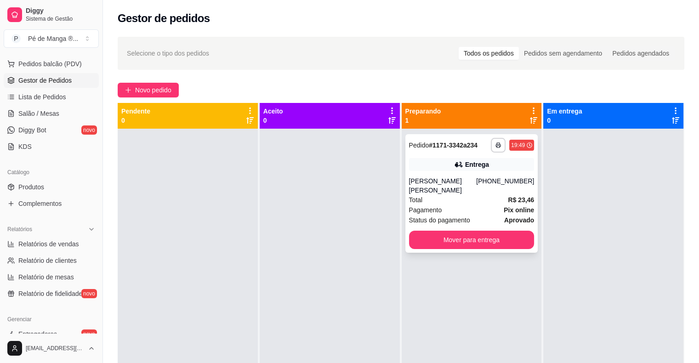
click at [497, 199] on div "Total R$ 23,46" at bounding box center [471, 200] width 125 height 10
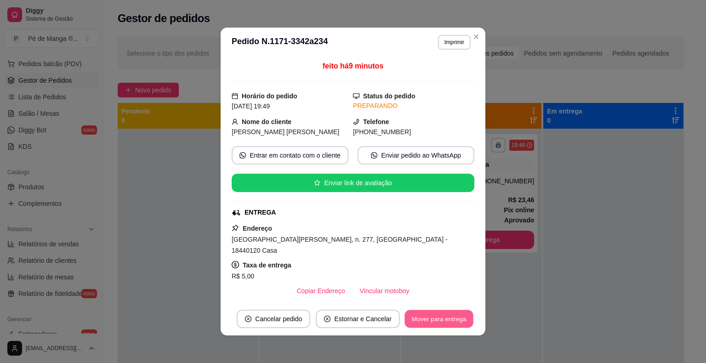
click at [459, 327] on button "Mover para entrega" at bounding box center [438, 319] width 69 height 18
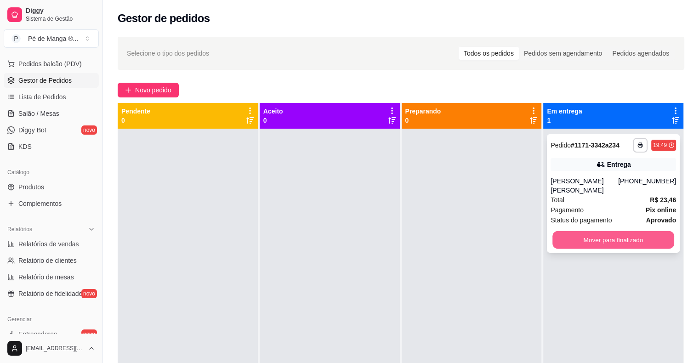
click at [582, 237] on button "Mover para finalizado" at bounding box center [613, 240] width 122 height 18
